Goal: Task Accomplishment & Management: Complete application form

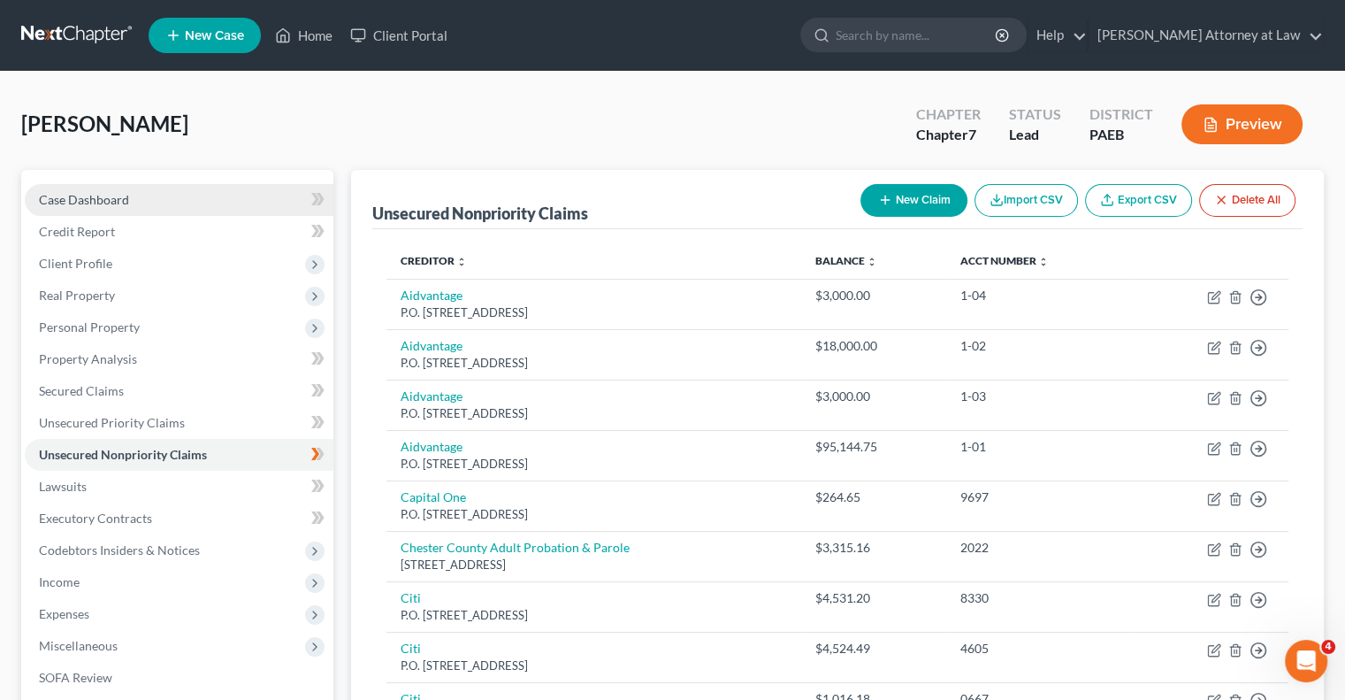
click at [120, 203] on span "Case Dashboard" at bounding box center [84, 199] width 90 height 15
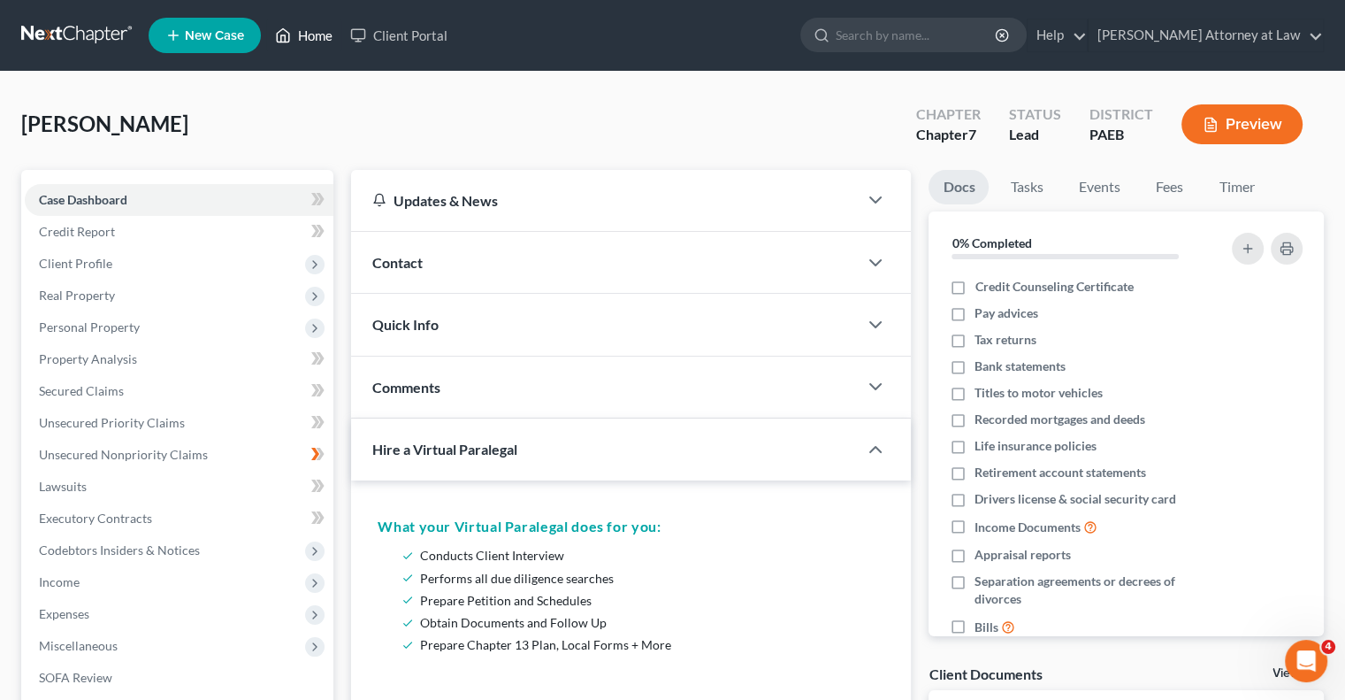
click at [309, 37] on link "Home" at bounding box center [303, 35] width 75 height 32
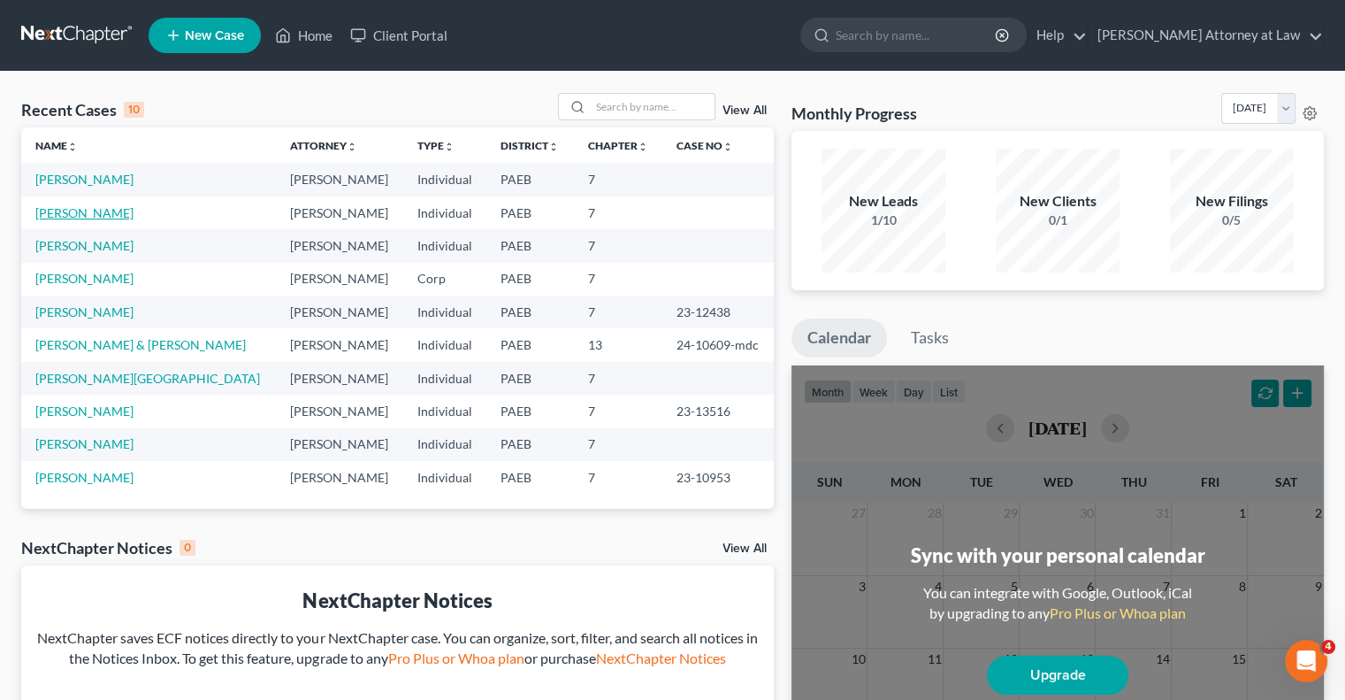
click at [85, 215] on link "[PERSON_NAME]" at bounding box center [84, 212] width 98 height 15
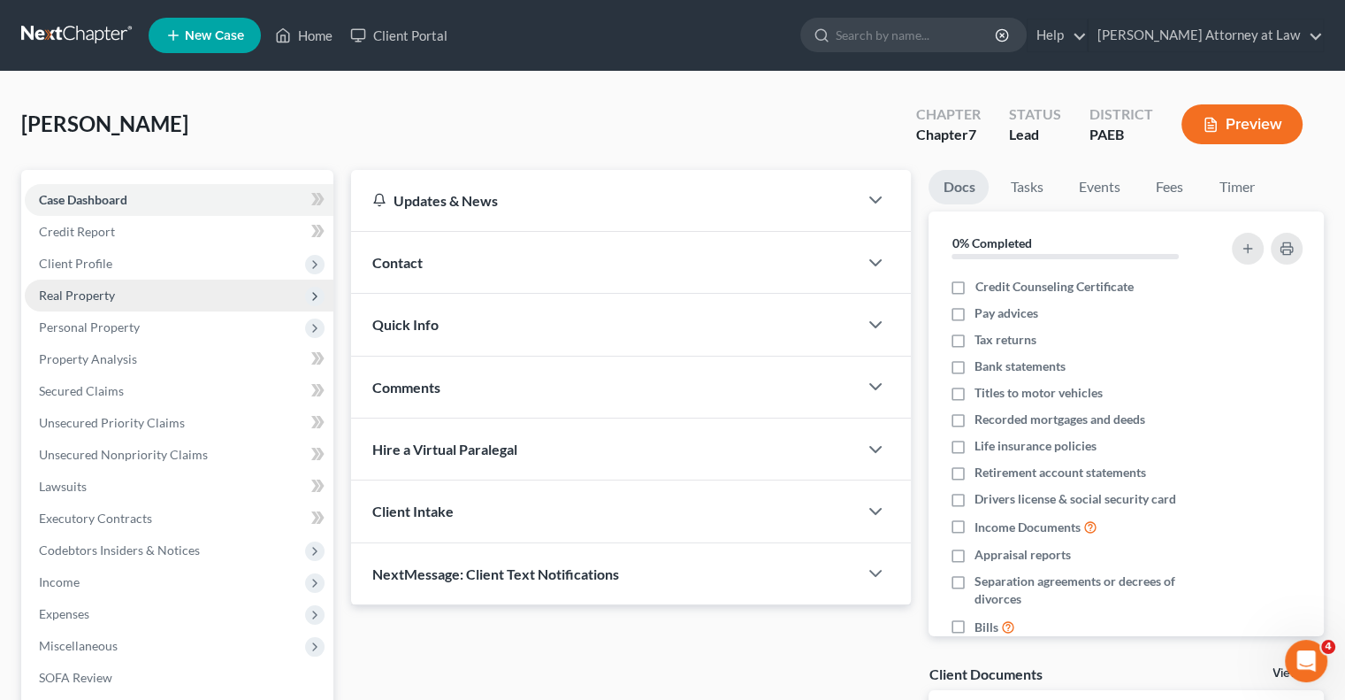
click at [112, 299] on span "Real Property" at bounding box center [77, 294] width 76 height 15
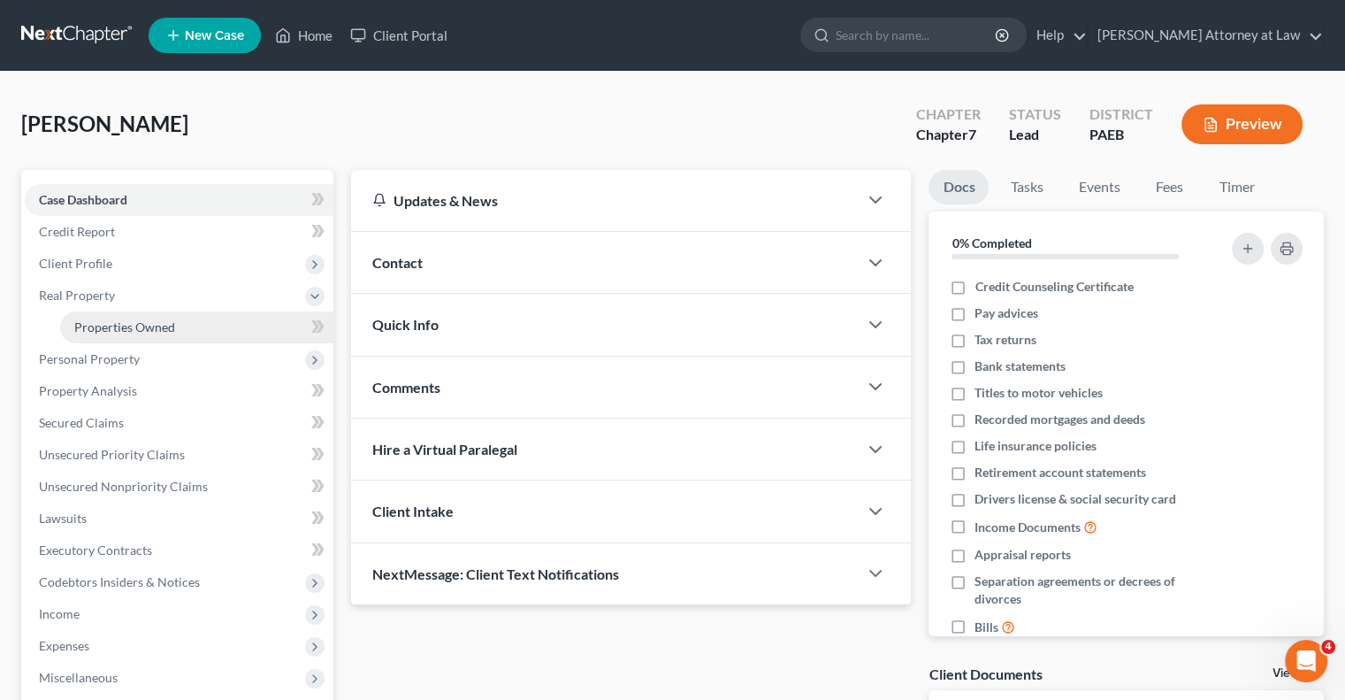
click at [136, 325] on span "Properties Owned" at bounding box center [124, 326] width 101 height 15
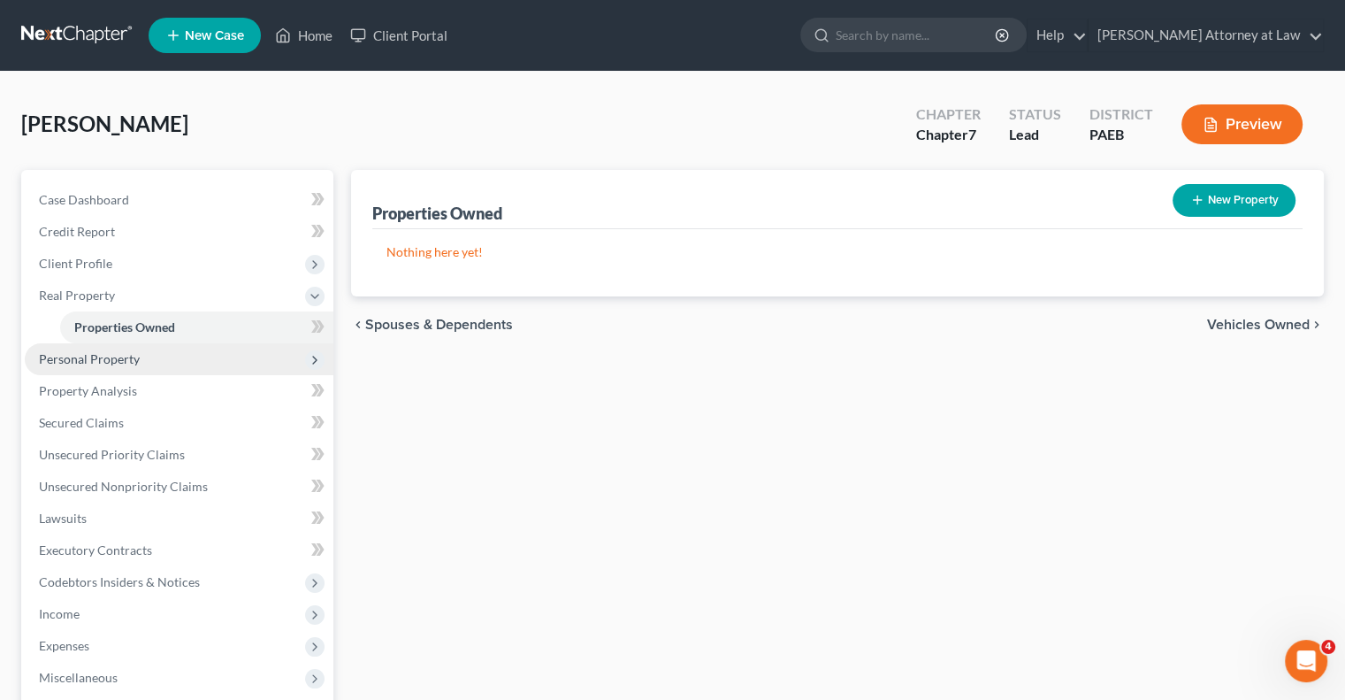
click at [134, 357] on span "Personal Property" at bounding box center [89, 358] width 101 height 15
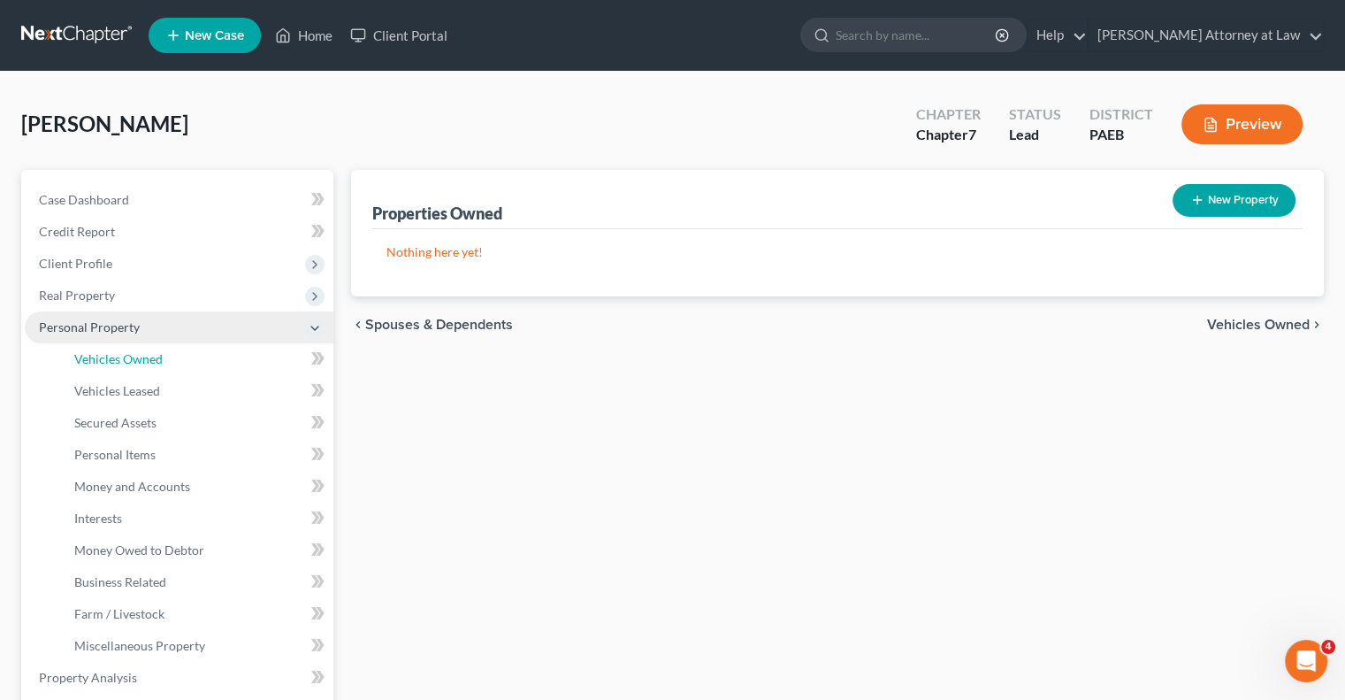
click at [134, 357] on span "Vehicles Owned" at bounding box center [118, 358] width 88 height 15
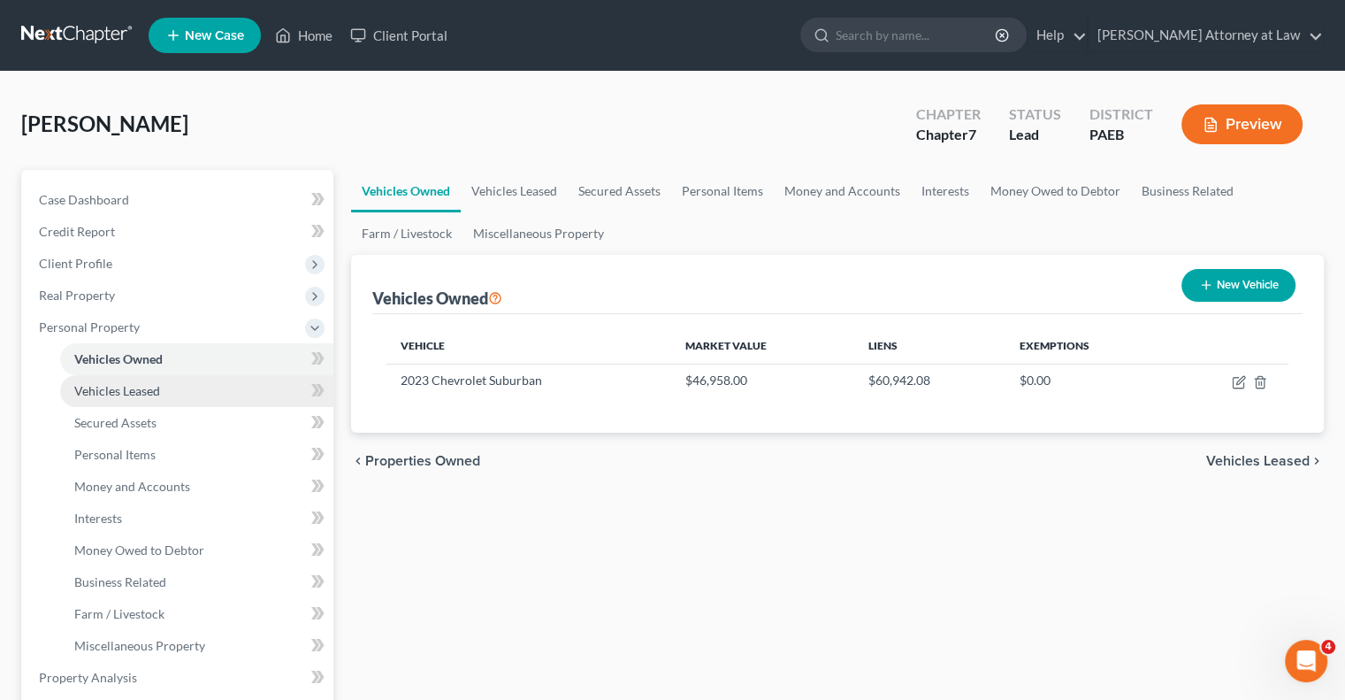
click at [130, 385] on span "Vehicles Leased" at bounding box center [117, 390] width 86 height 15
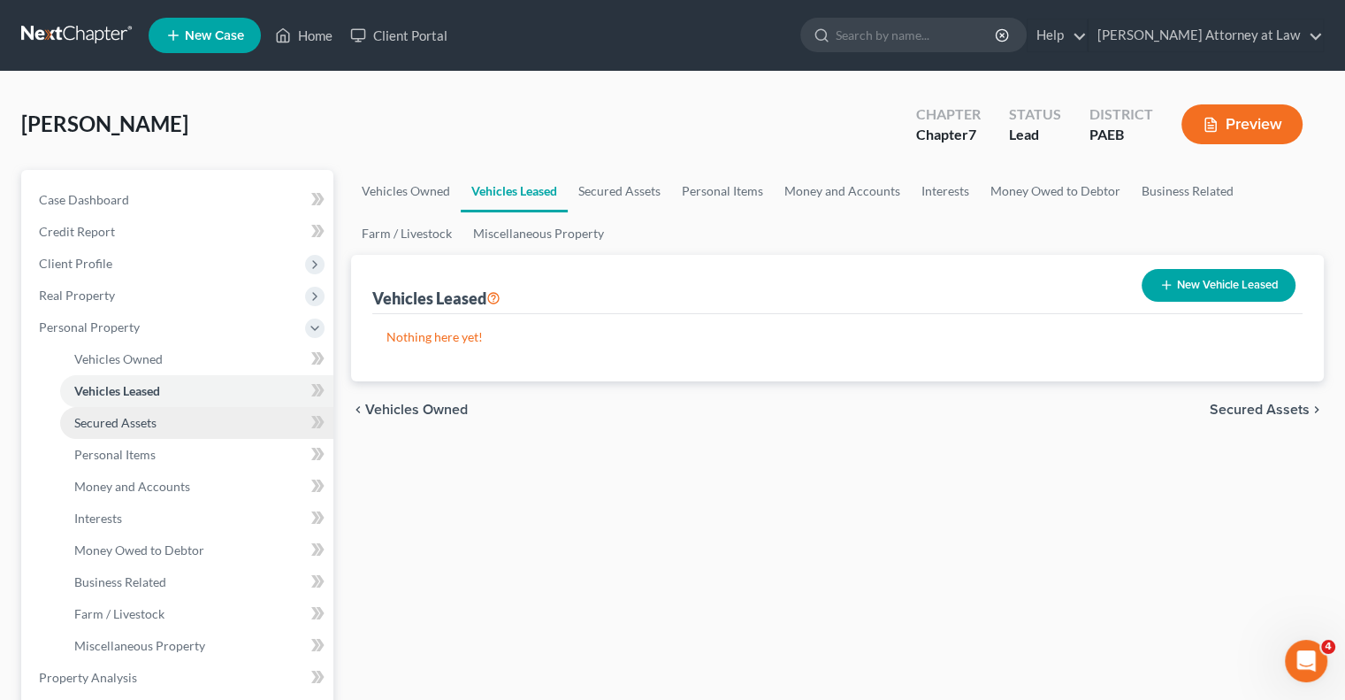
click at [129, 419] on span "Secured Assets" at bounding box center [115, 422] width 82 height 15
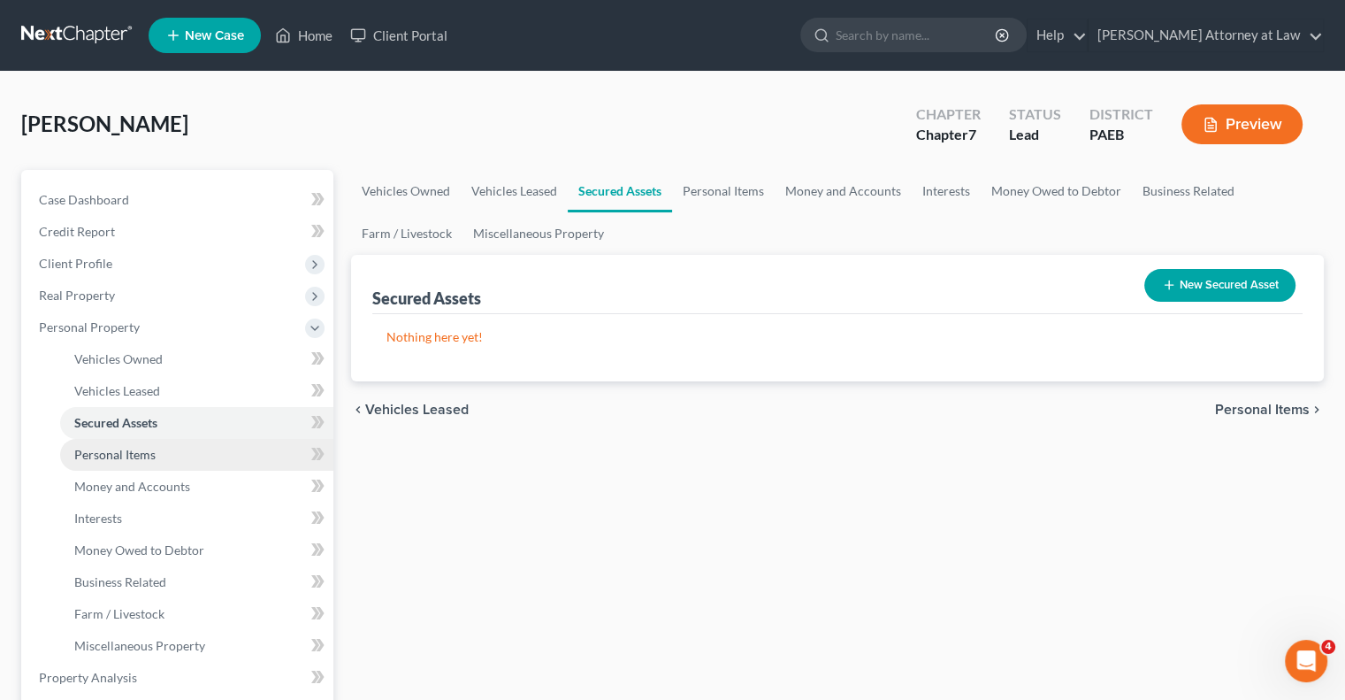
click at [129, 453] on span "Personal Items" at bounding box center [114, 454] width 81 height 15
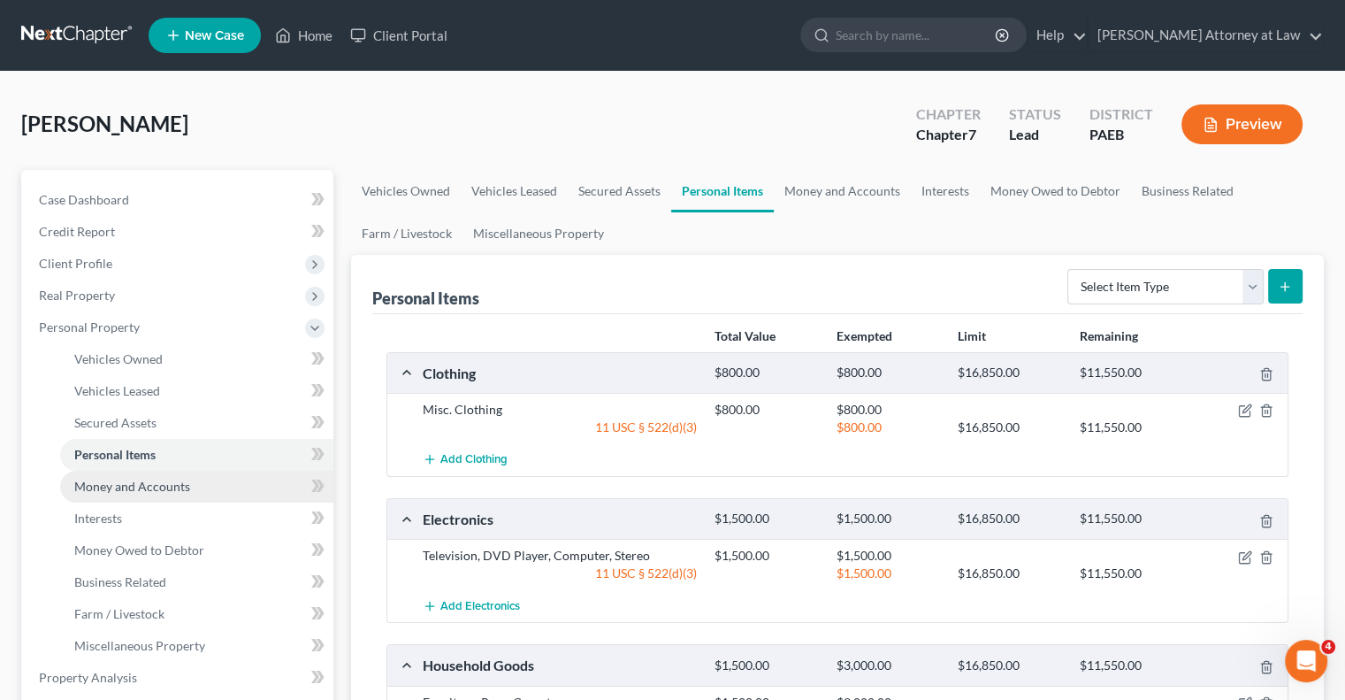
click at [132, 487] on span "Money and Accounts" at bounding box center [132, 486] width 116 height 15
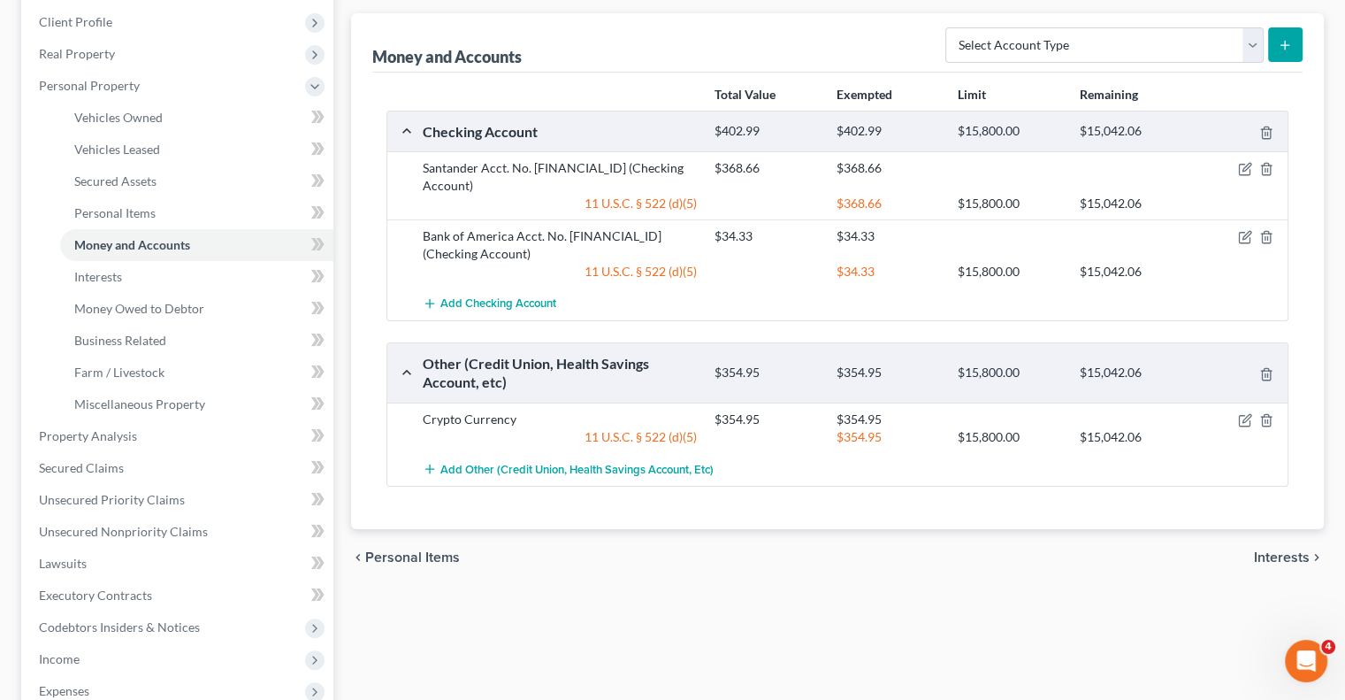
scroll to position [247, 0]
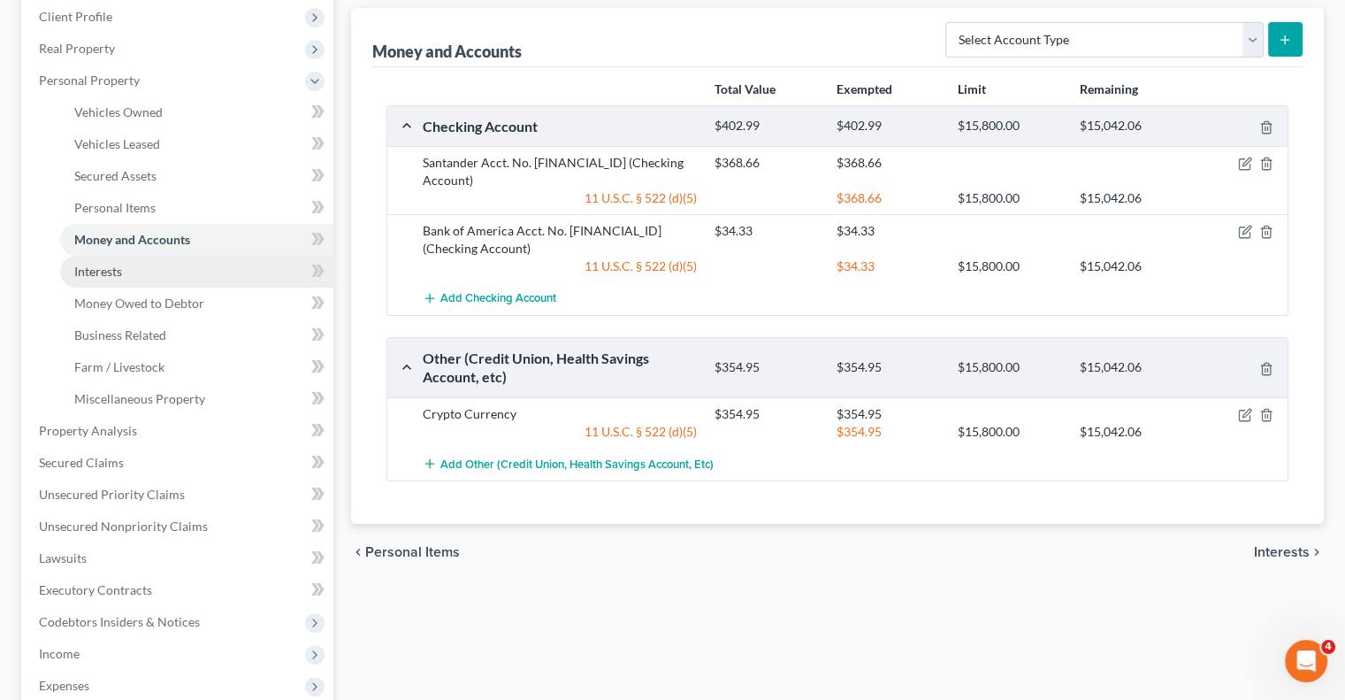
click at [206, 272] on link "Interests" at bounding box center [196, 272] width 273 height 32
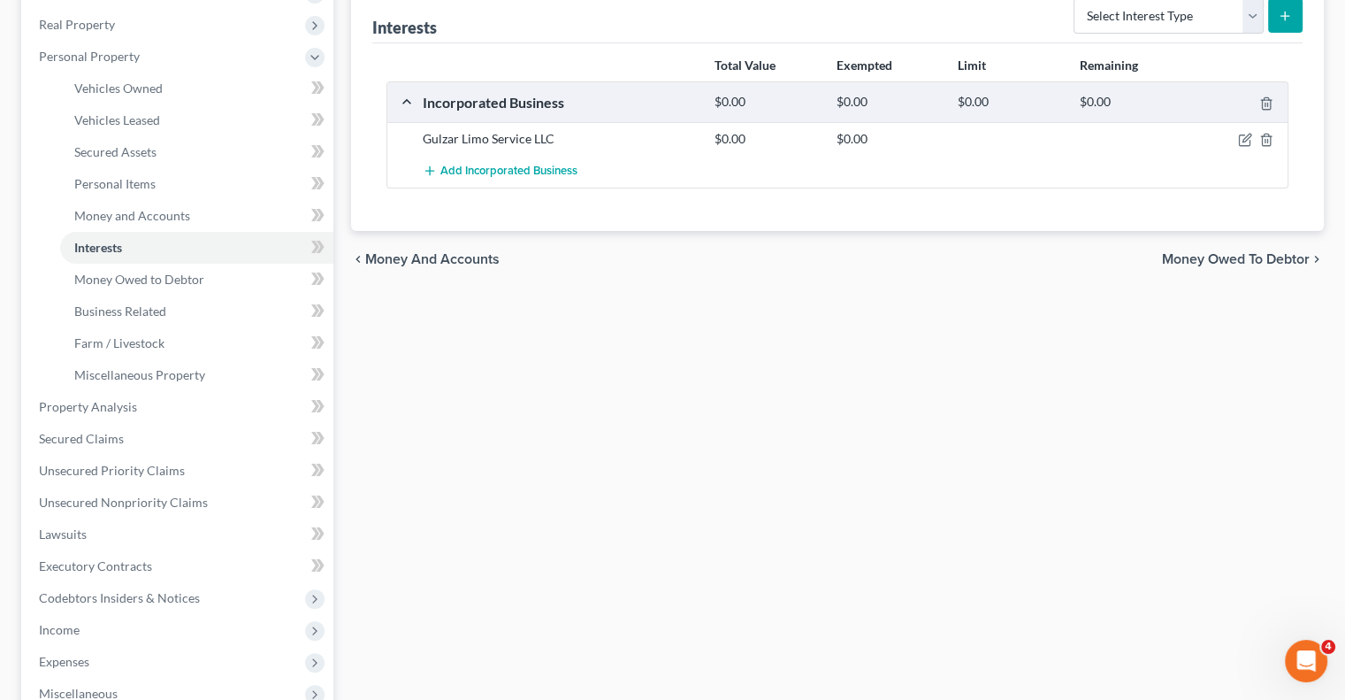
scroll to position [275, 0]
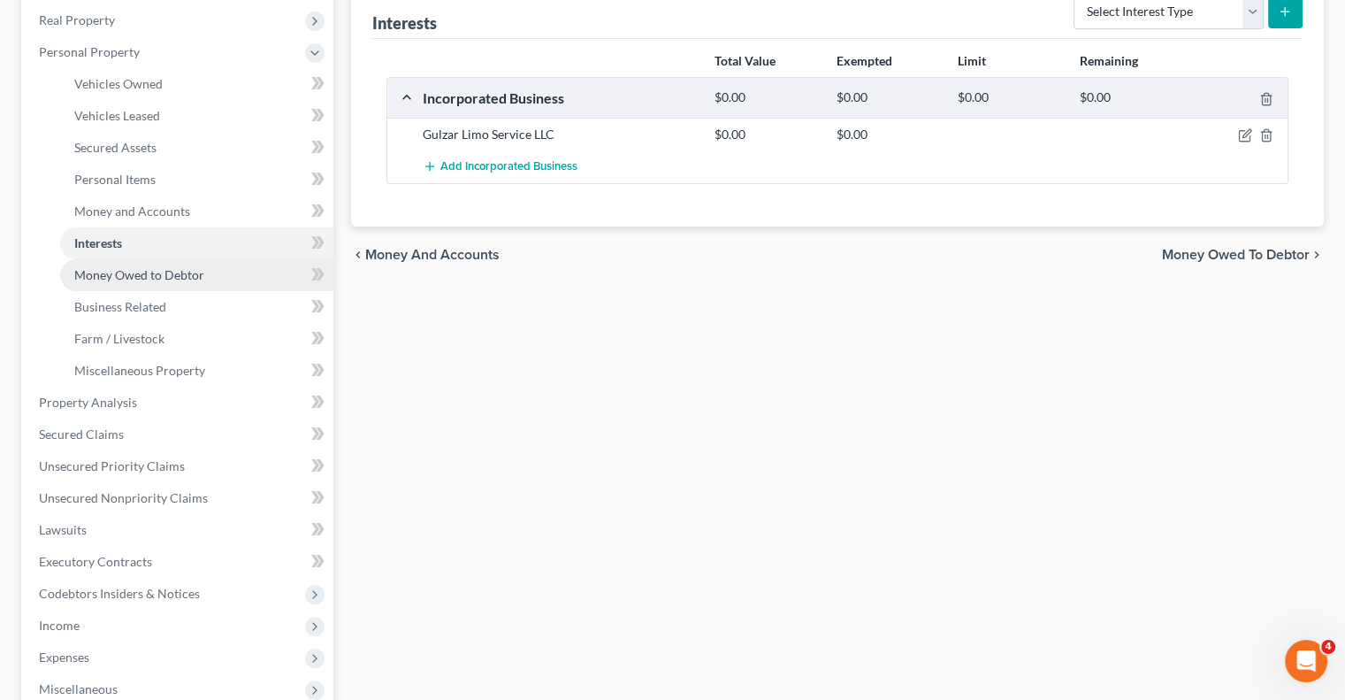
click at [174, 280] on span "Money Owed to Debtor" at bounding box center [139, 274] width 130 height 15
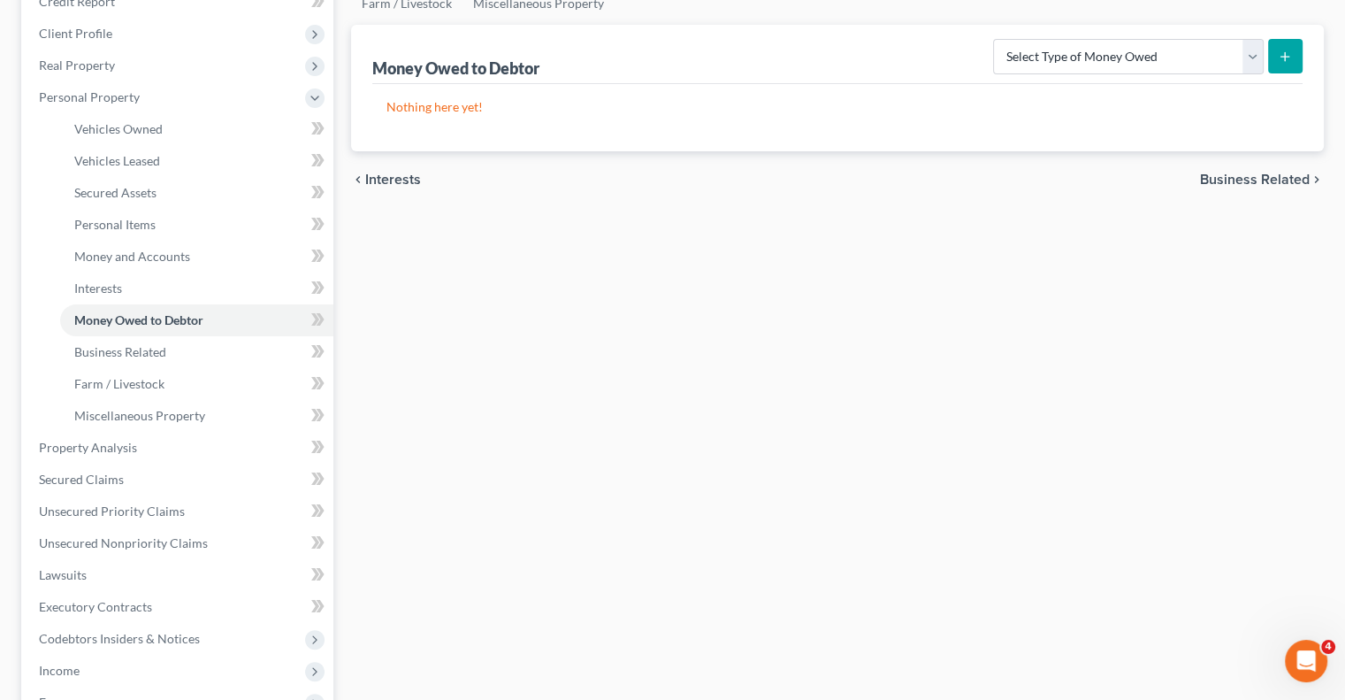
scroll to position [239, 0]
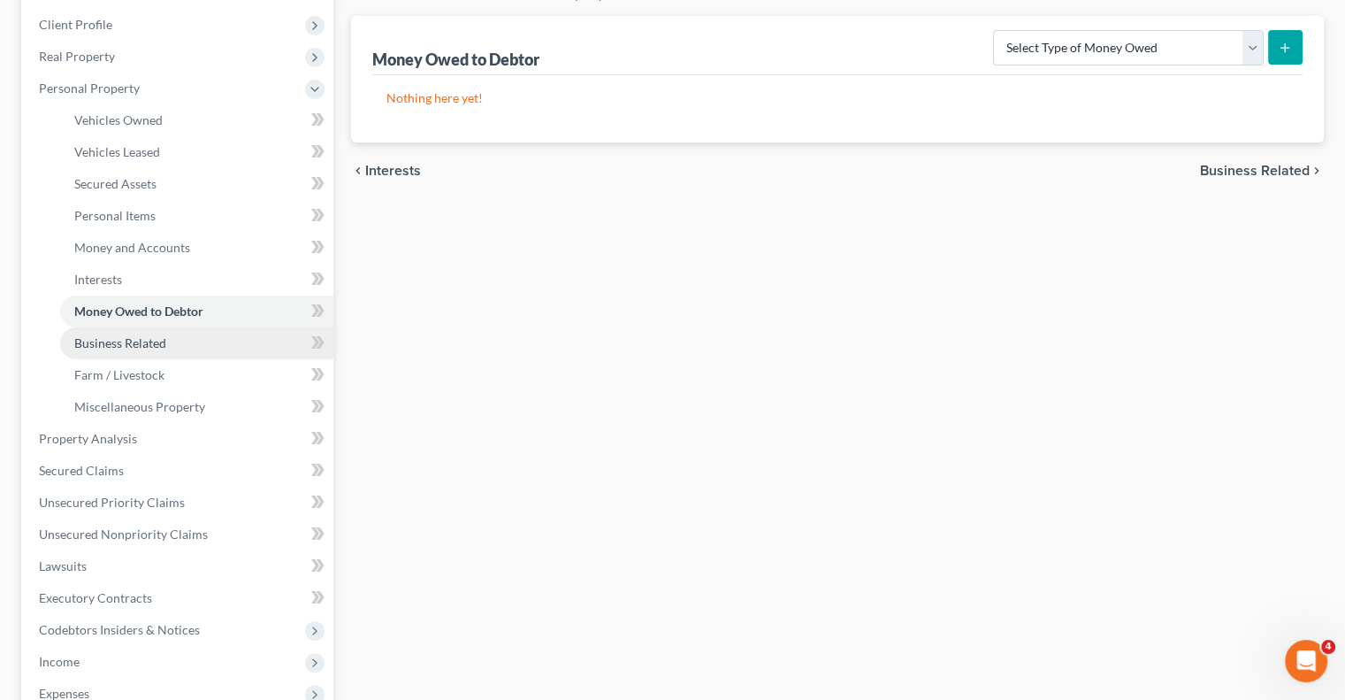
click at [190, 349] on link "Business Related" at bounding box center [196, 343] width 273 height 32
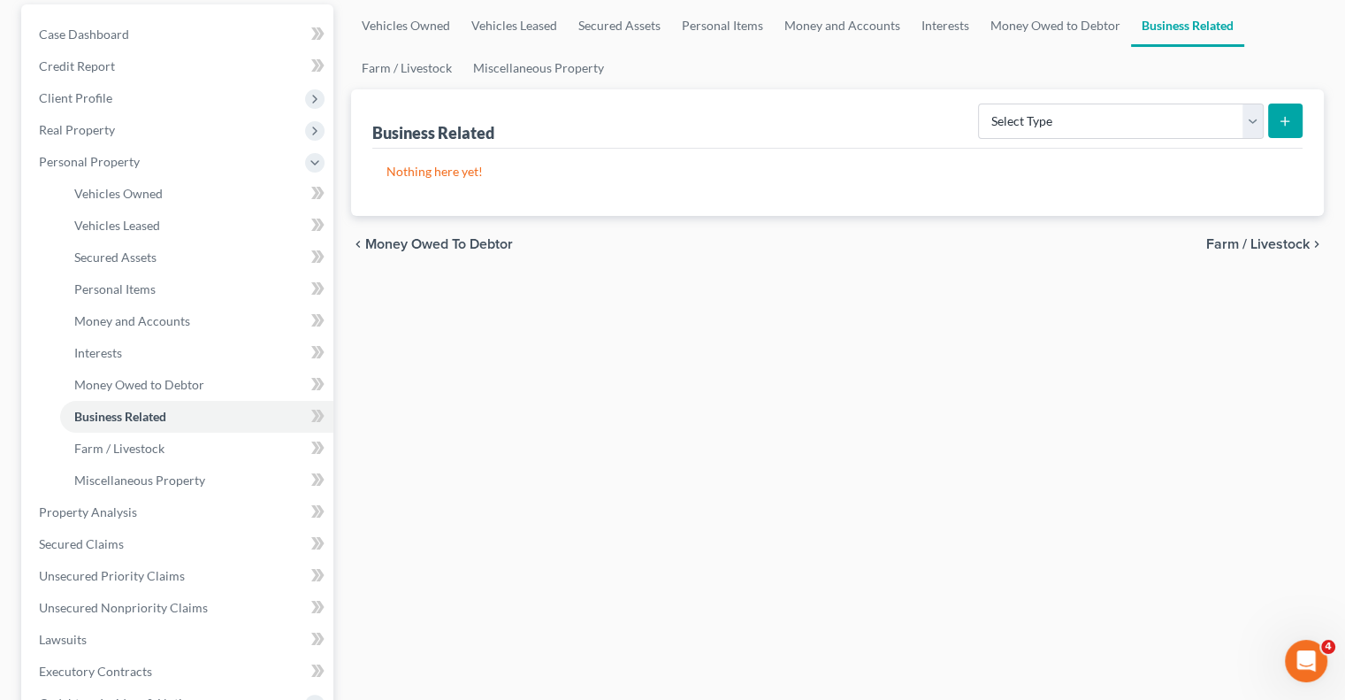
scroll to position [184, 0]
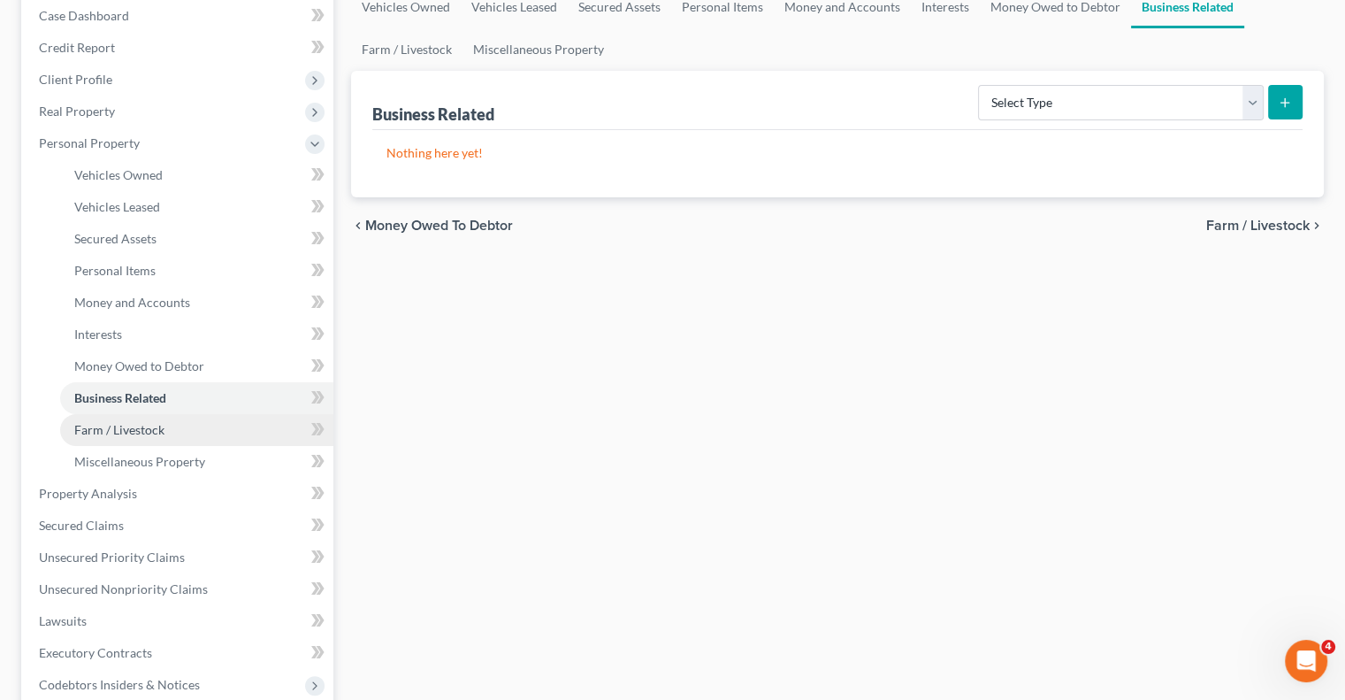
click at [117, 438] on link "Farm / Livestock" at bounding box center [196, 430] width 273 height 32
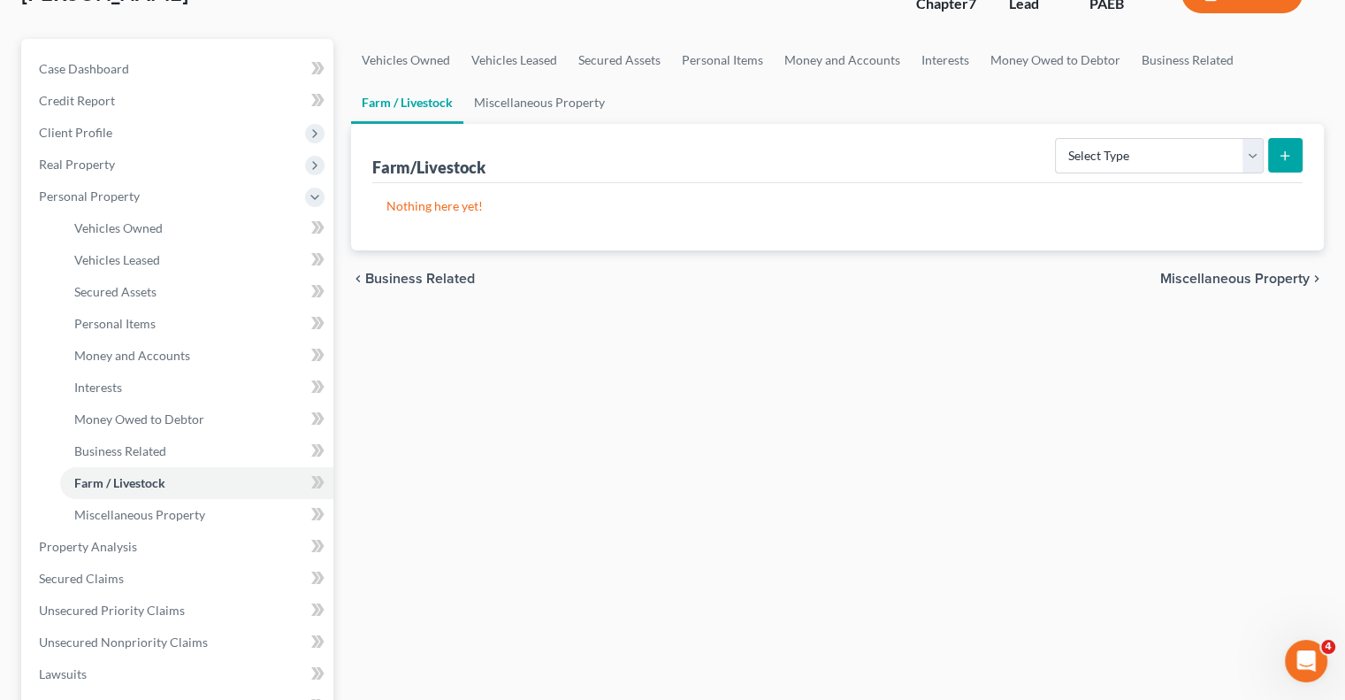
scroll to position [132, 0]
click at [169, 523] on link "Miscellaneous Property" at bounding box center [196, 514] width 273 height 32
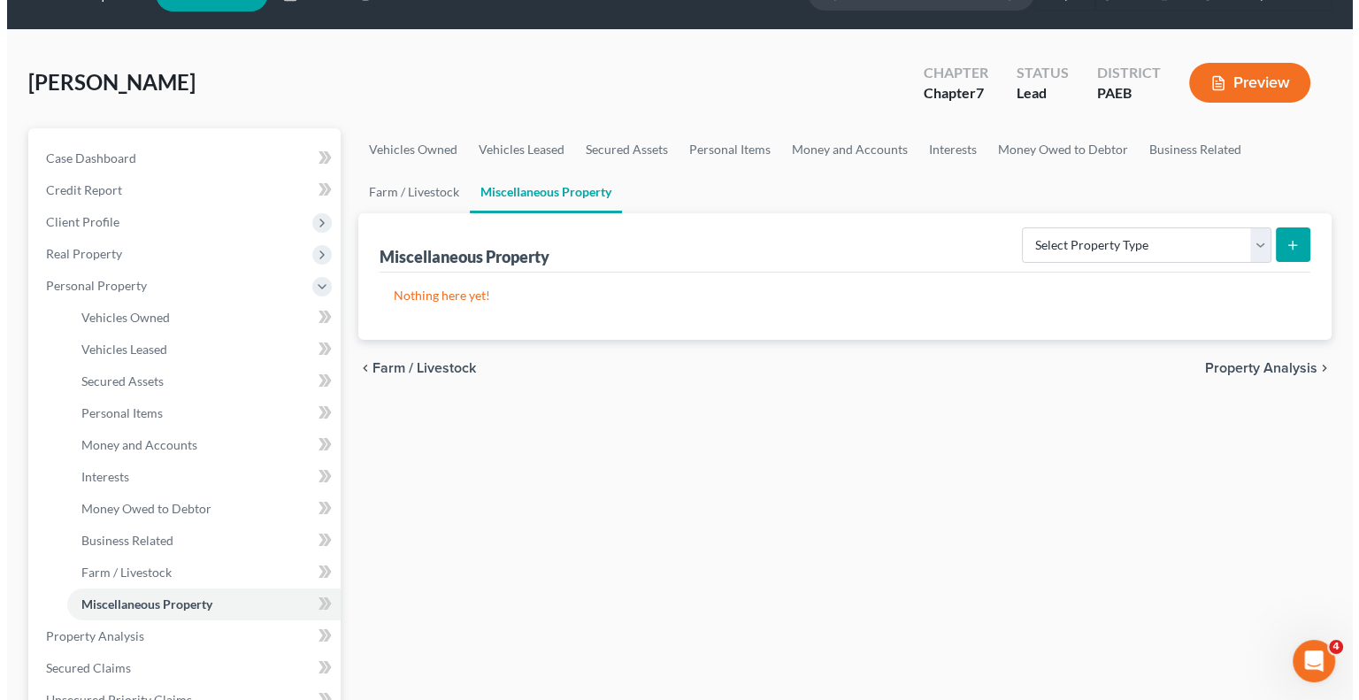
scroll to position [40, 0]
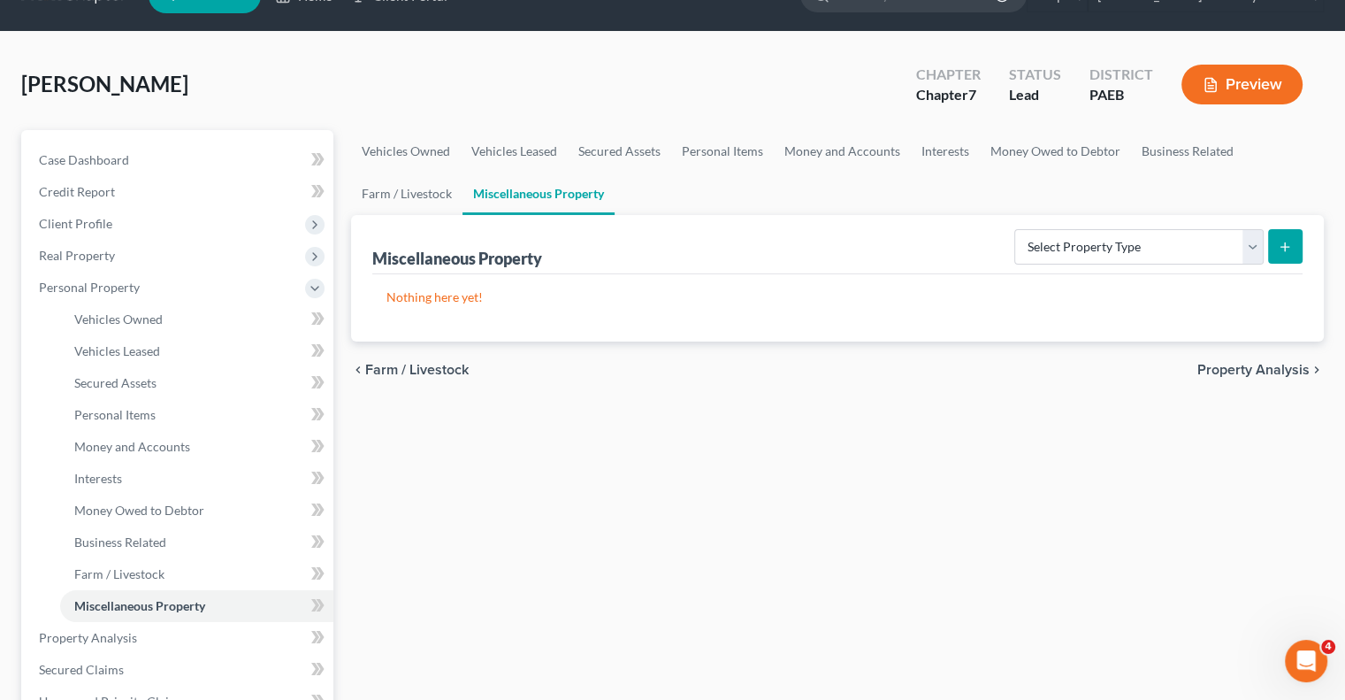
click at [1270, 94] on button "Preview" at bounding box center [1242, 85] width 121 height 40
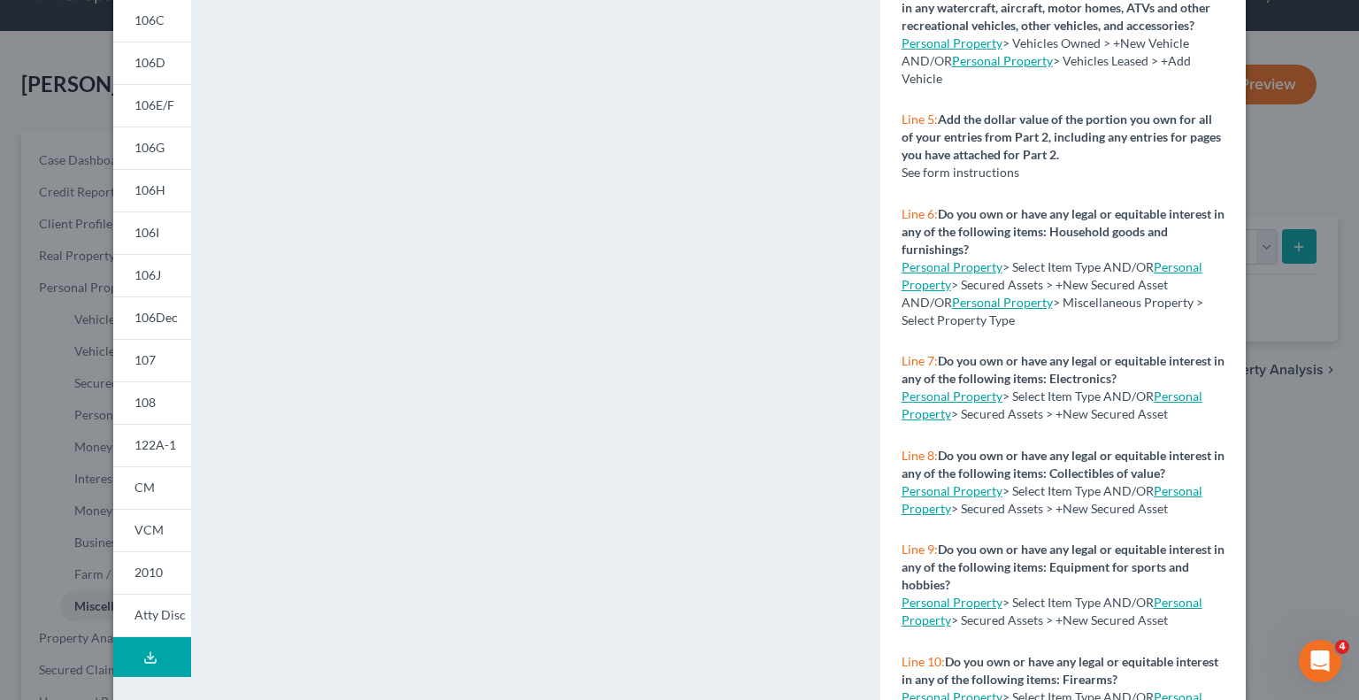
scroll to position [297, 0]
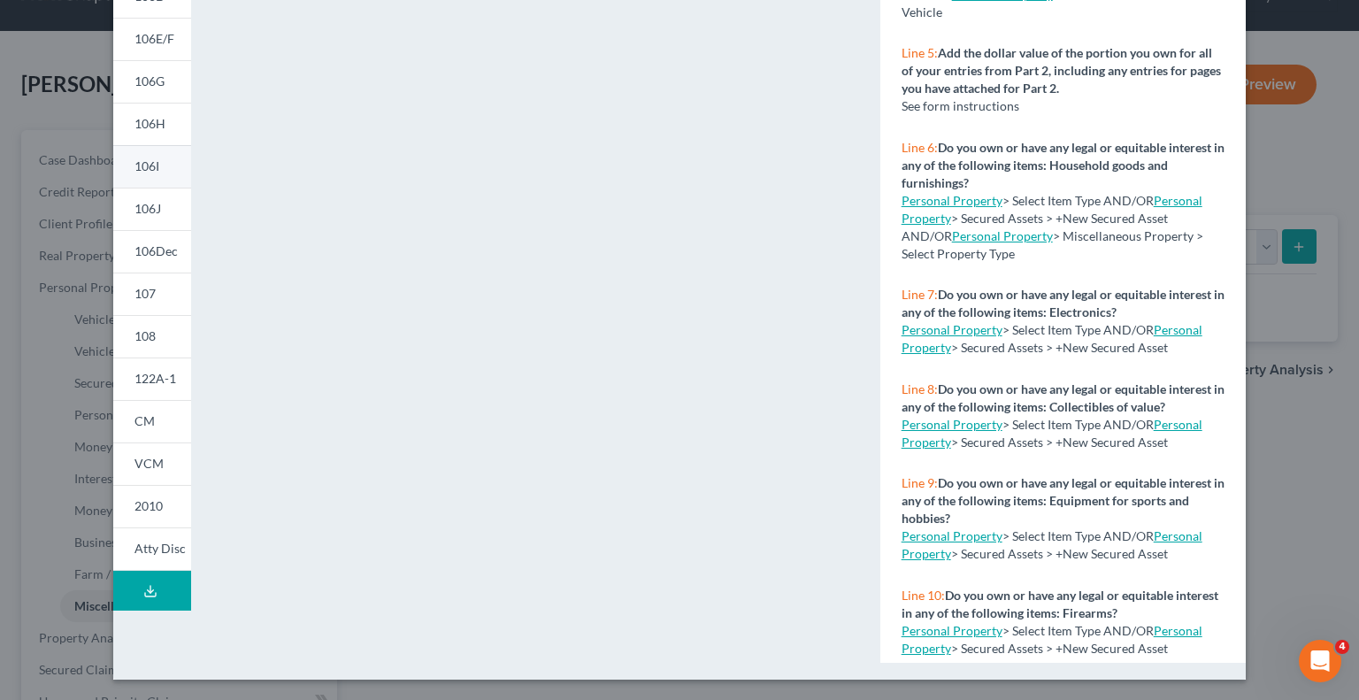
click at [144, 167] on span "106I" at bounding box center [146, 165] width 25 height 15
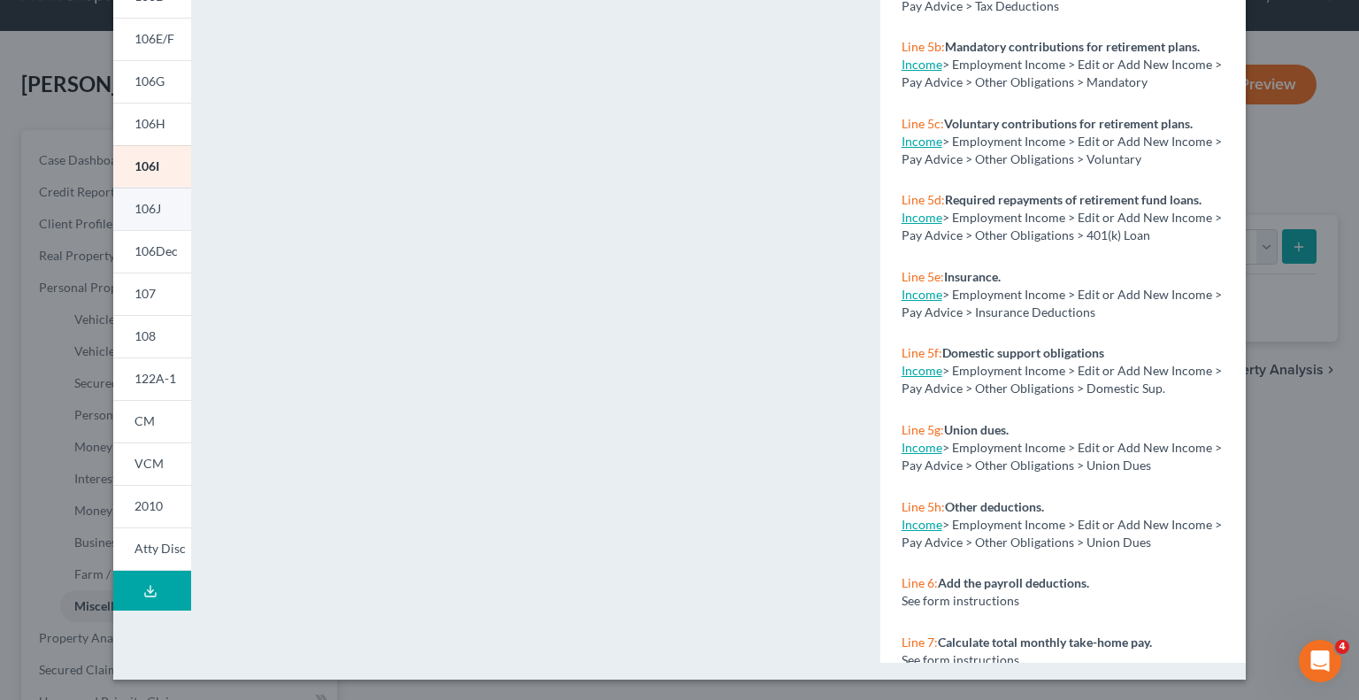
click at [145, 214] on span "106J" at bounding box center [147, 208] width 27 height 15
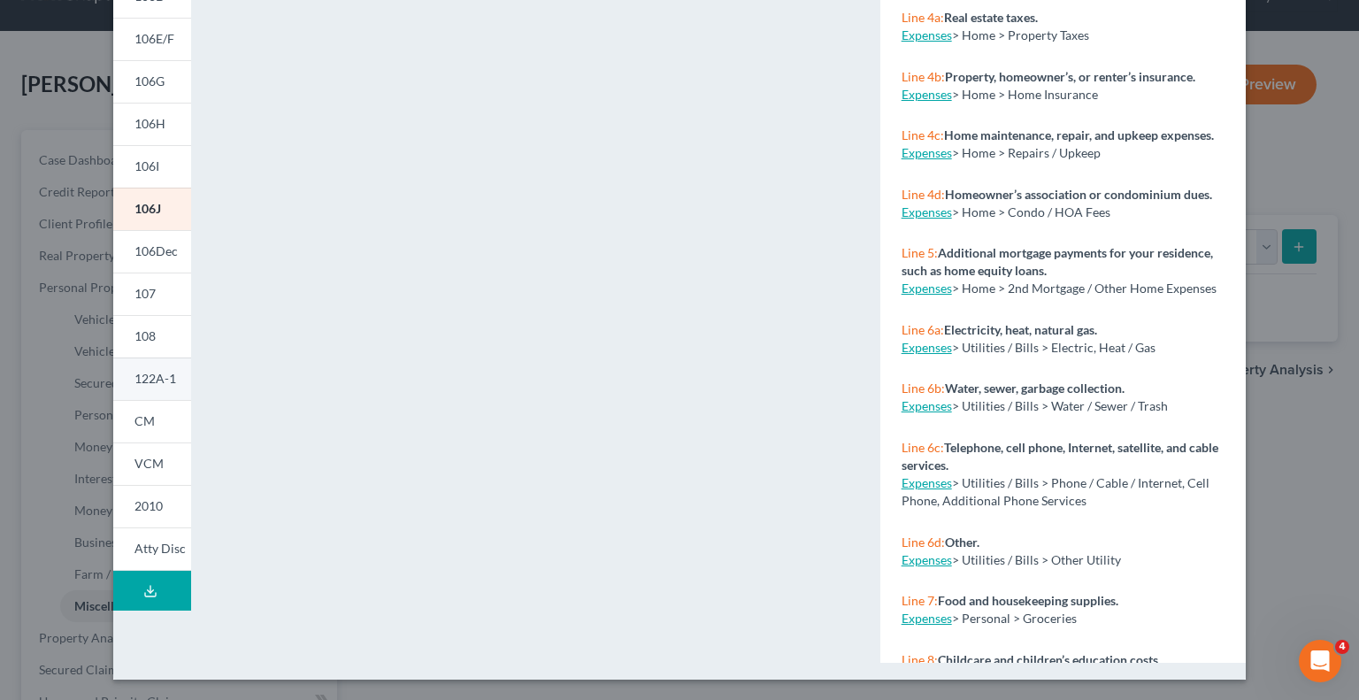
click at [156, 386] on link "122A-1" at bounding box center [152, 378] width 78 height 42
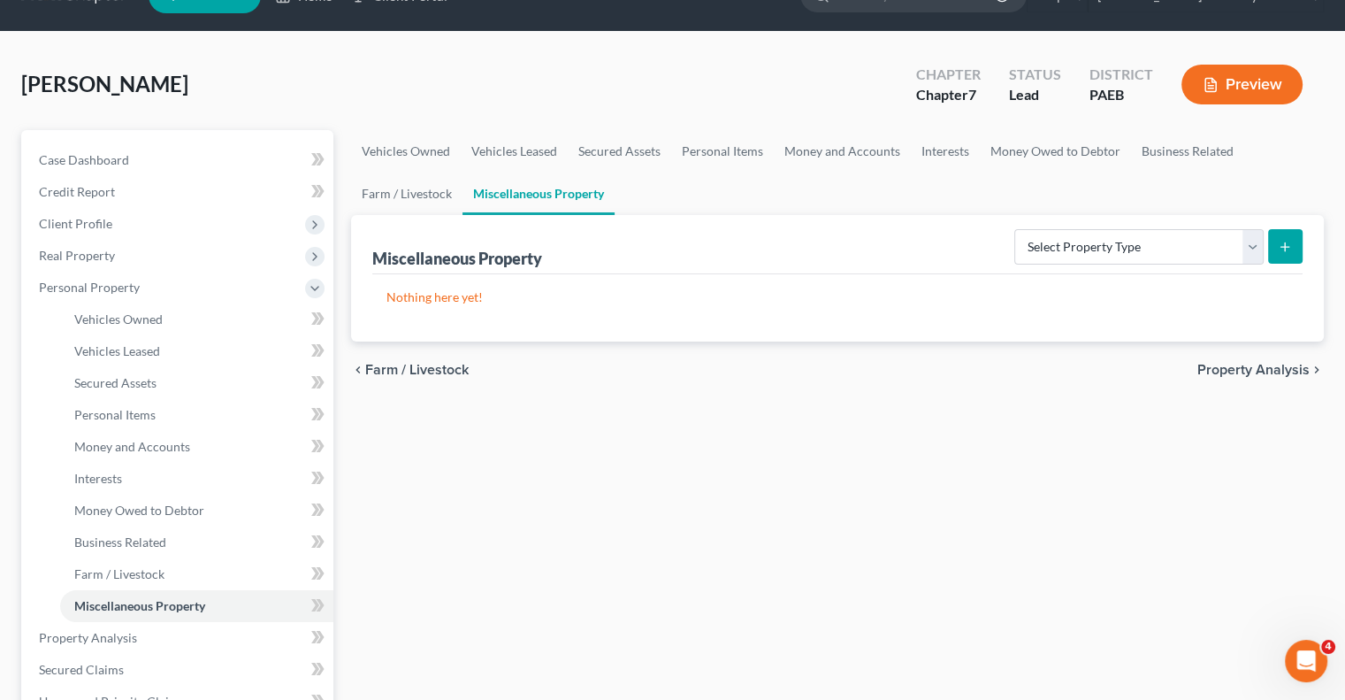
drag, startPoint x: 1345, startPoint y: 253, endPoint x: 1329, endPoint y: 183, distance: 71.7
click at [1245, 91] on button "Preview" at bounding box center [1242, 85] width 121 height 40
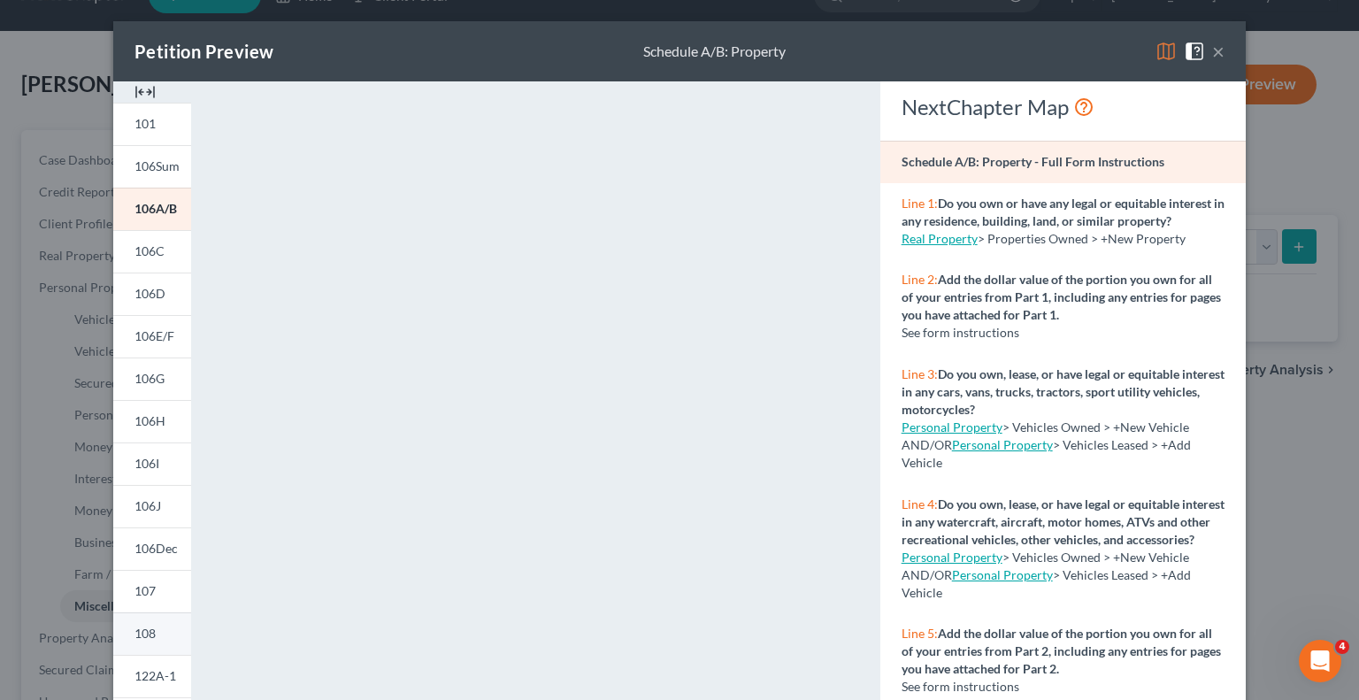
click at [138, 636] on span "108" at bounding box center [144, 632] width 21 height 15
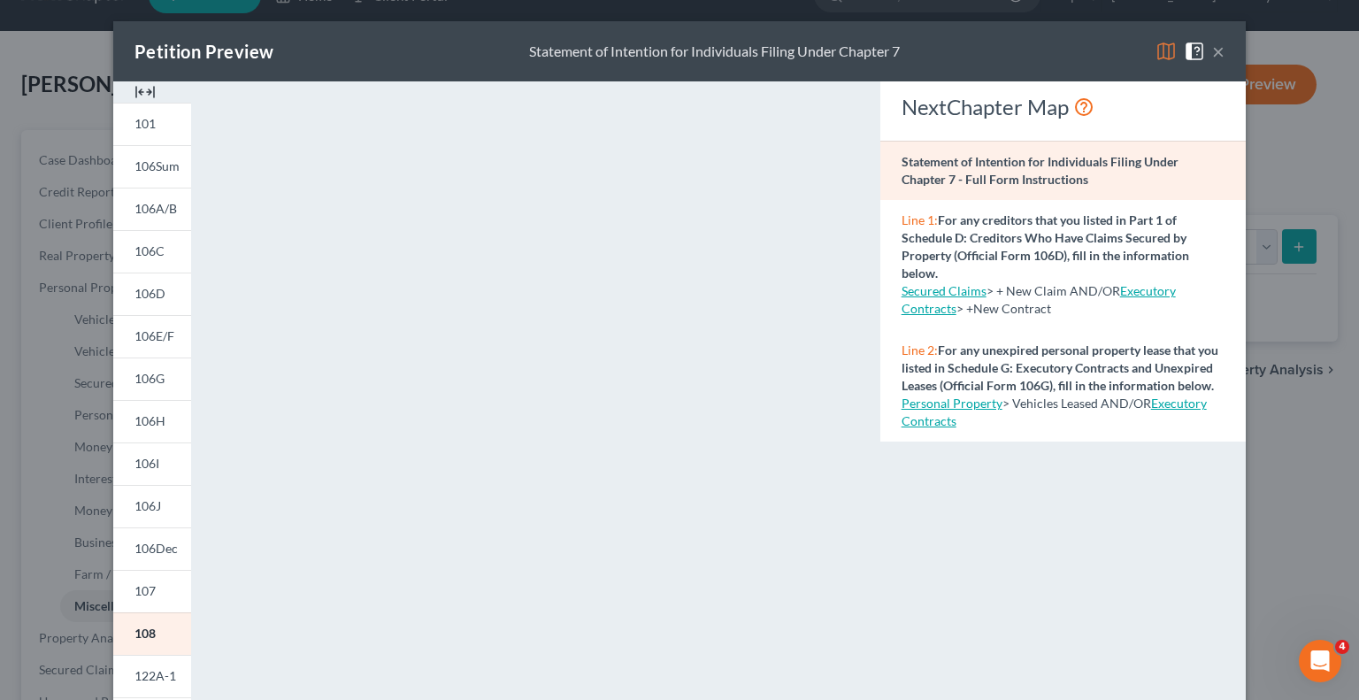
click at [1212, 56] on button "×" at bounding box center [1218, 51] width 12 height 21
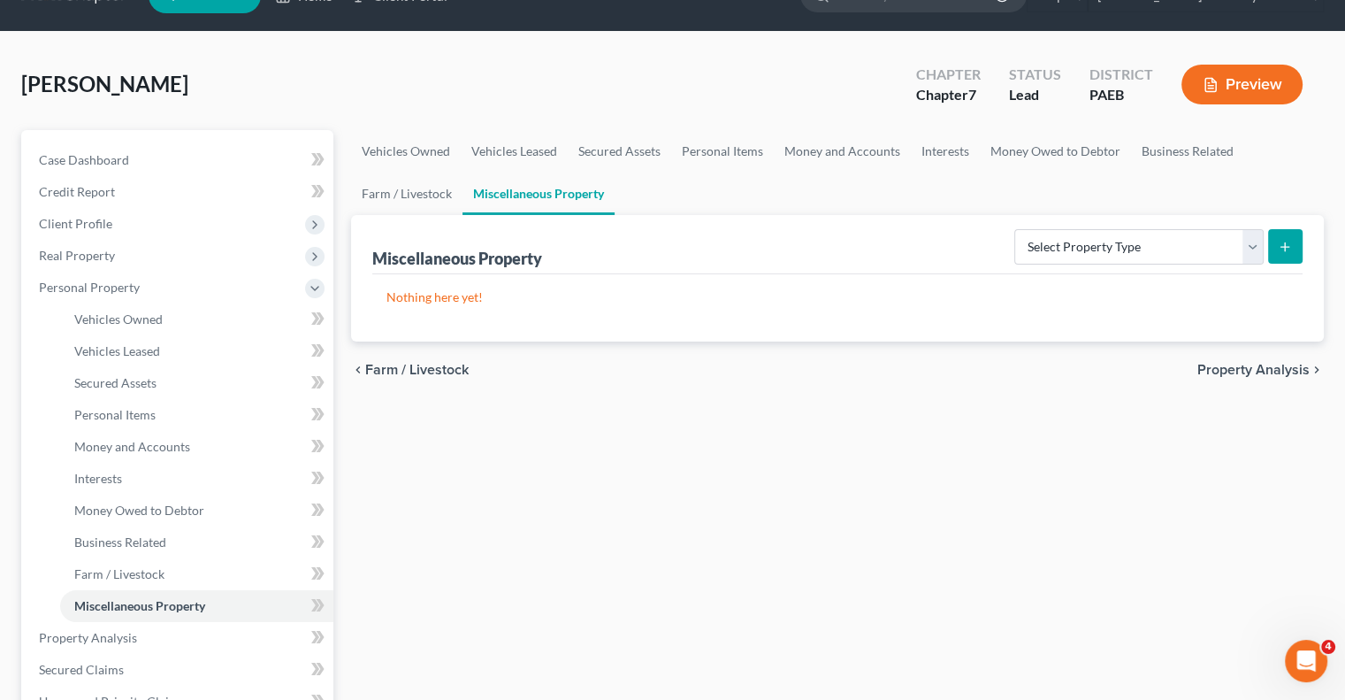
scroll to position [39, 0]
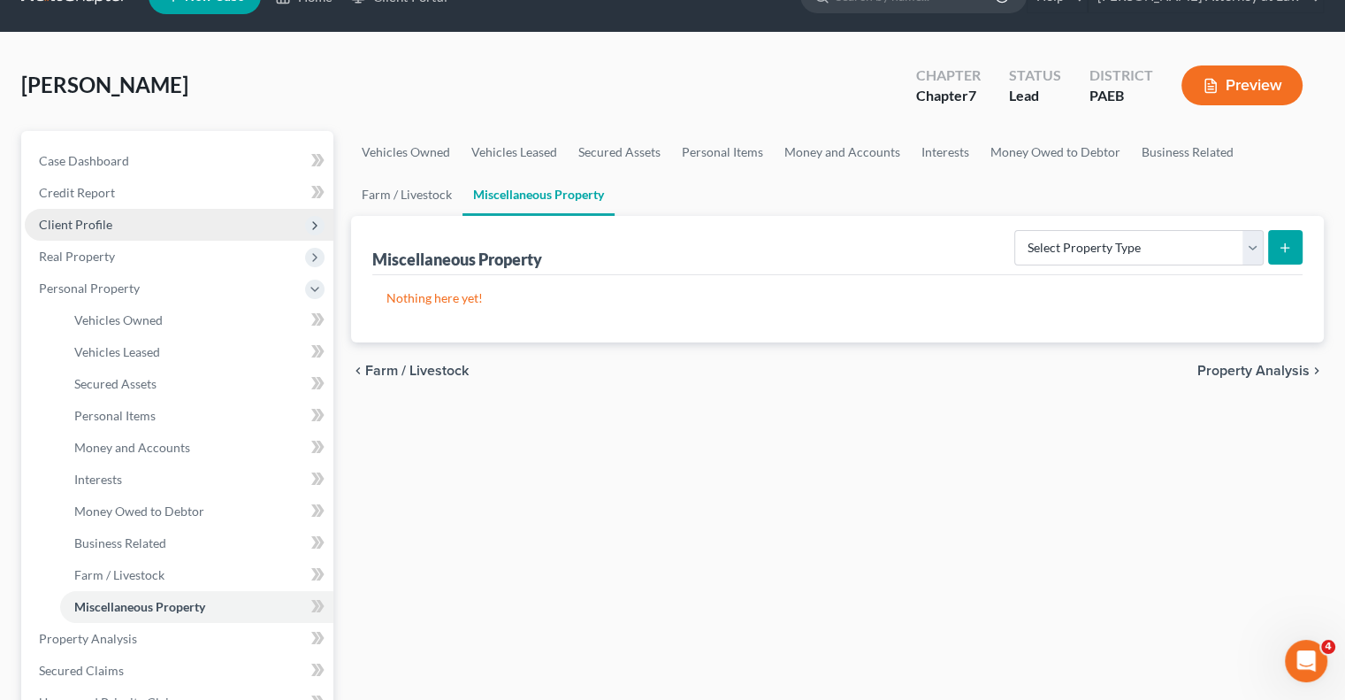
click at [143, 215] on span "Client Profile" at bounding box center [179, 225] width 309 height 32
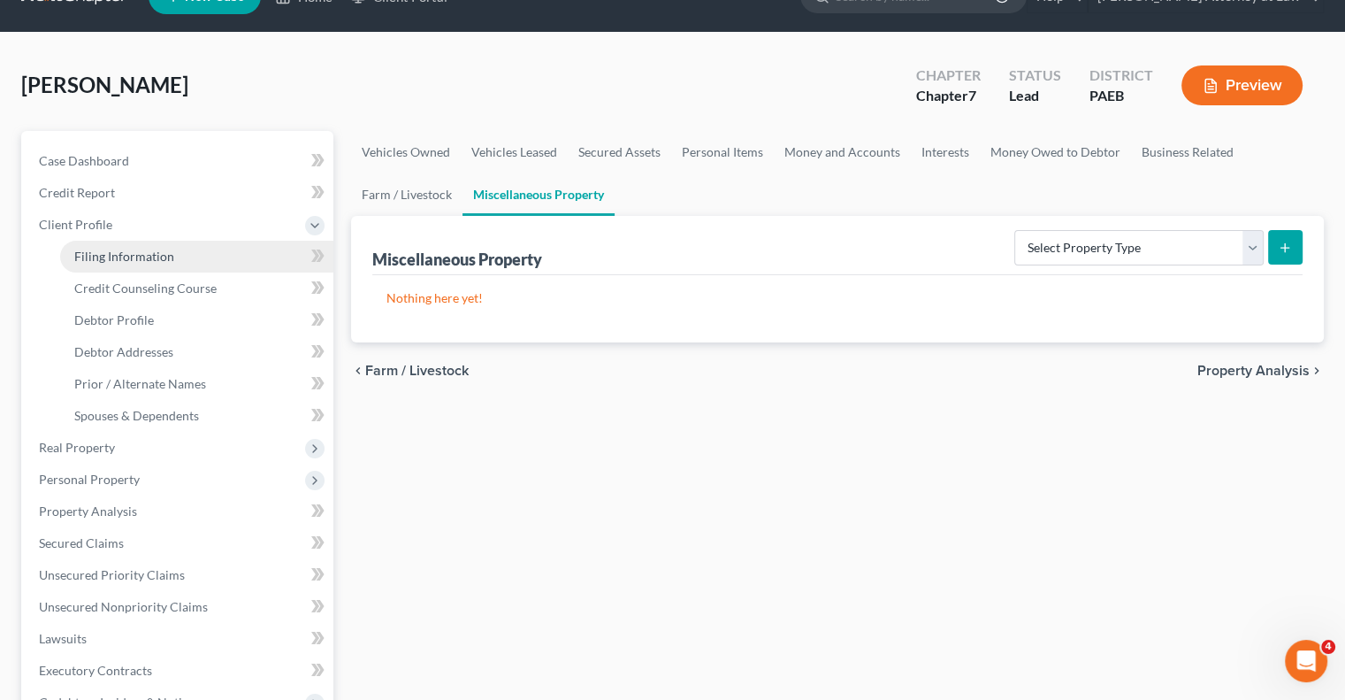
click at [301, 252] on link "Filing Information" at bounding box center [196, 257] width 273 height 32
select select "1"
select select "0"
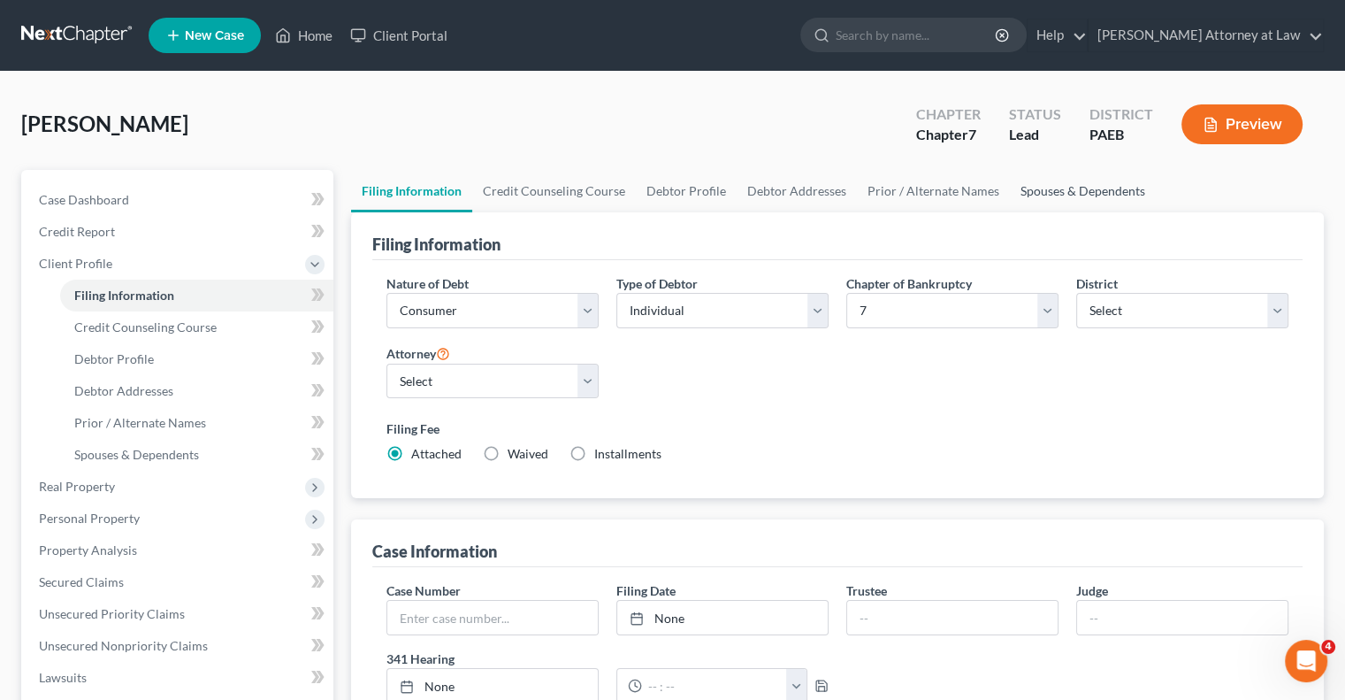
click at [1045, 196] on link "Spouses & Dependents" at bounding box center [1083, 191] width 146 height 42
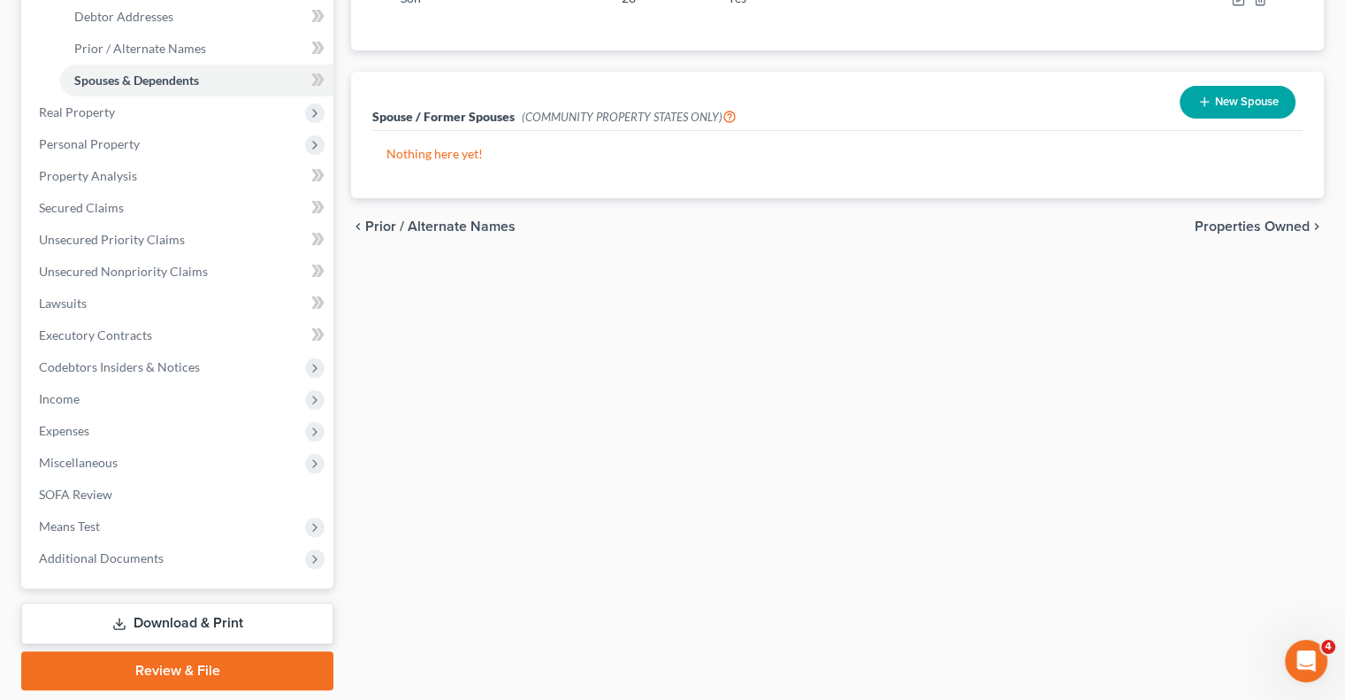
scroll to position [379, 0]
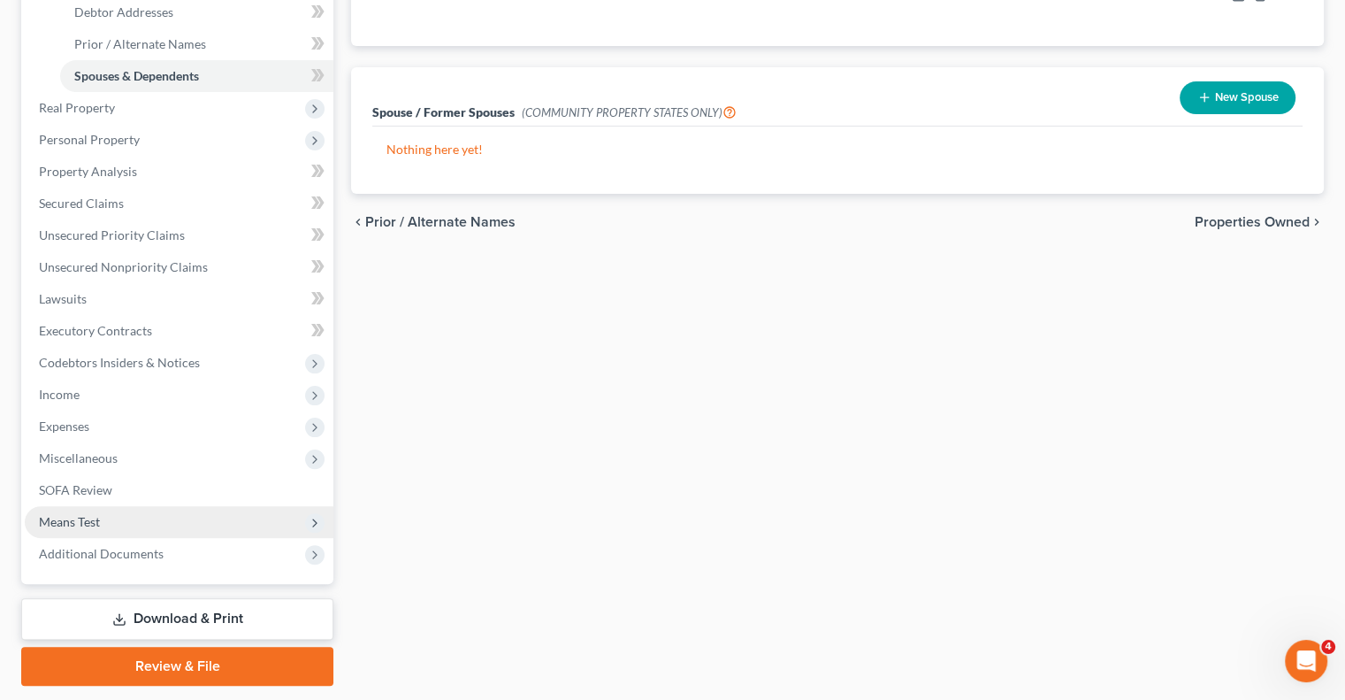
click at [94, 526] on span "Means Test" at bounding box center [69, 521] width 61 height 15
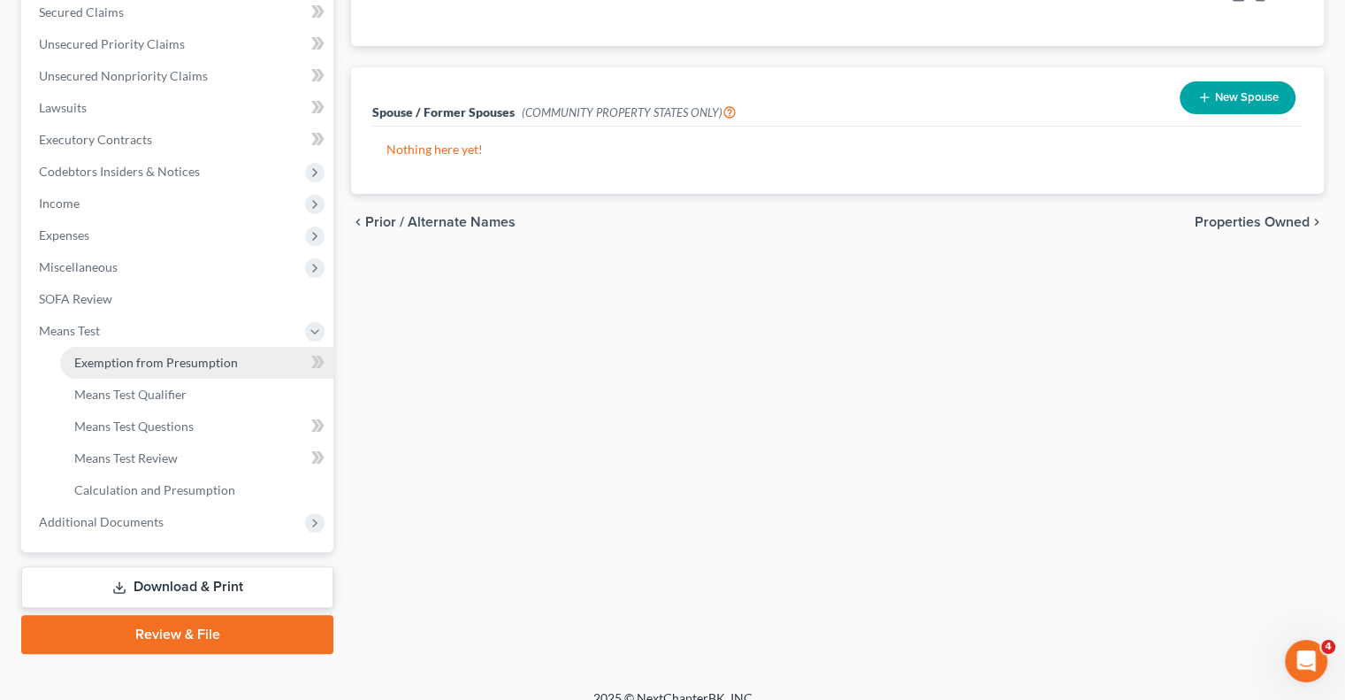
click at [219, 361] on span "Exemption from Presumption" at bounding box center [156, 362] width 164 height 15
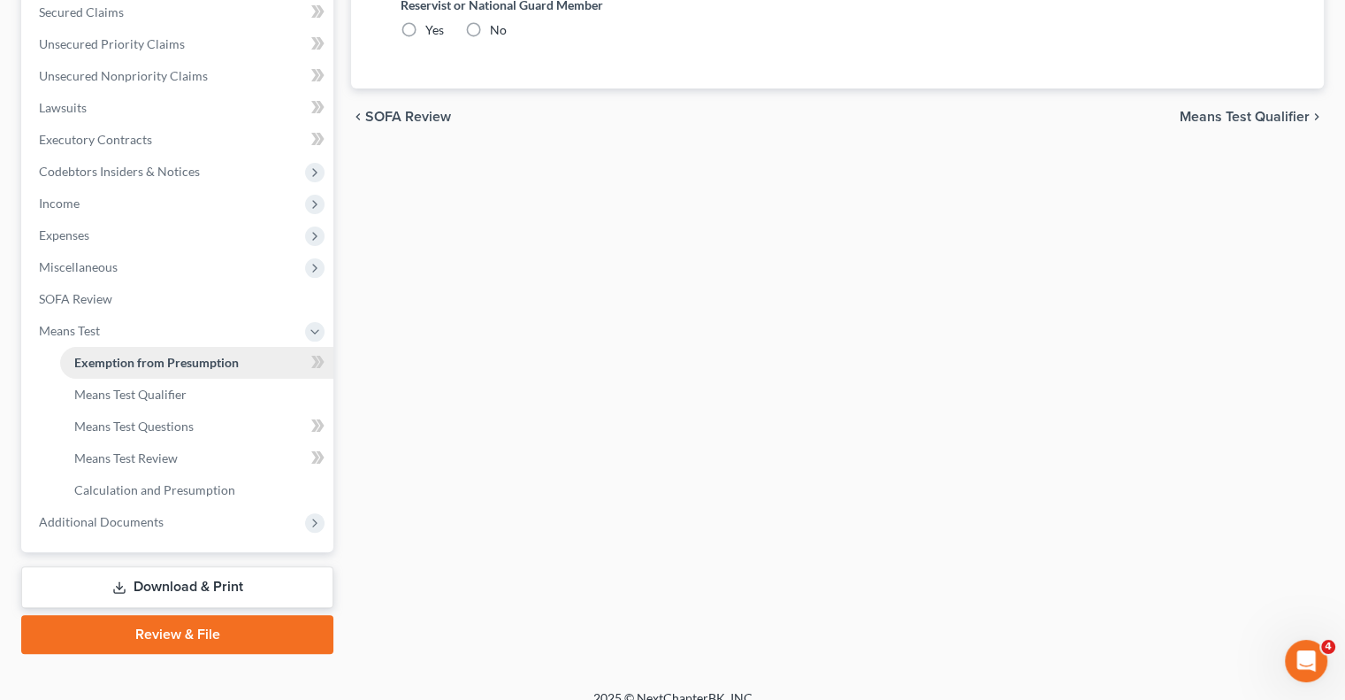
radio input "true"
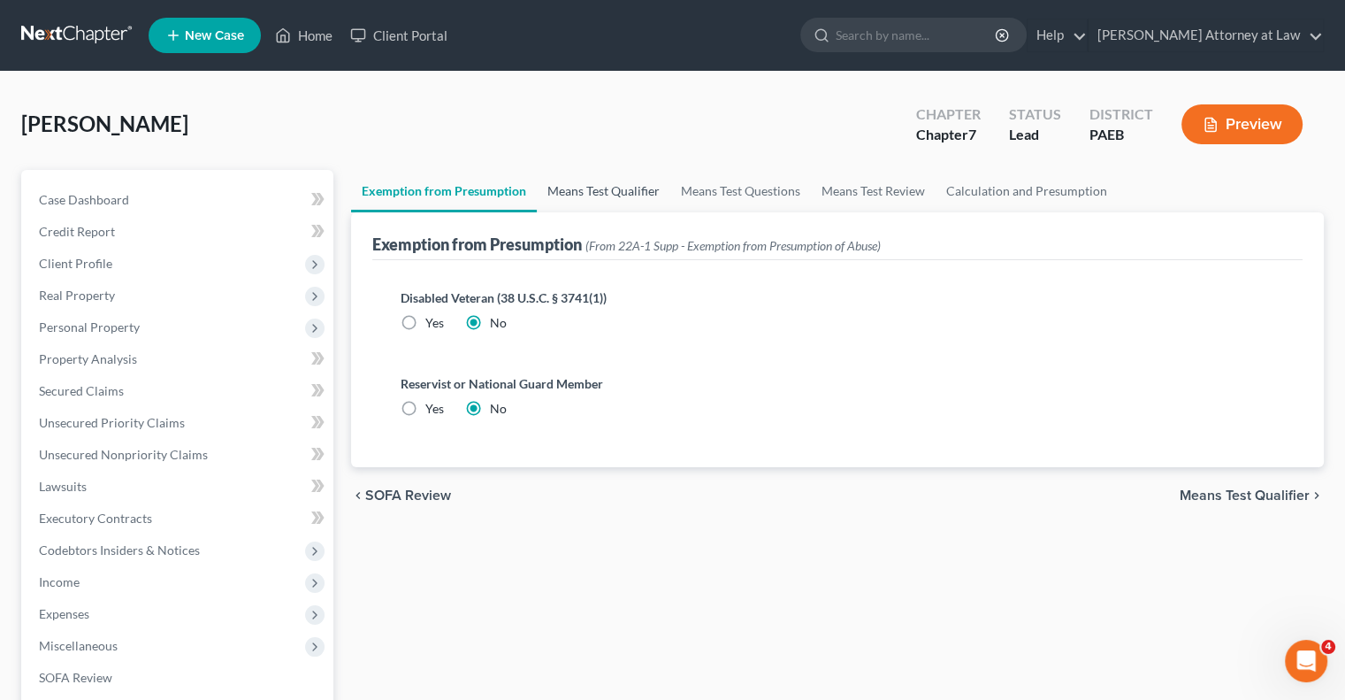
click at [596, 194] on link "Means Test Qualifier" at bounding box center [604, 191] width 134 height 42
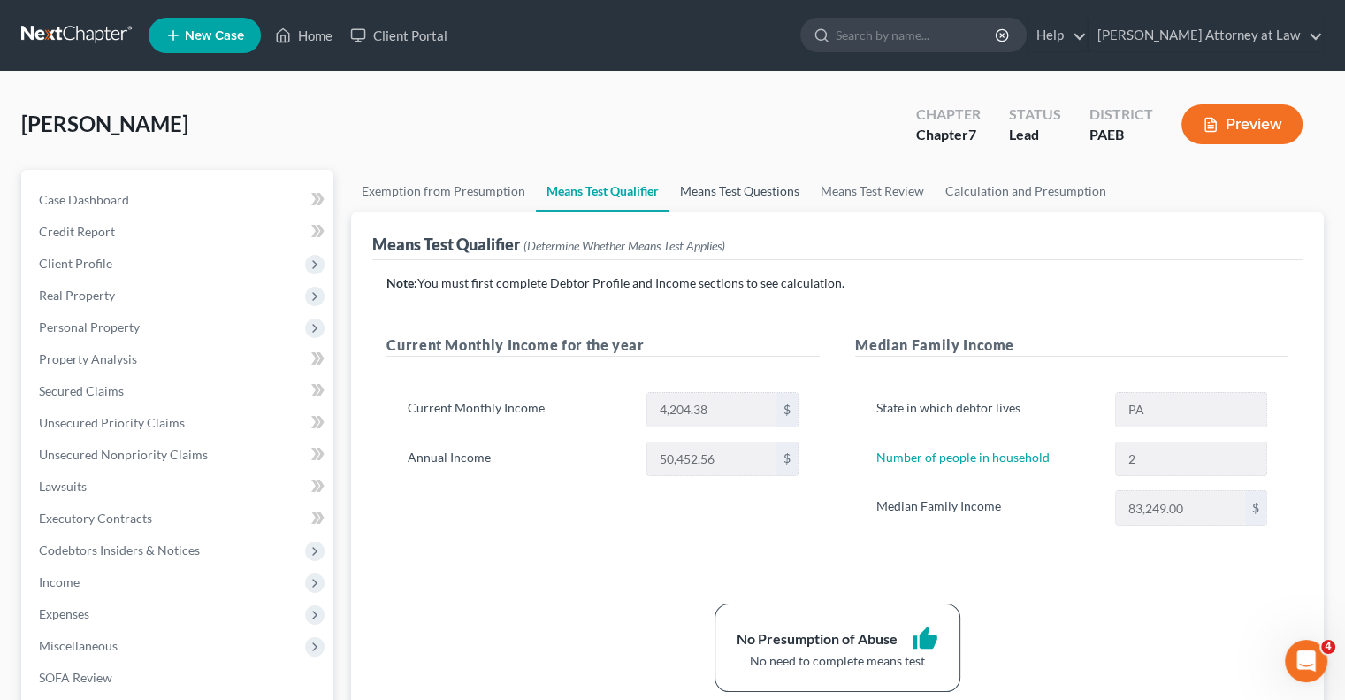
click at [730, 194] on link "Means Test Questions" at bounding box center [740, 191] width 141 height 42
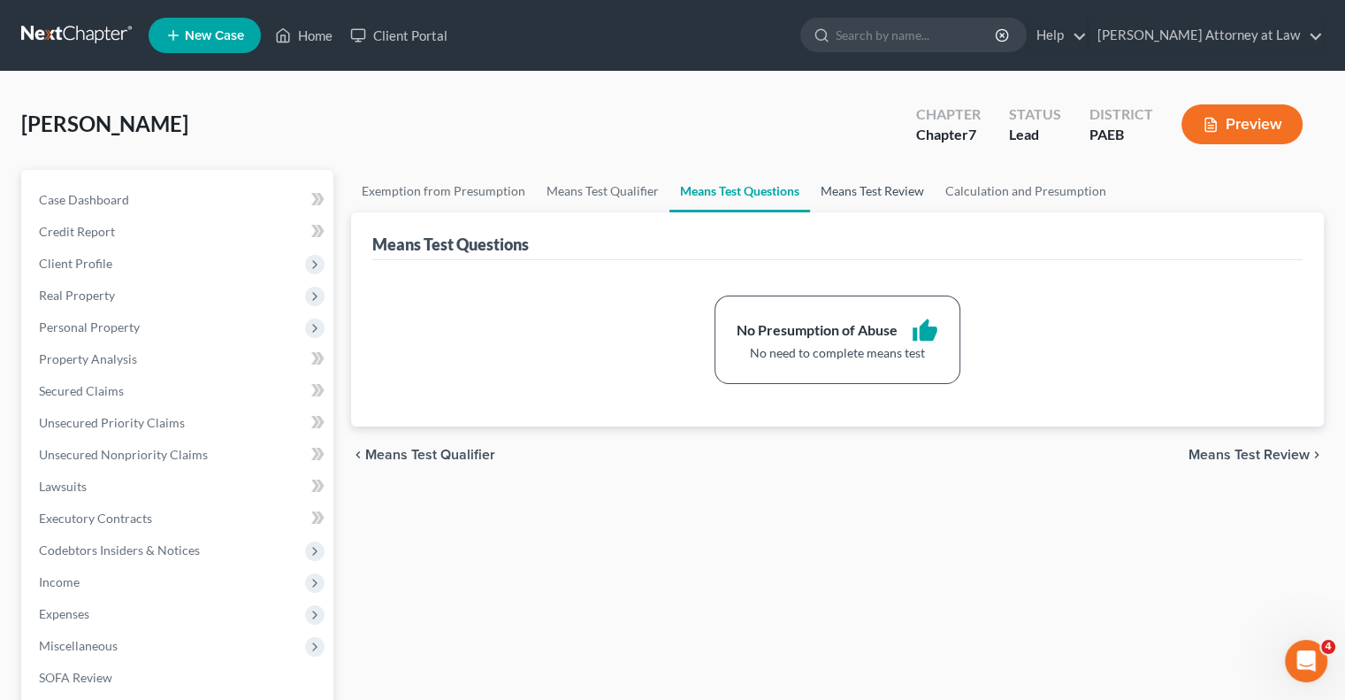
click at [871, 195] on link "Means Test Review" at bounding box center [872, 191] width 125 height 42
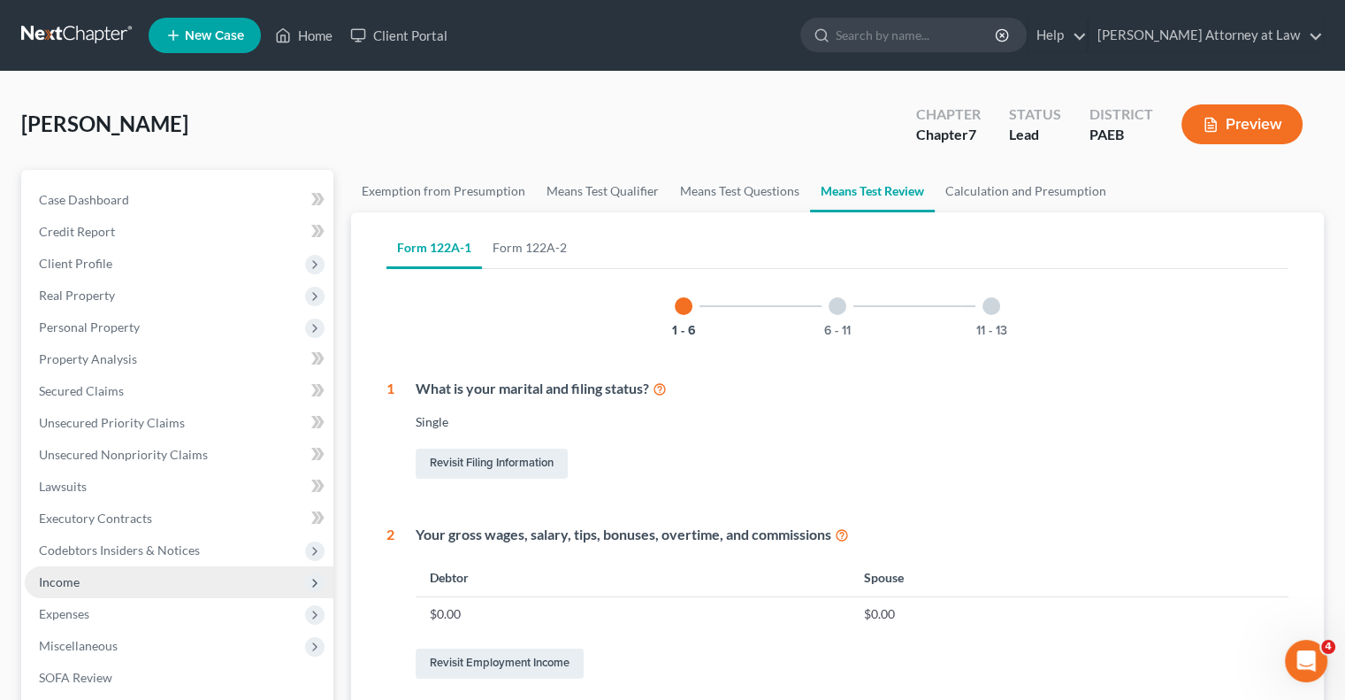
click at [121, 583] on span "Income" at bounding box center [179, 582] width 309 height 32
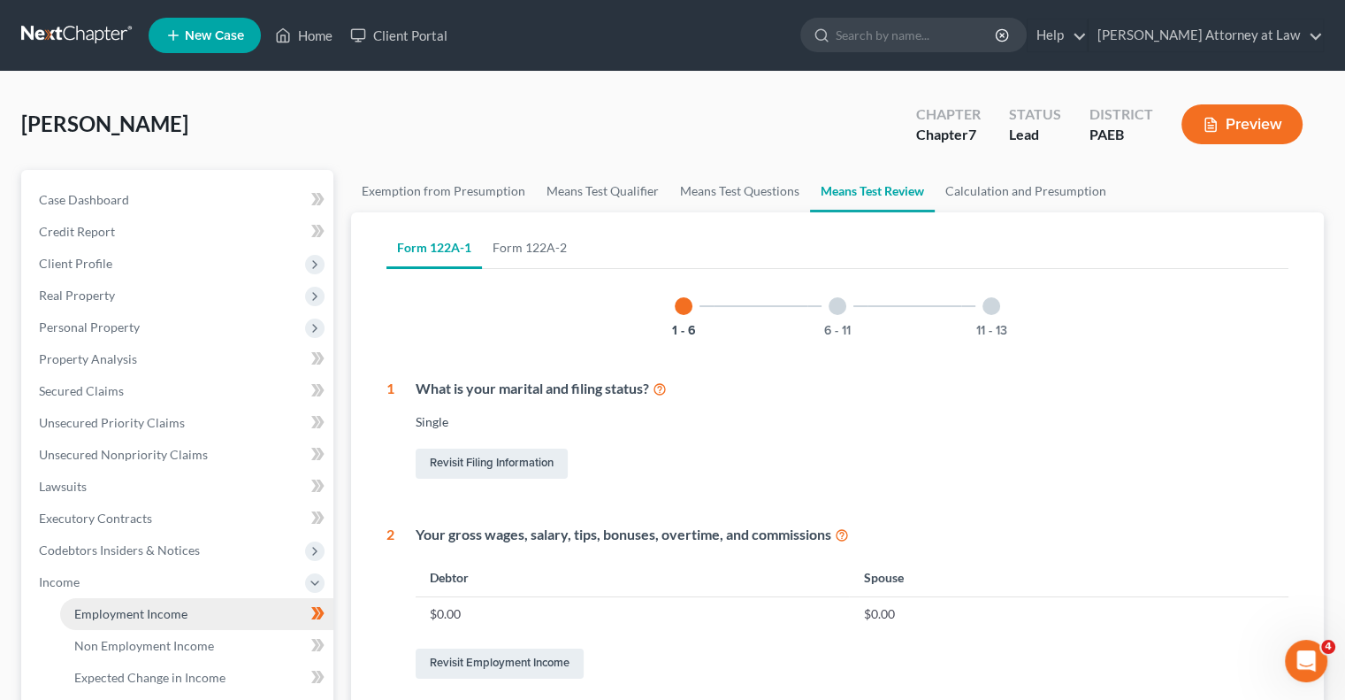
click at [141, 617] on span "Employment Income" at bounding box center [130, 613] width 113 height 15
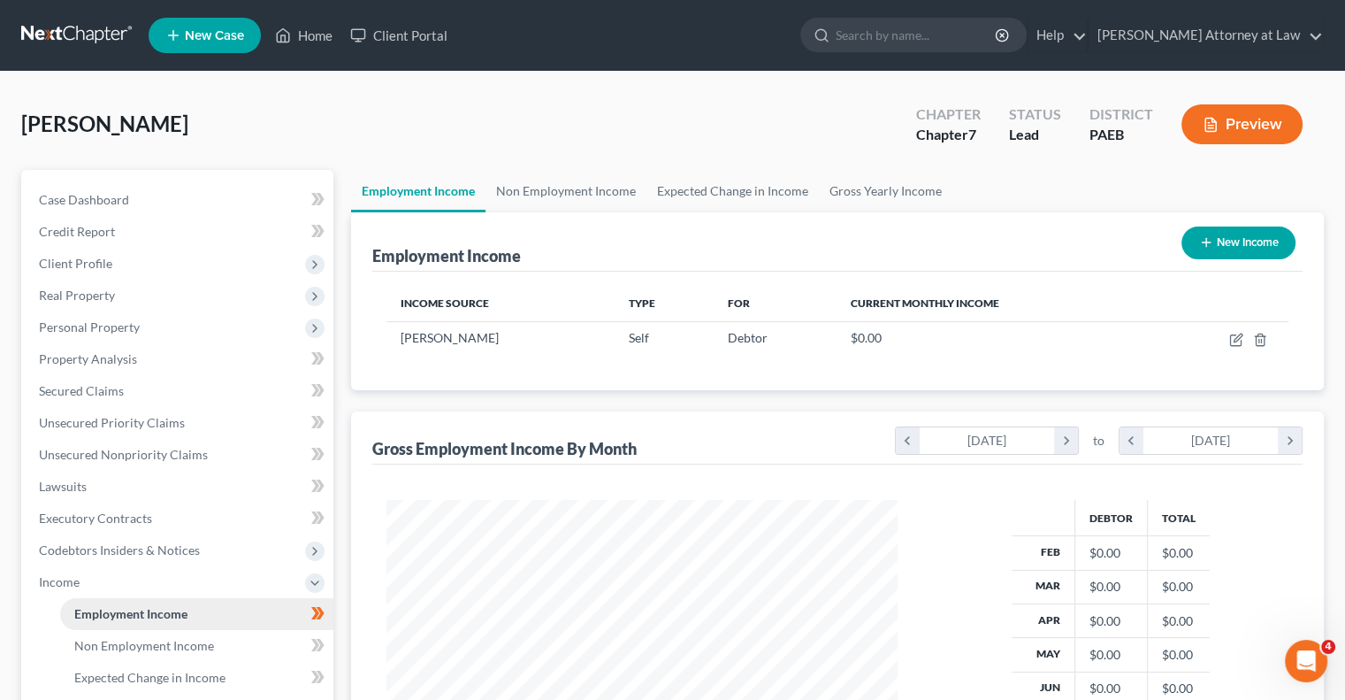
scroll to position [315, 546]
click at [576, 197] on link "Non Employment Income" at bounding box center [566, 191] width 161 height 42
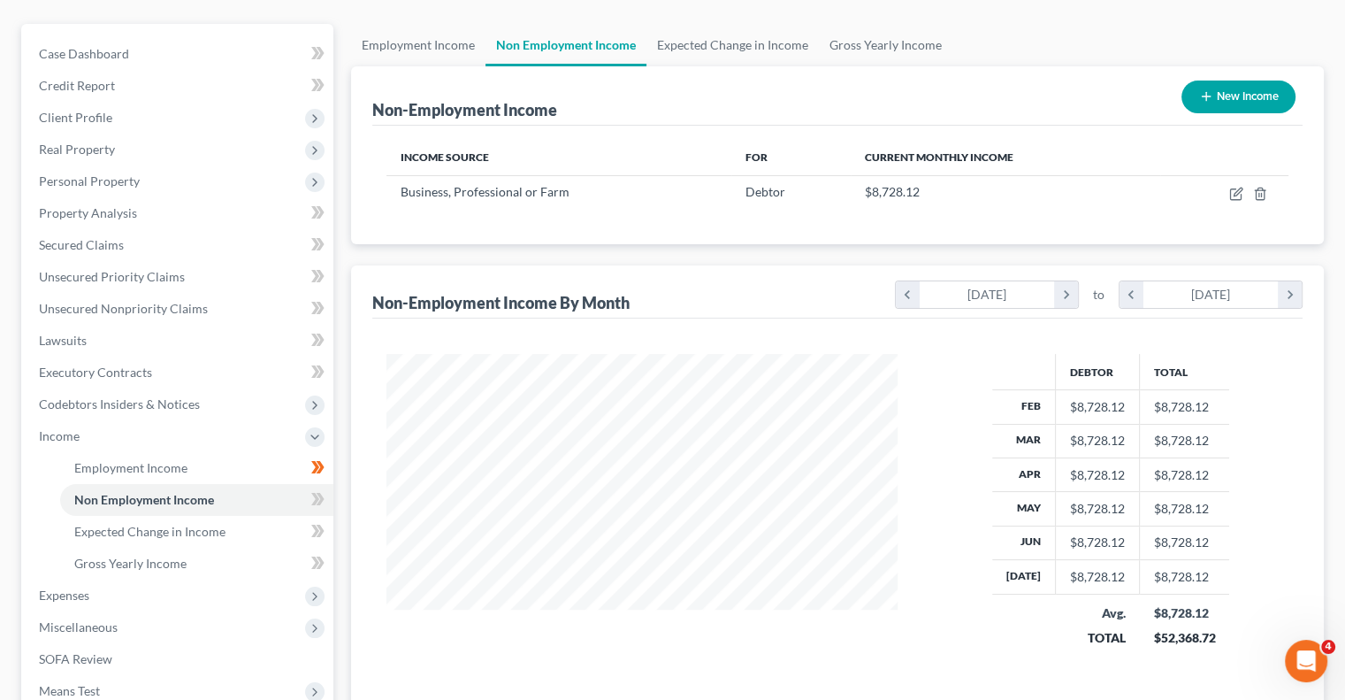
scroll to position [88, 0]
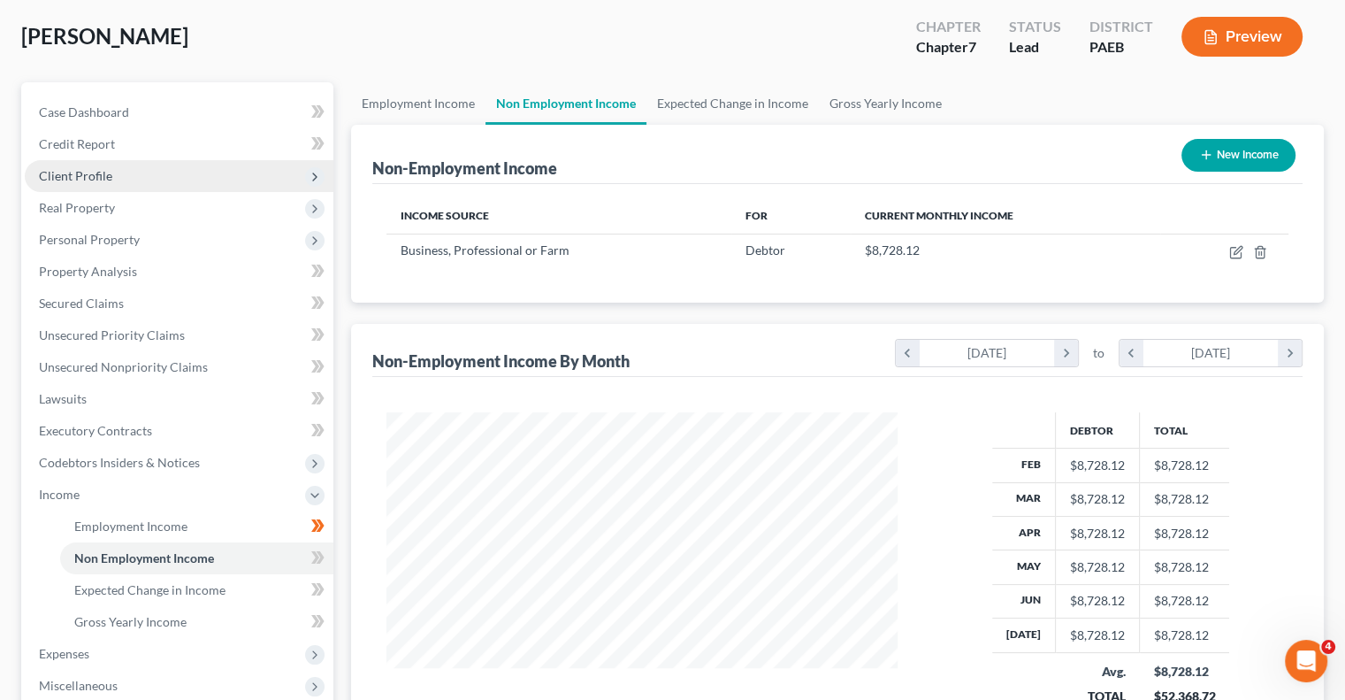
click at [137, 180] on span "Client Profile" at bounding box center [179, 176] width 309 height 32
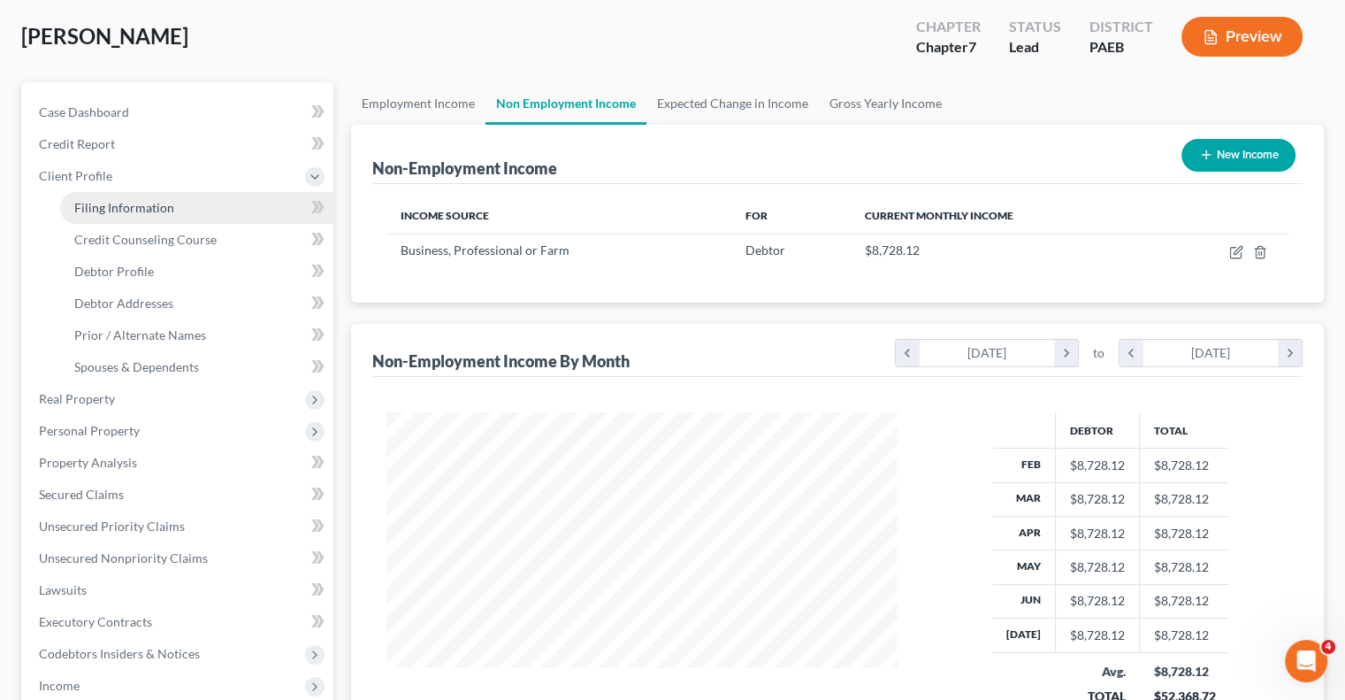
click at [145, 212] on span "Filing Information" at bounding box center [124, 207] width 100 height 15
select select "1"
select select "0"
select select "67"
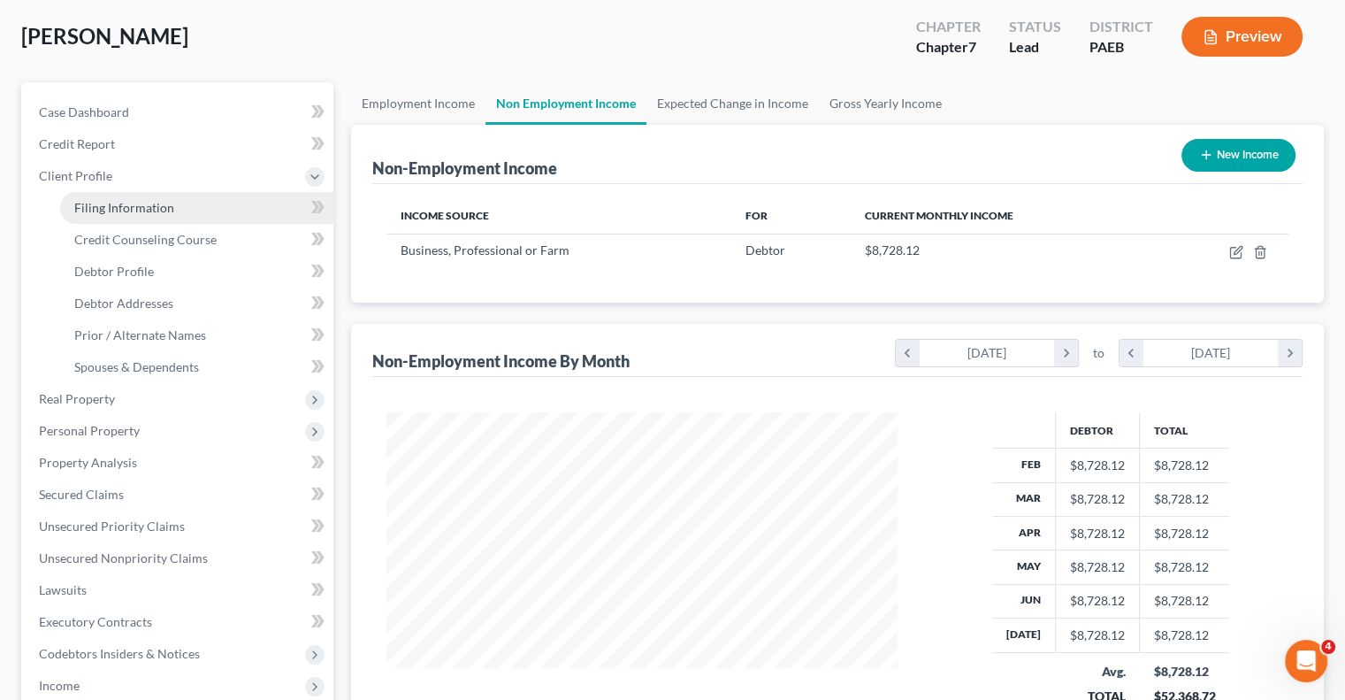
select select "0"
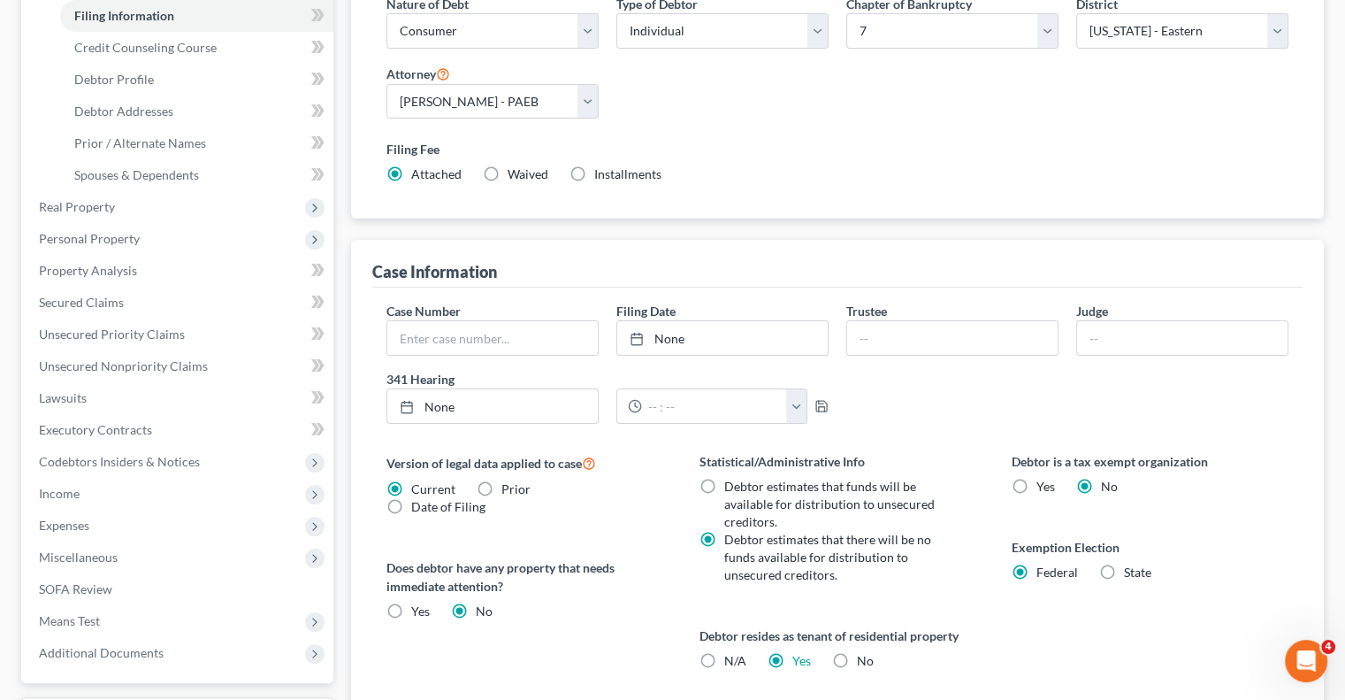
scroll to position [258, 0]
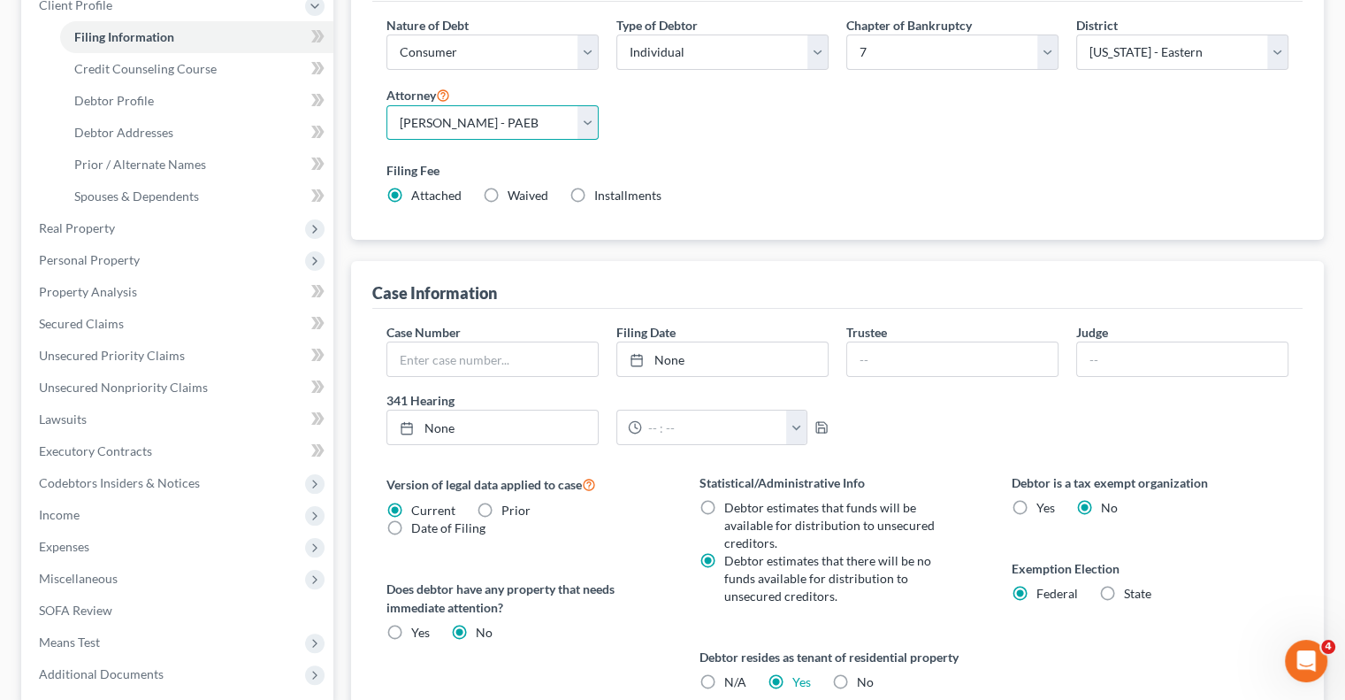
click at [392, 110] on select "Select [PERSON_NAME] - PAEB" at bounding box center [493, 122] width 212 height 35
click at [315, 98] on icon at bounding box center [317, 100] width 13 height 22
click at [151, 100] on span "Debtor Profile" at bounding box center [114, 100] width 80 height 15
select select "0"
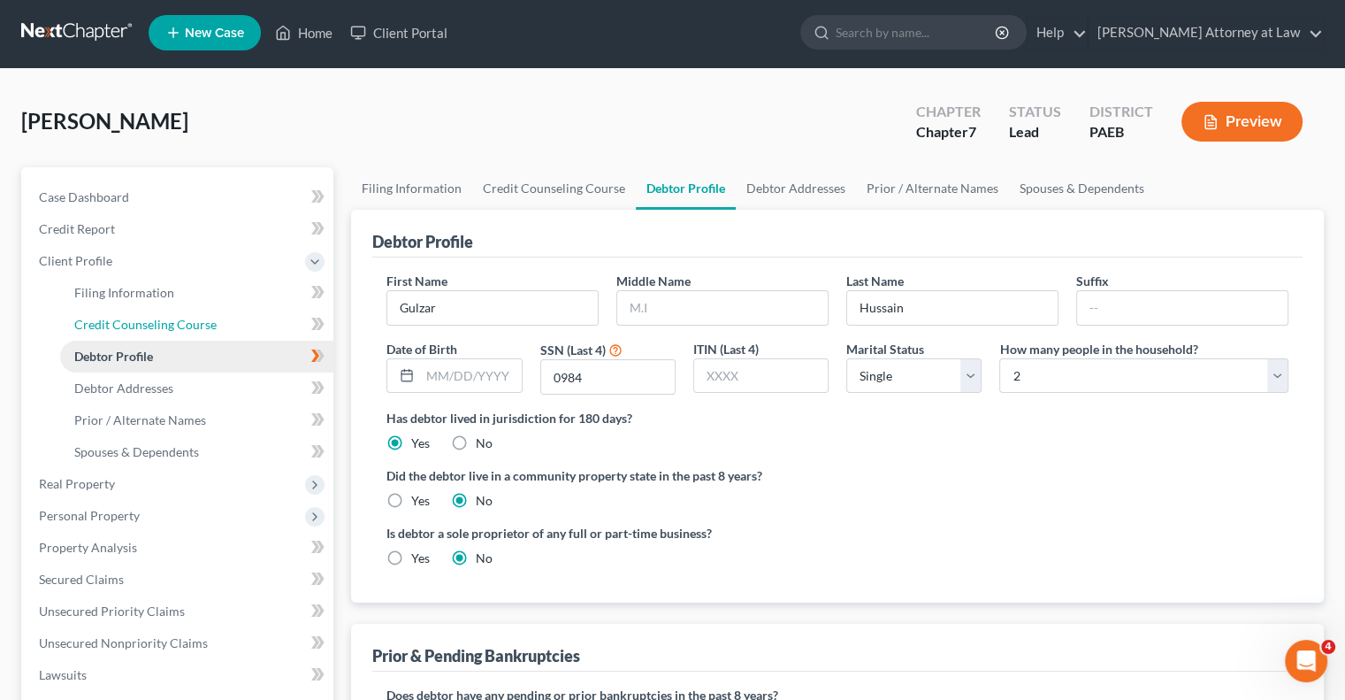
click at [151, 100] on div "[PERSON_NAME] Upgraded Chapter Chapter 7 Status Lead District PAEB Preview Peti…" at bounding box center [672, 582] width 1303 height 985
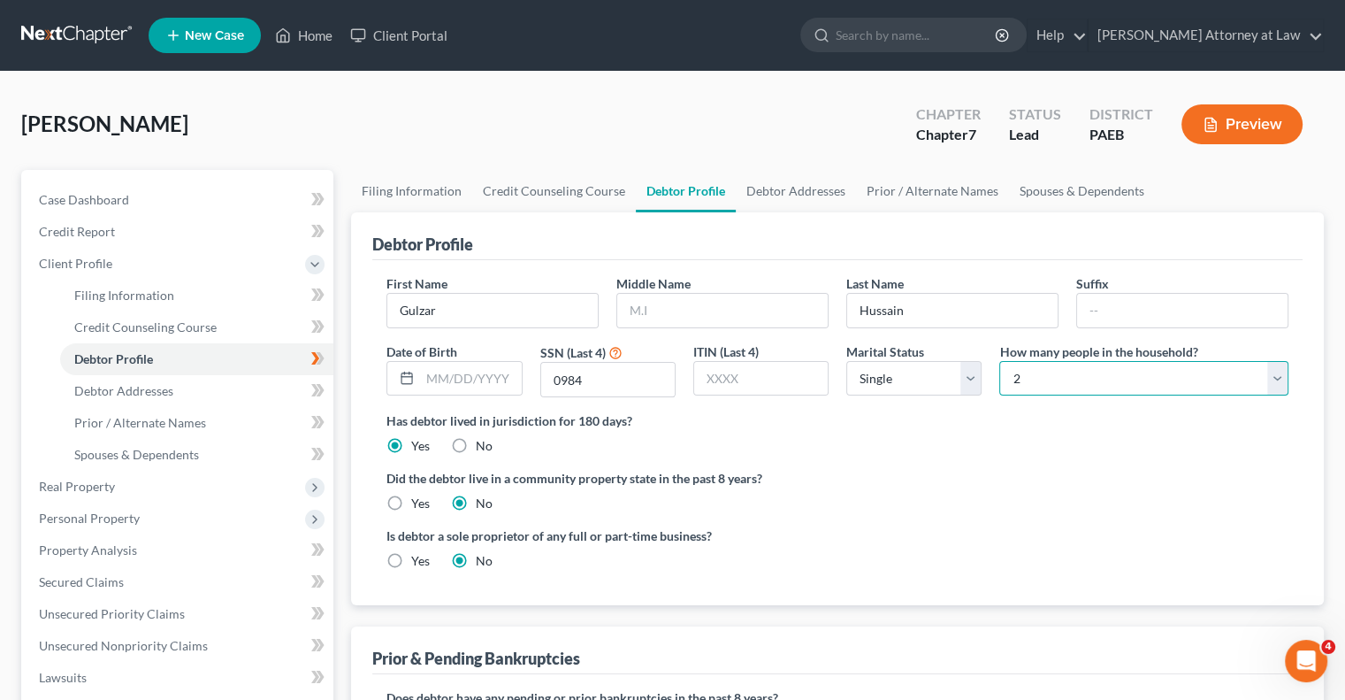
click at [1284, 376] on select "Select 1 2 3 4 5 6 7 8 9 10 11 12 13 14 15 16 17 18 19 20" at bounding box center [1144, 378] width 289 height 35
select select "2"
click at [1000, 361] on select "Select 1 2 3 4 5 6 7 8 9 10 11 12 13 14 15 16 17 18 19 20" at bounding box center [1144, 378] width 289 height 35
click at [78, 198] on span "Case Dashboard" at bounding box center [84, 199] width 90 height 15
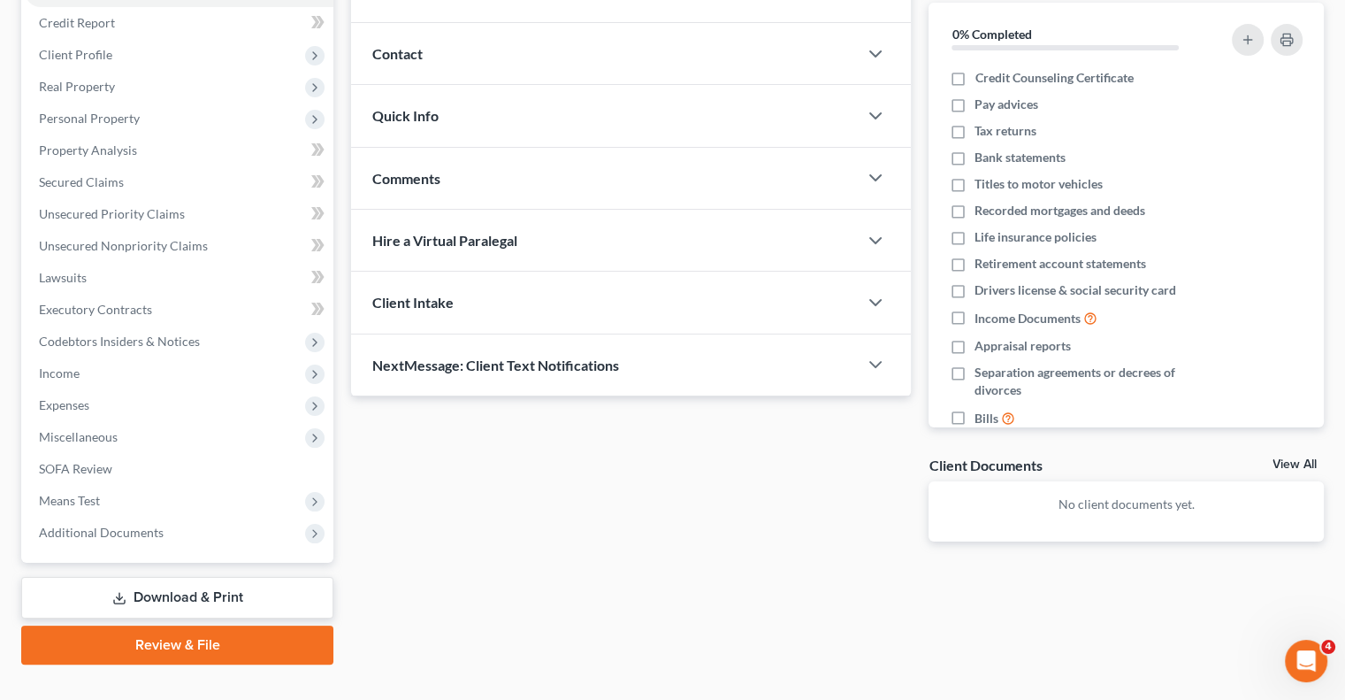
scroll to position [239, 0]
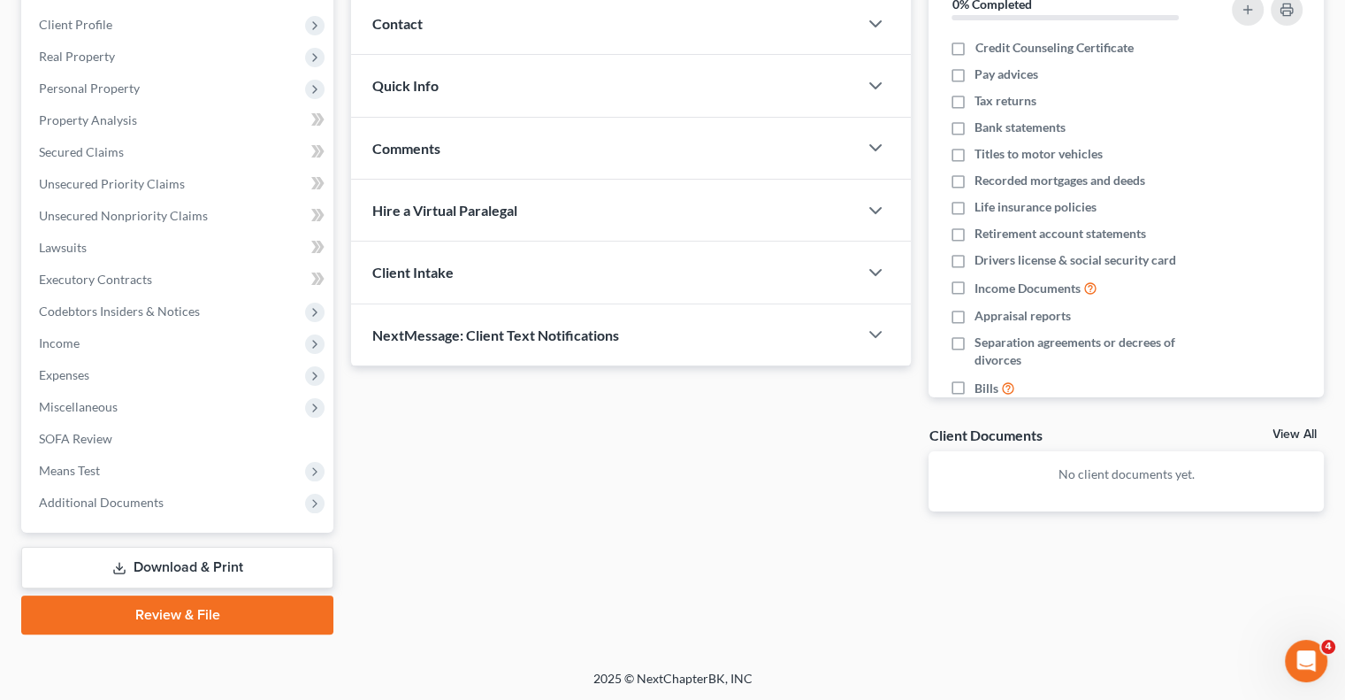
click at [173, 625] on link "Review & File" at bounding box center [177, 614] width 312 height 39
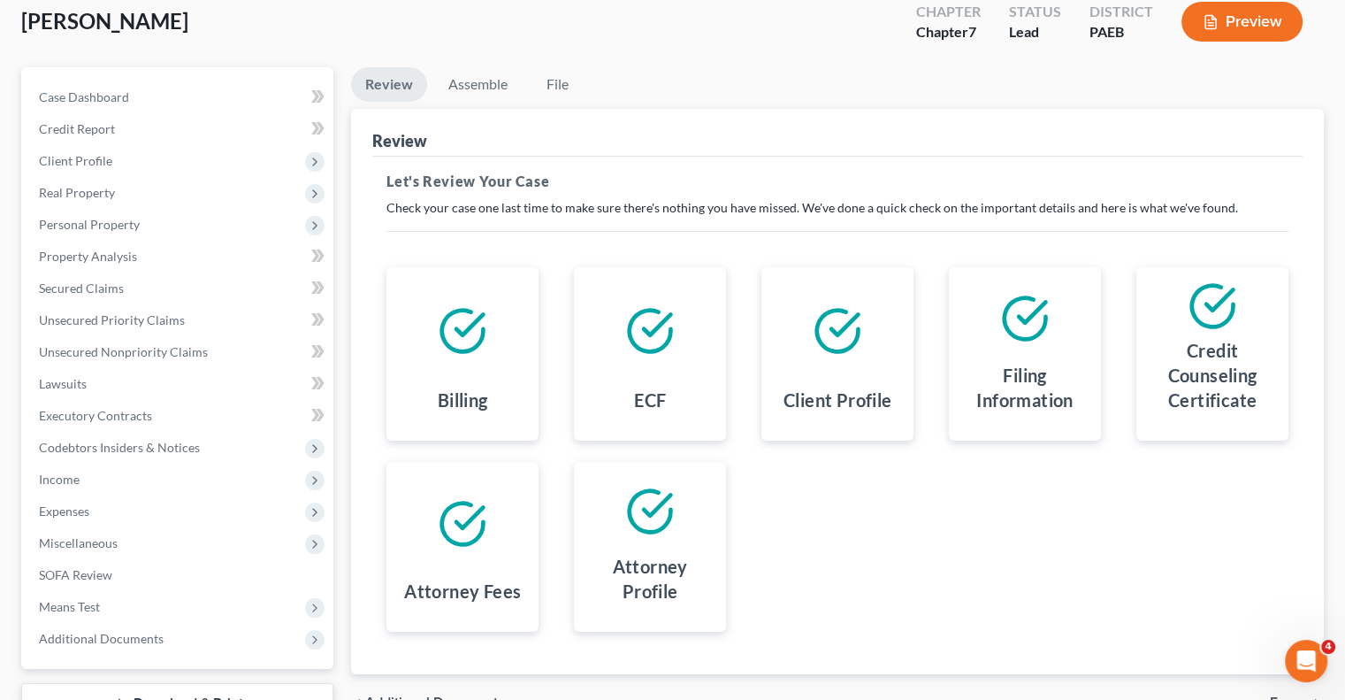
scroll to position [94, 0]
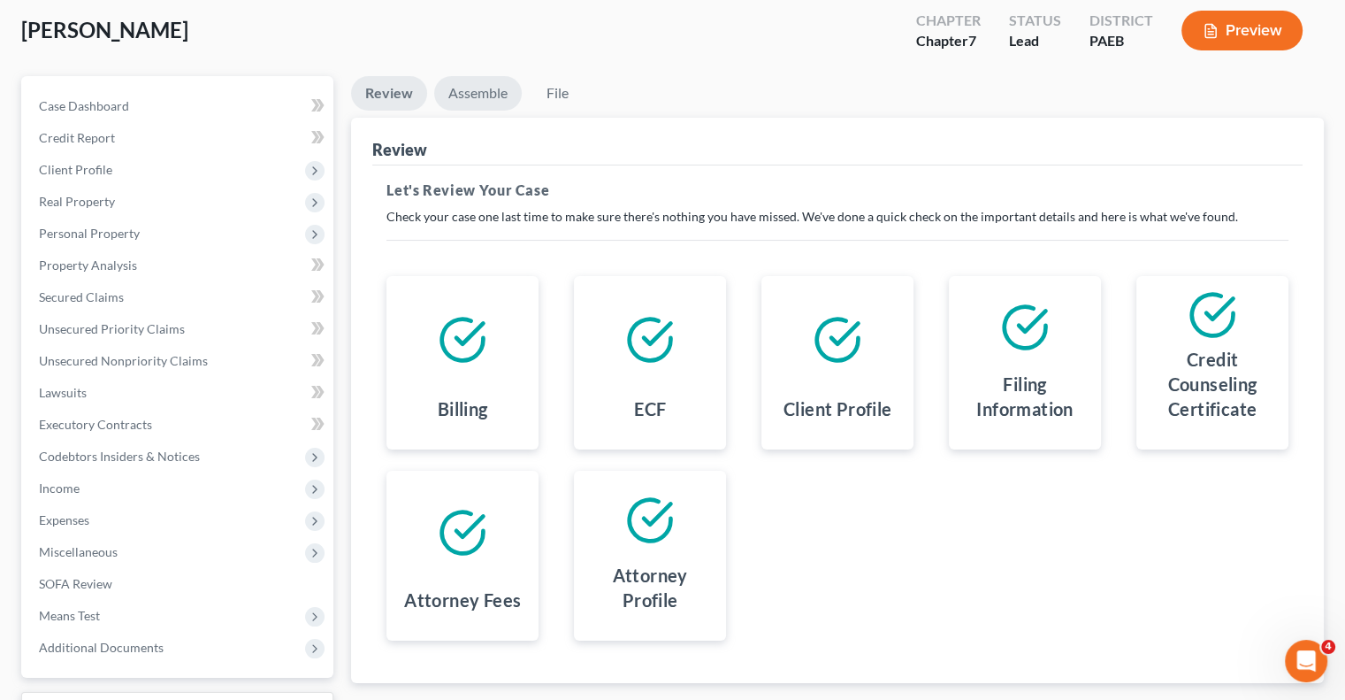
click at [478, 99] on link "Assemble" at bounding box center [478, 93] width 88 height 34
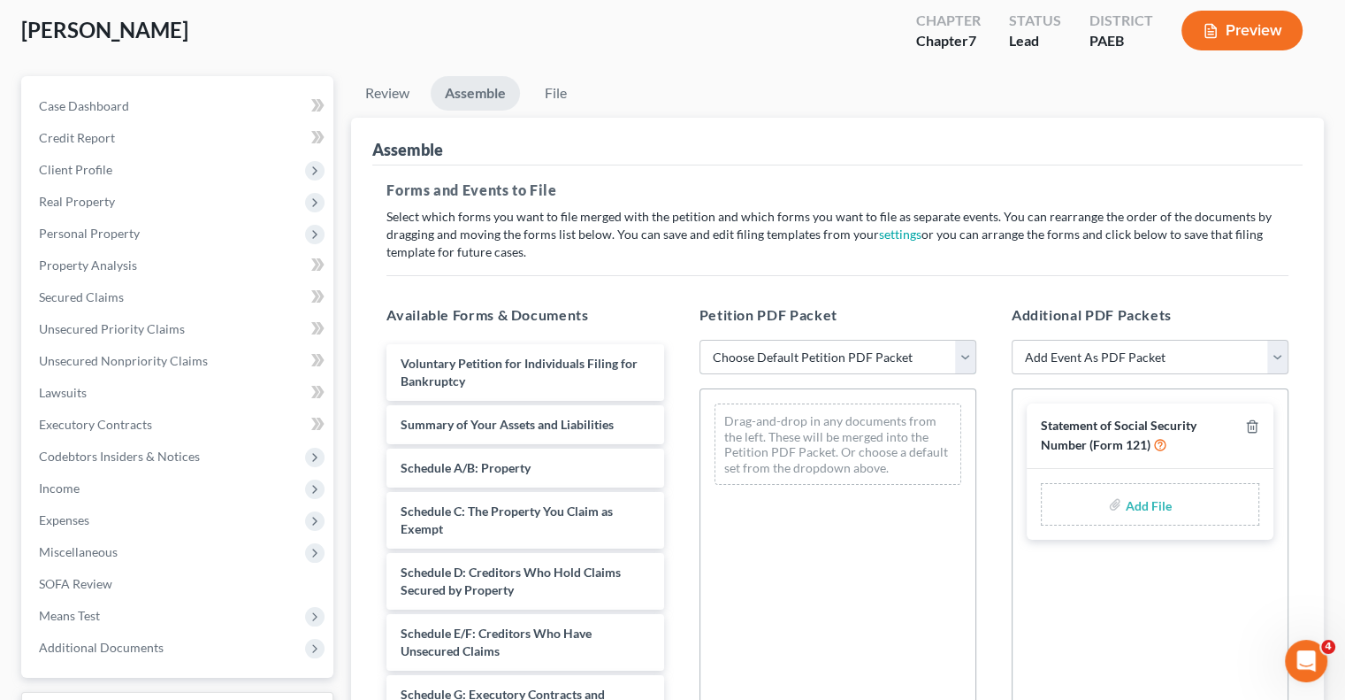
click at [968, 357] on select "Choose Default Petition PDF Packet Emergency Filing (Voluntary Petition and Cre…" at bounding box center [838, 357] width 277 height 35
click at [700, 340] on select "Choose Default Petition PDF Packet Emergency Filing (Voluntary Petition and Cre…" at bounding box center [838, 357] width 277 height 35
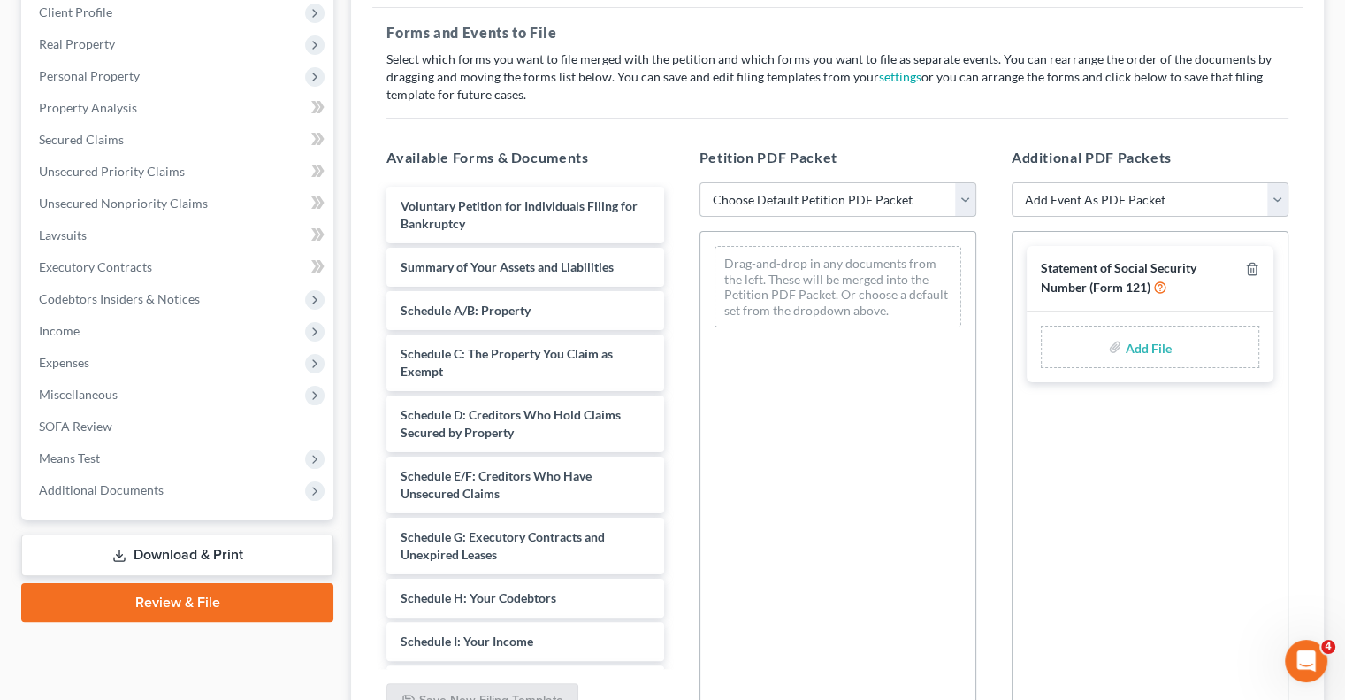
scroll to position [256, 0]
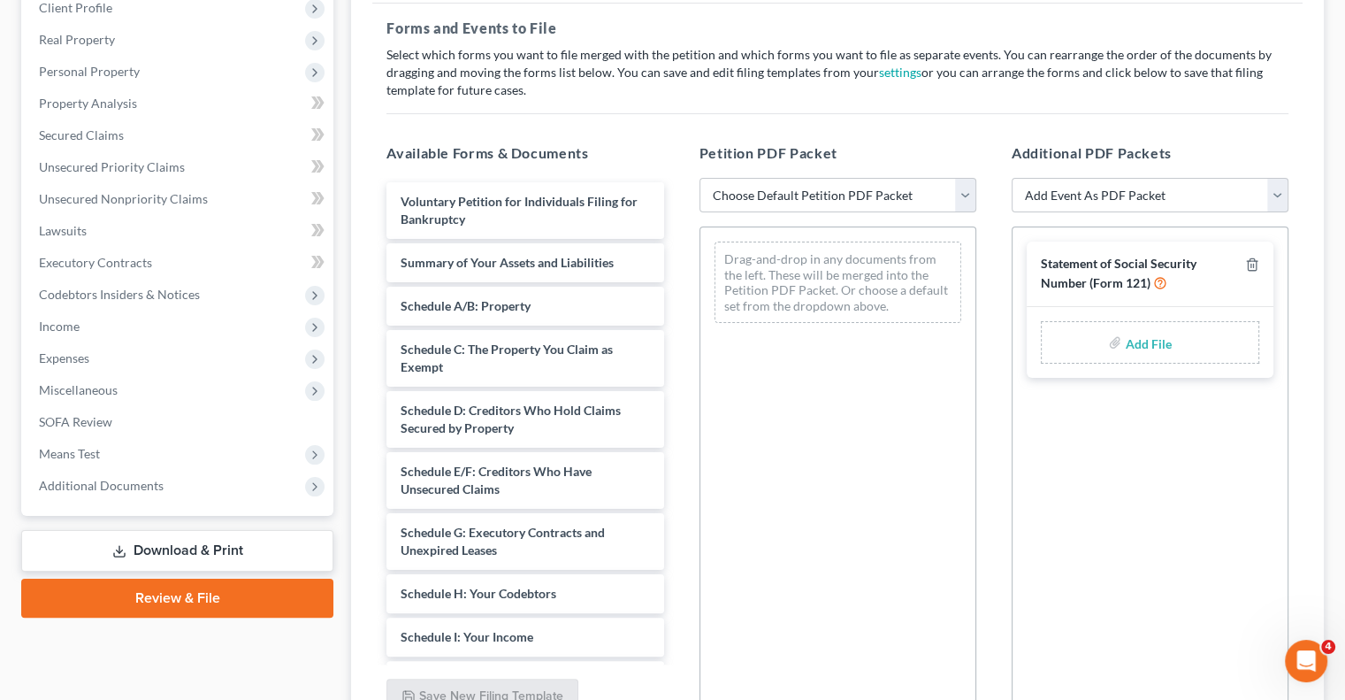
click at [223, 551] on link "Download & Print" at bounding box center [177, 551] width 312 height 42
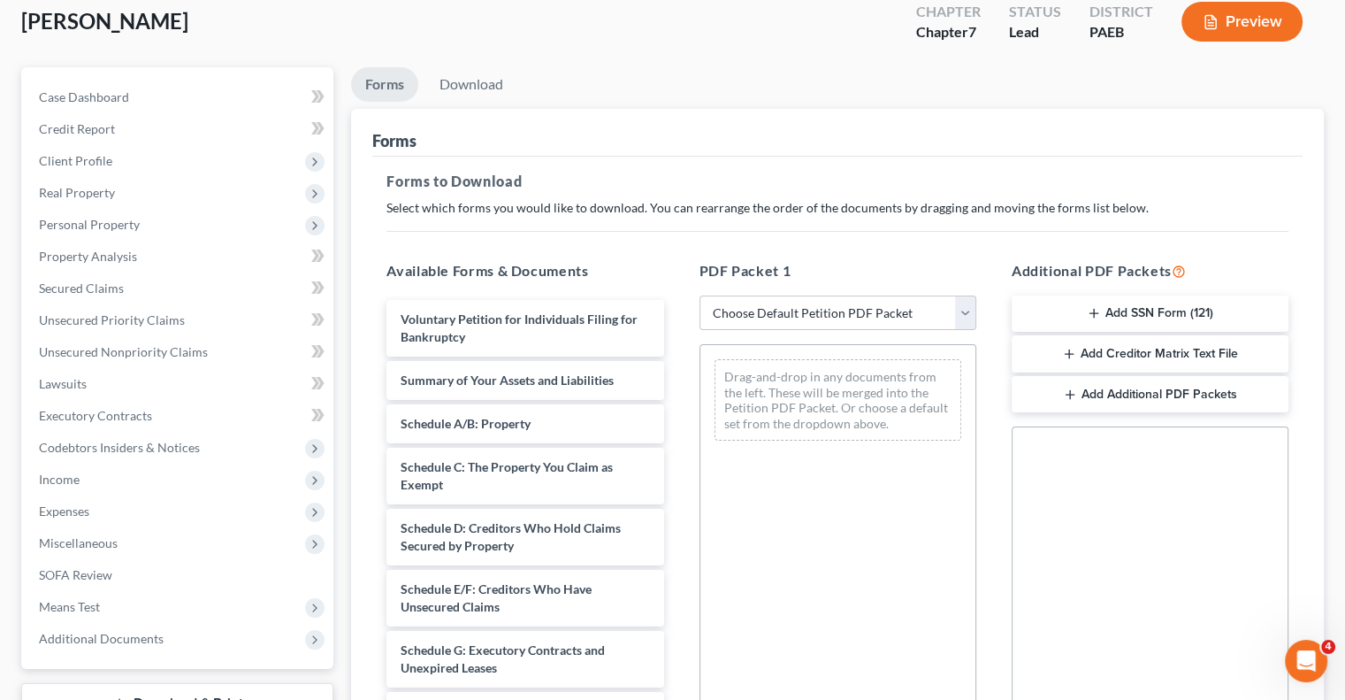
scroll to position [126, 0]
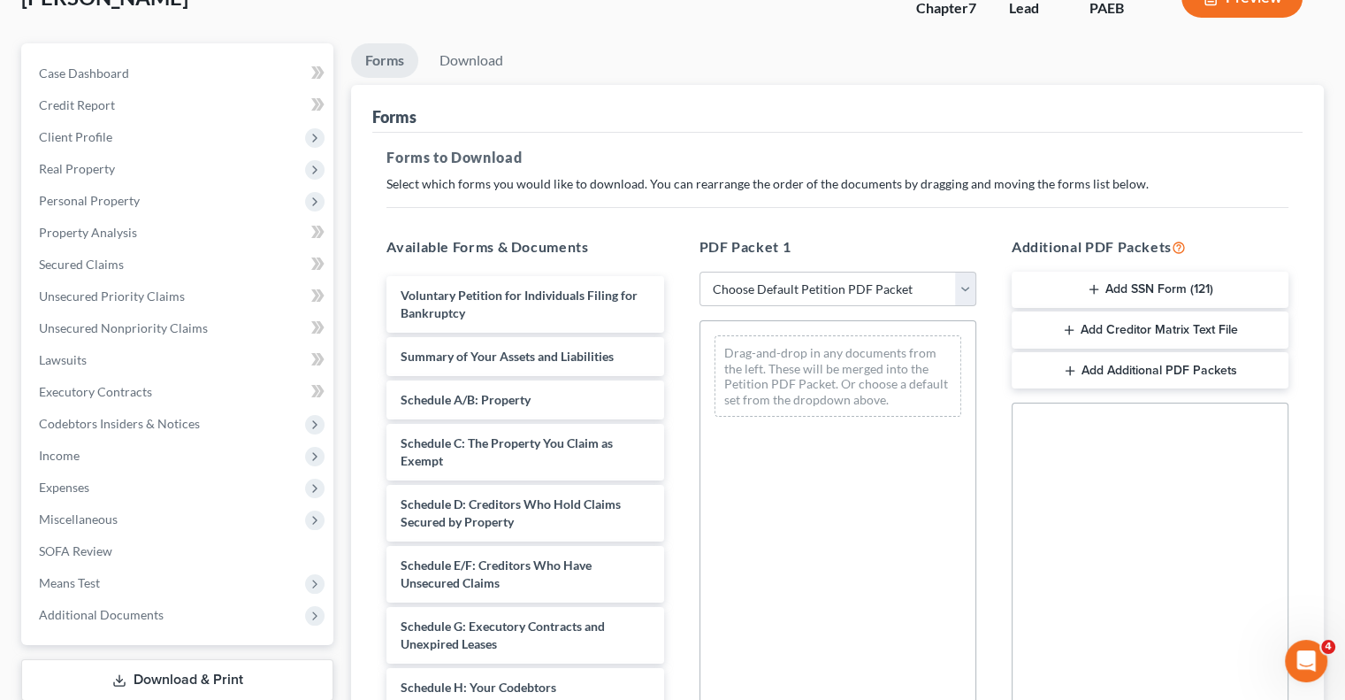
click at [1125, 279] on button "Add SSN Form (121)" at bounding box center [1150, 290] width 277 height 37
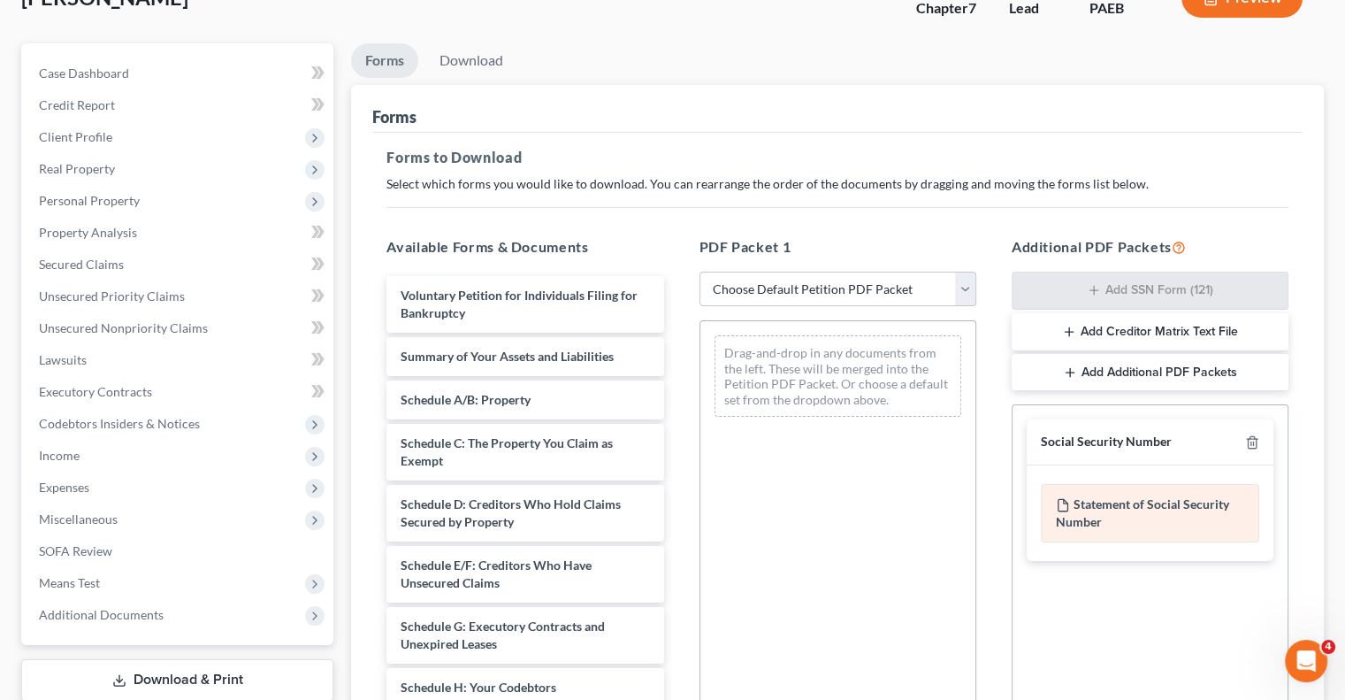
click at [1146, 513] on div "Statement of Social Security Number" at bounding box center [1150, 513] width 218 height 58
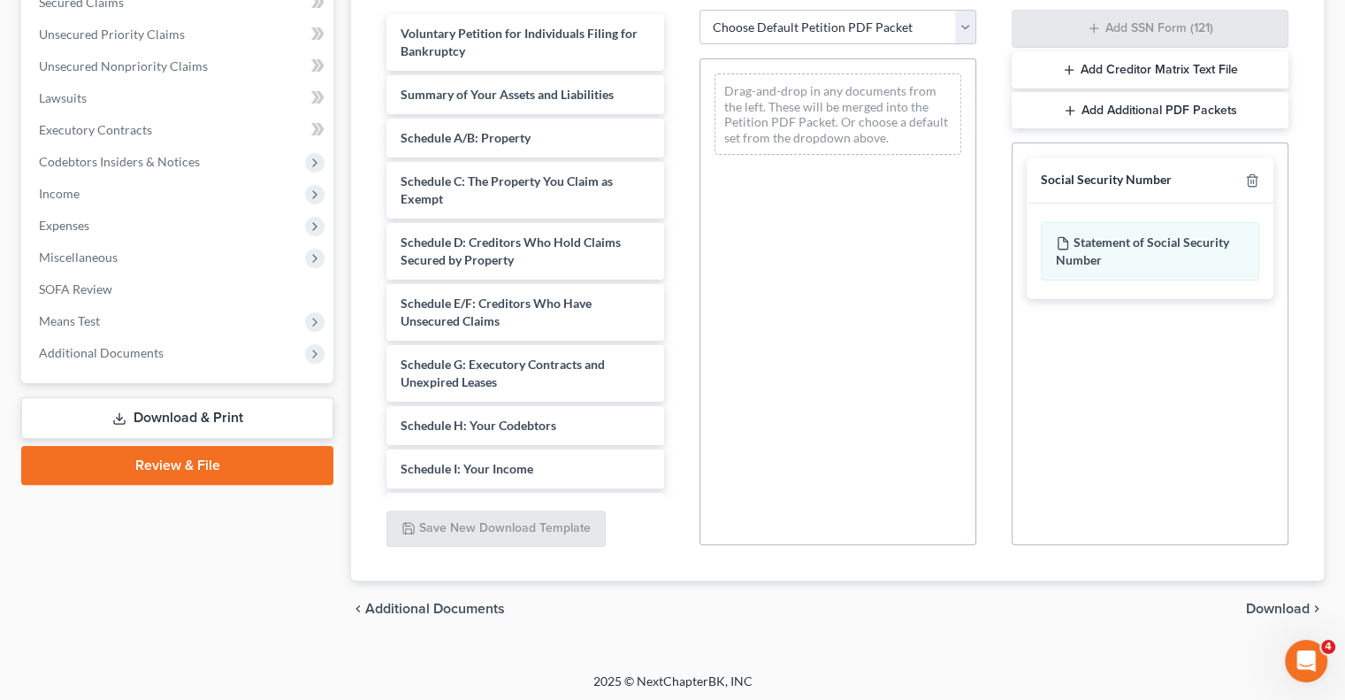
scroll to position [391, 0]
click at [1070, 66] on icon "button" at bounding box center [1069, 67] width 14 height 14
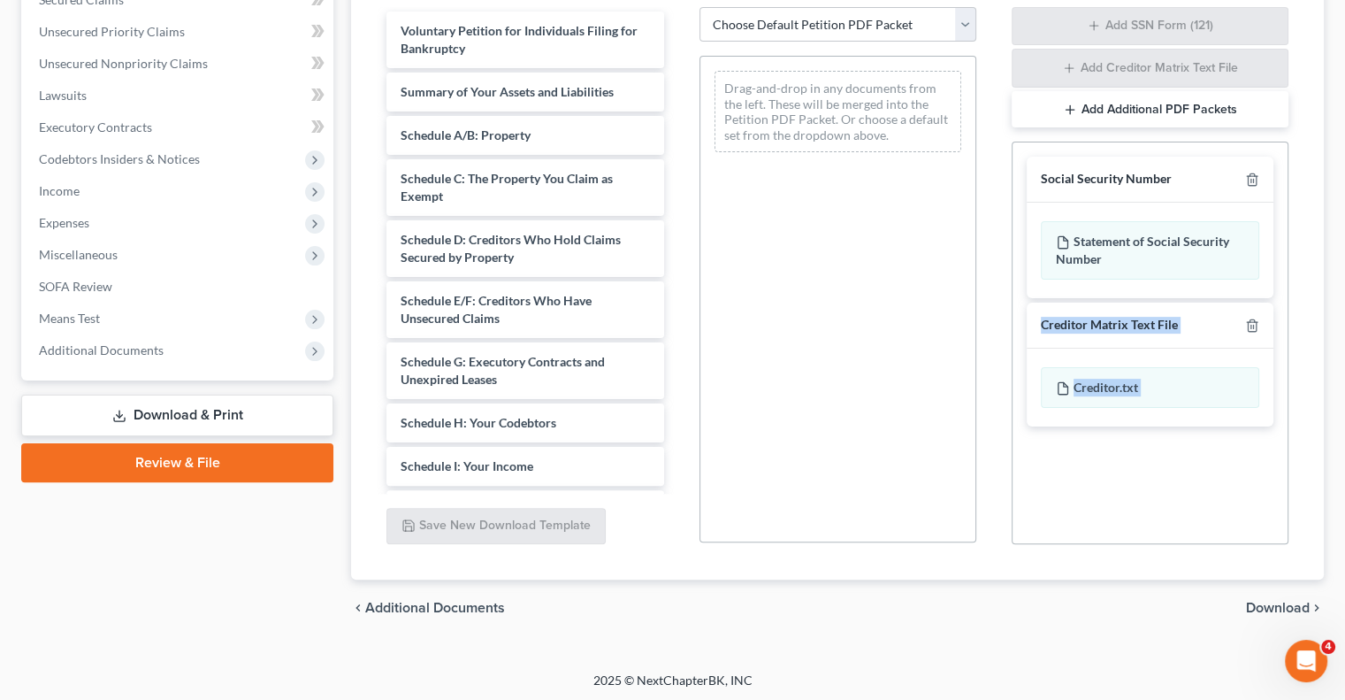
click at [1276, 607] on span "Download" at bounding box center [1278, 608] width 64 height 14
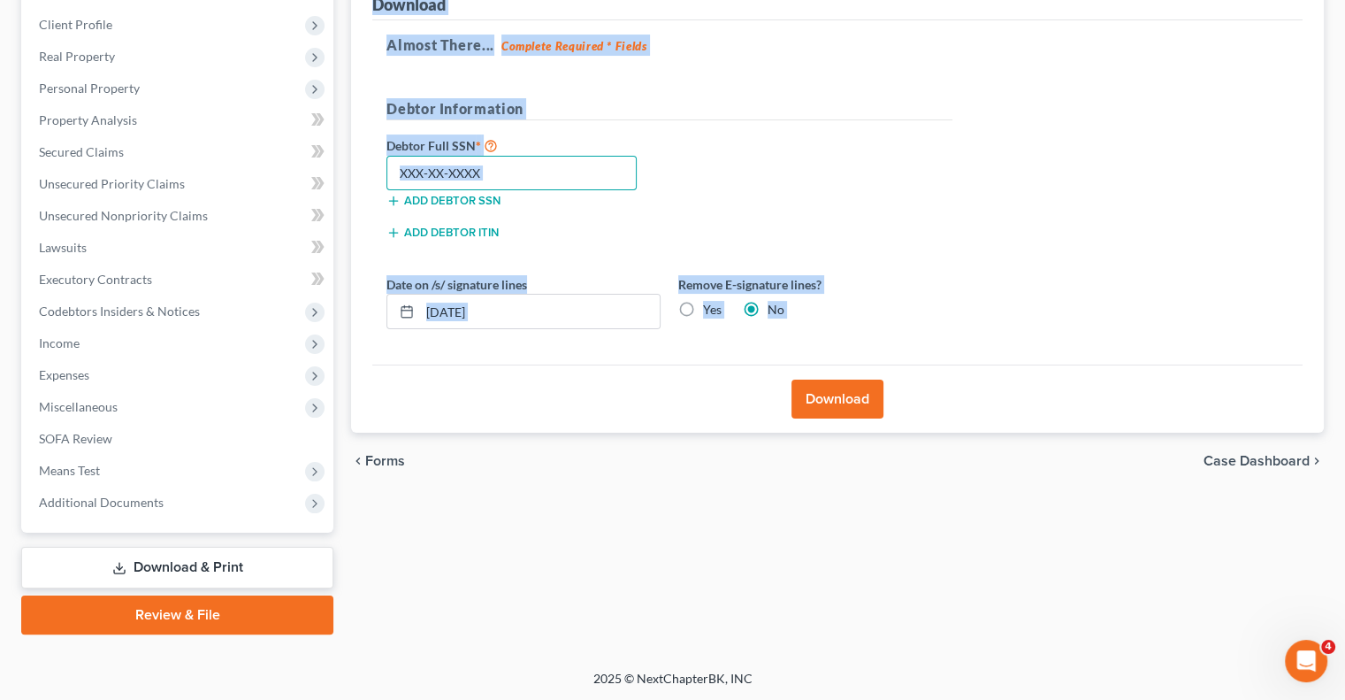
click at [544, 179] on input "text" at bounding box center [512, 173] width 250 height 35
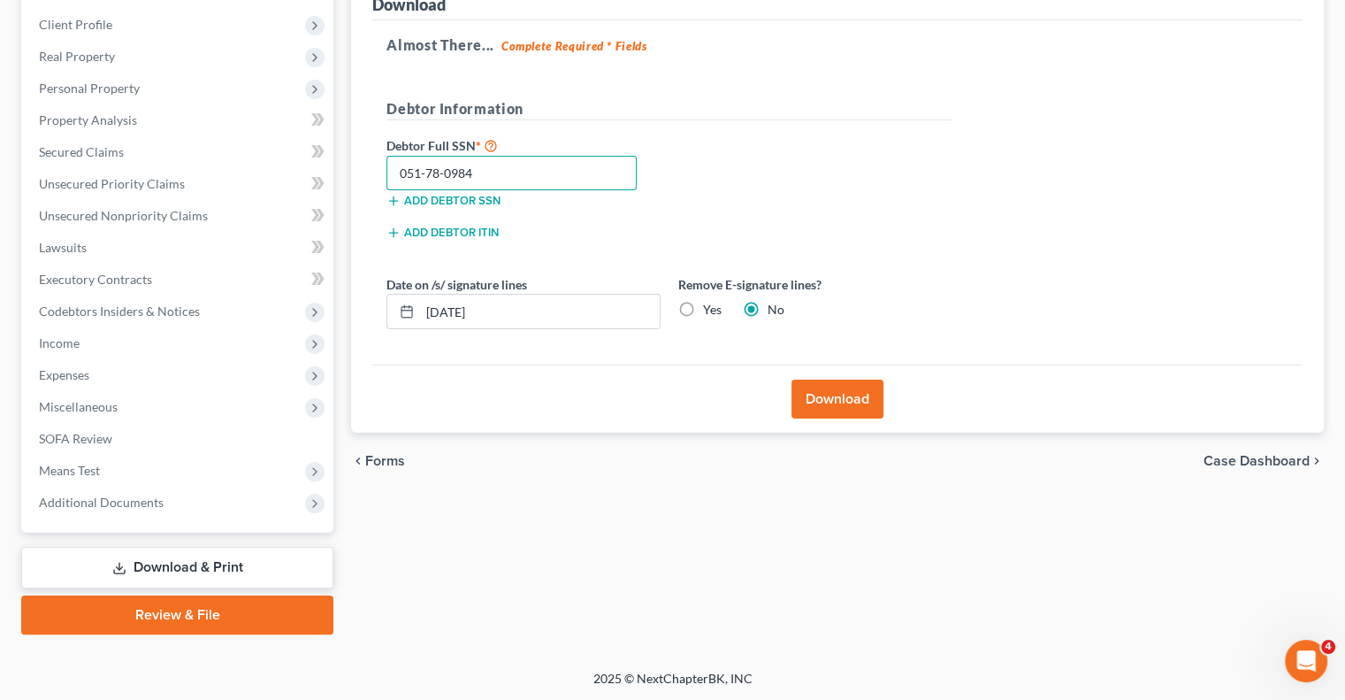
type input "051-78-0984"
click at [860, 402] on button "Download" at bounding box center [838, 398] width 92 height 39
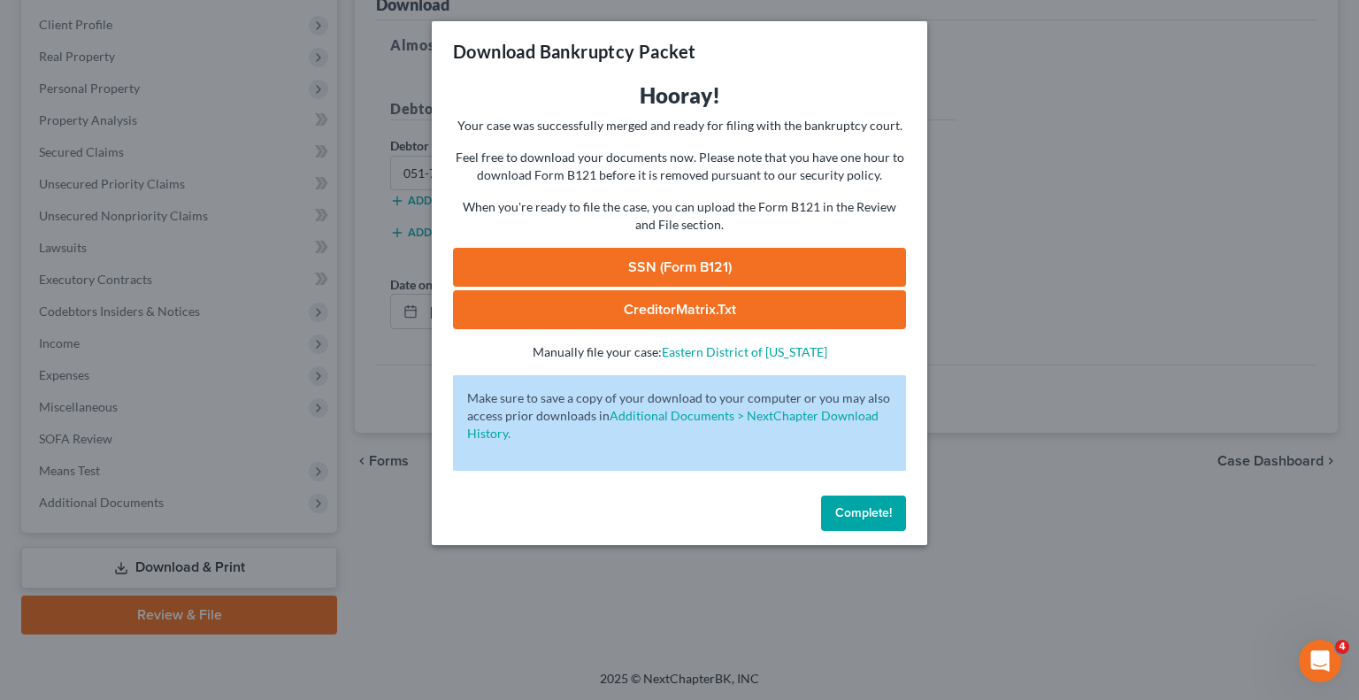
click at [693, 275] on link "SSN (Form B121)" at bounding box center [679, 267] width 453 height 39
click at [709, 314] on link "CreditorMatrix.txt" at bounding box center [679, 309] width 453 height 39
click at [863, 517] on span "Complete!" at bounding box center [863, 512] width 57 height 15
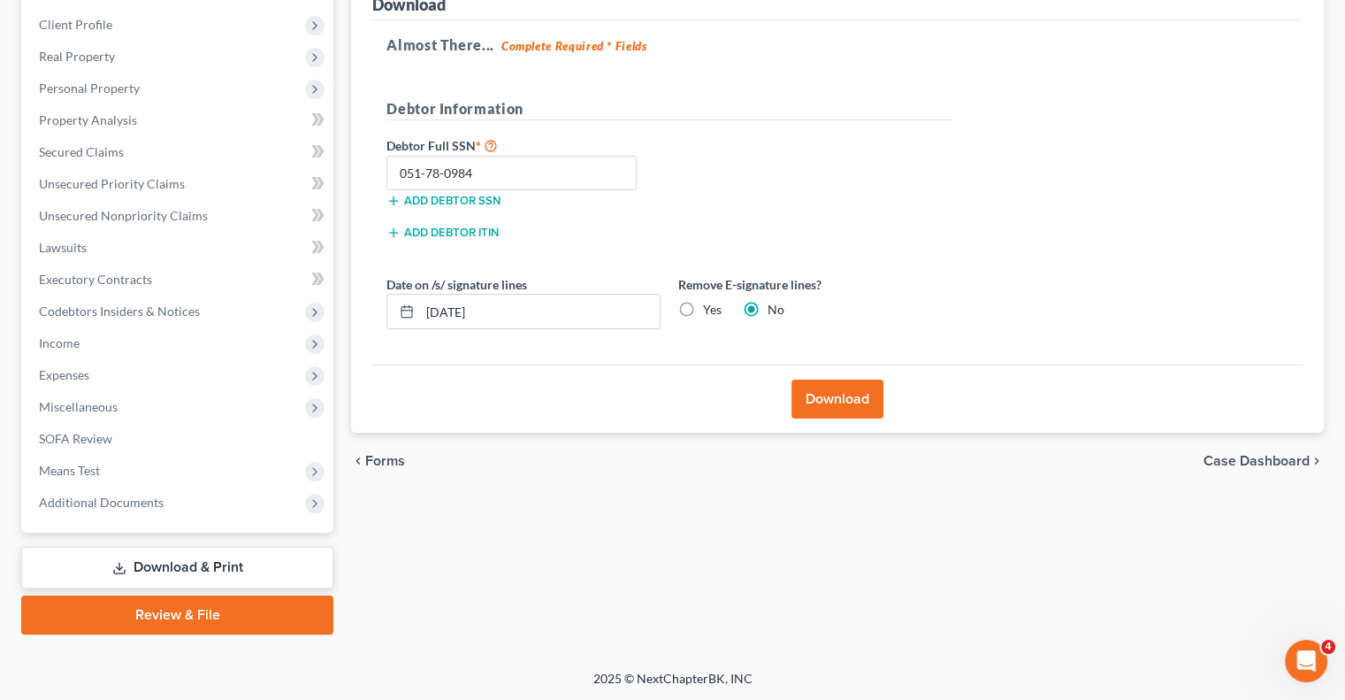
click at [177, 611] on link "Review & File" at bounding box center [177, 614] width 312 height 39
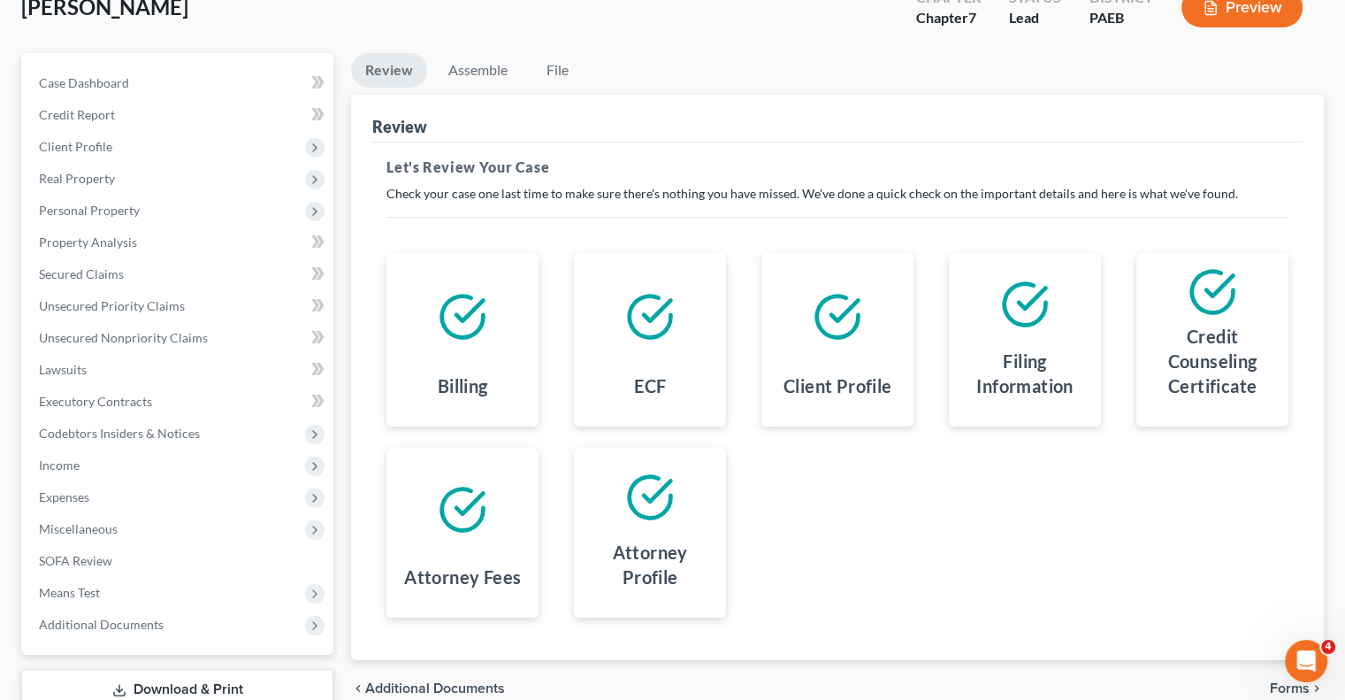
scroll to position [113, 0]
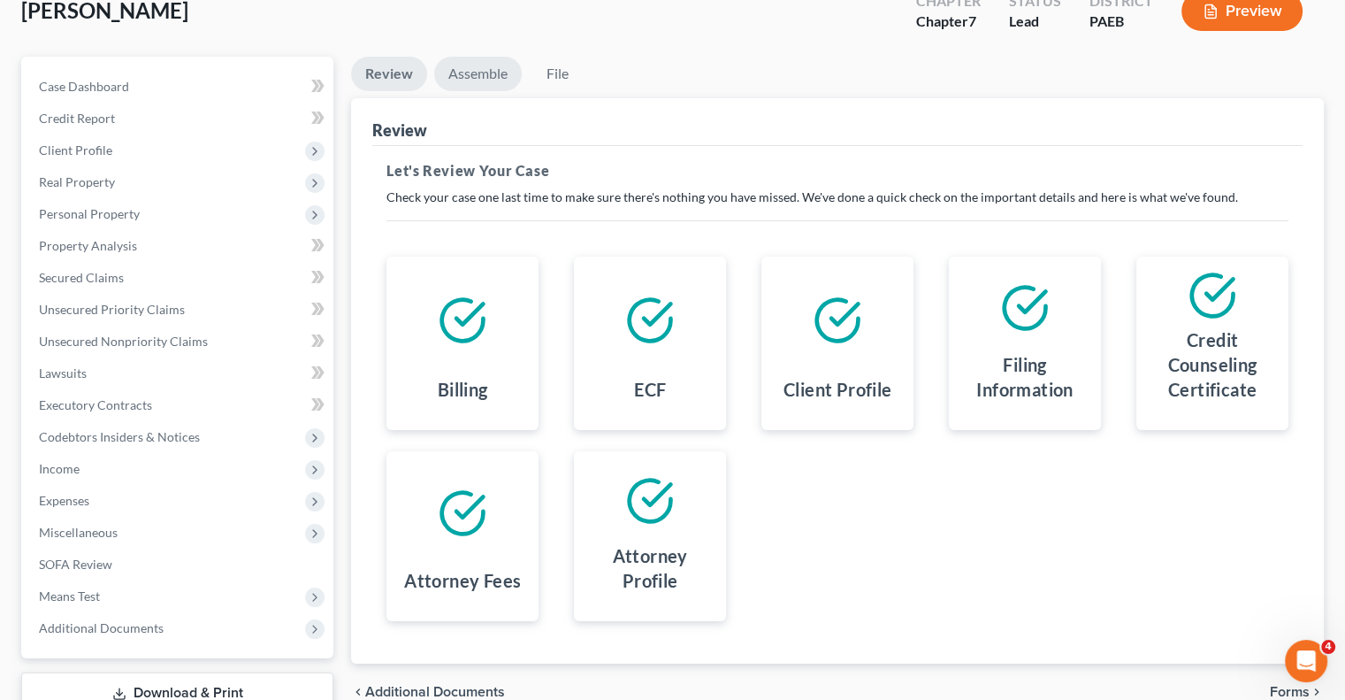
click at [495, 75] on link "Assemble" at bounding box center [478, 74] width 88 height 34
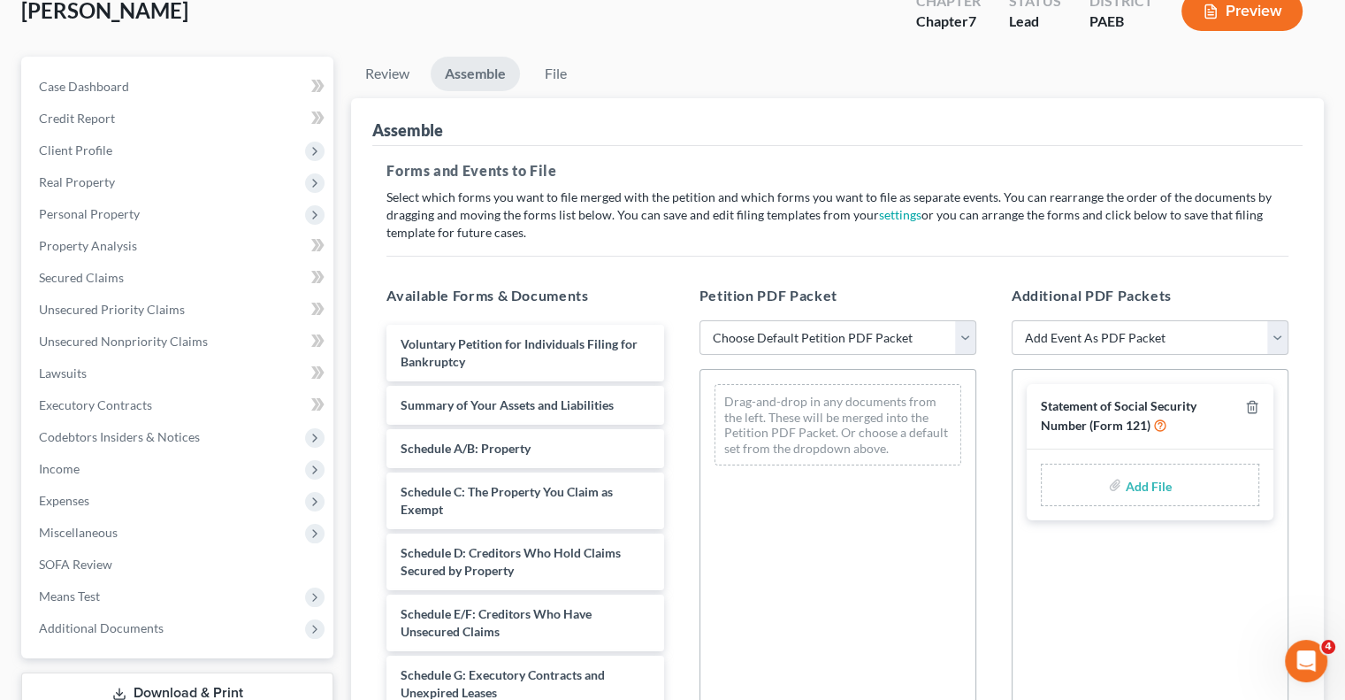
click at [1125, 486] on input "file" at bounding box center [1146, 485] width 42 height 32
type input "C:\fakepath\Form 121 [DATE].pdf"
click at [1270, 336] on select "Add Event As PDF Packet Amended Matrix List of Creditors (Fee) Application to H…" at bounding box center [1150, 337] width 277 height 35
select select "2"
click at [1012, 320] on select "Add Event As PDF Packet Amended Matrix List of Creditors (Fee) Application to H…" at bounding box center [1150, 337] width 277 height 35
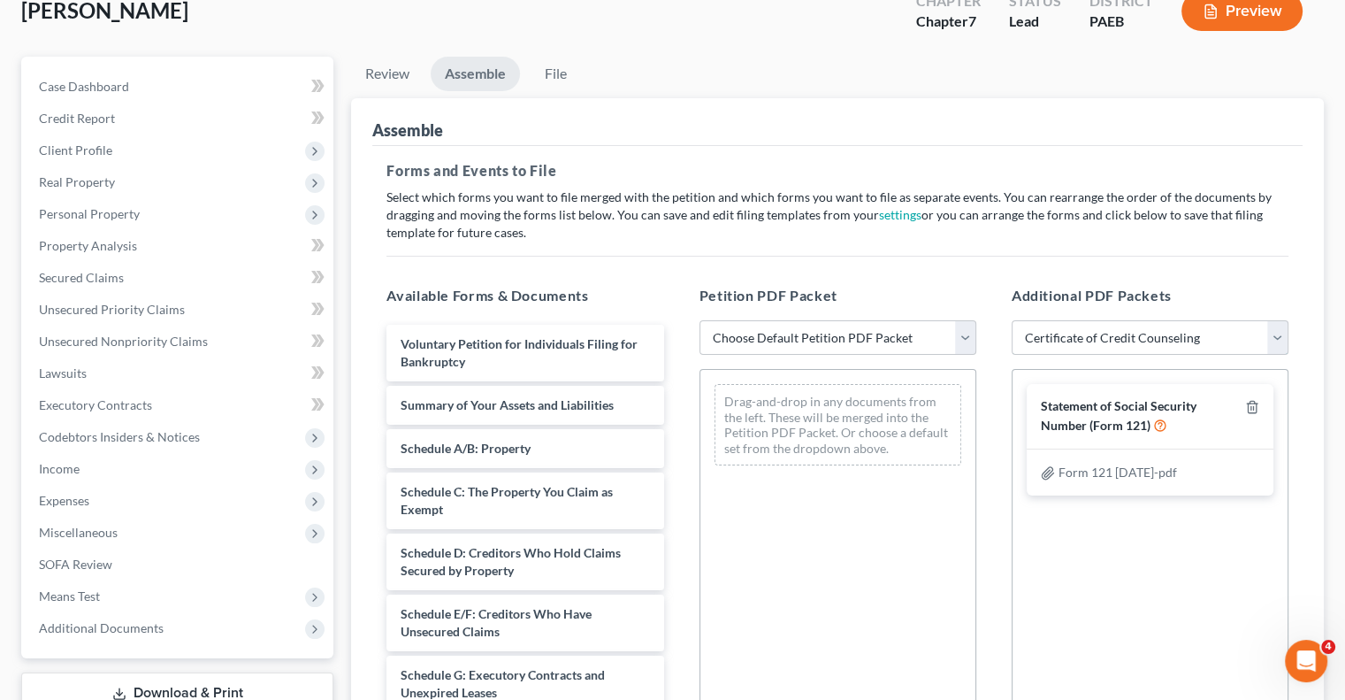
select select
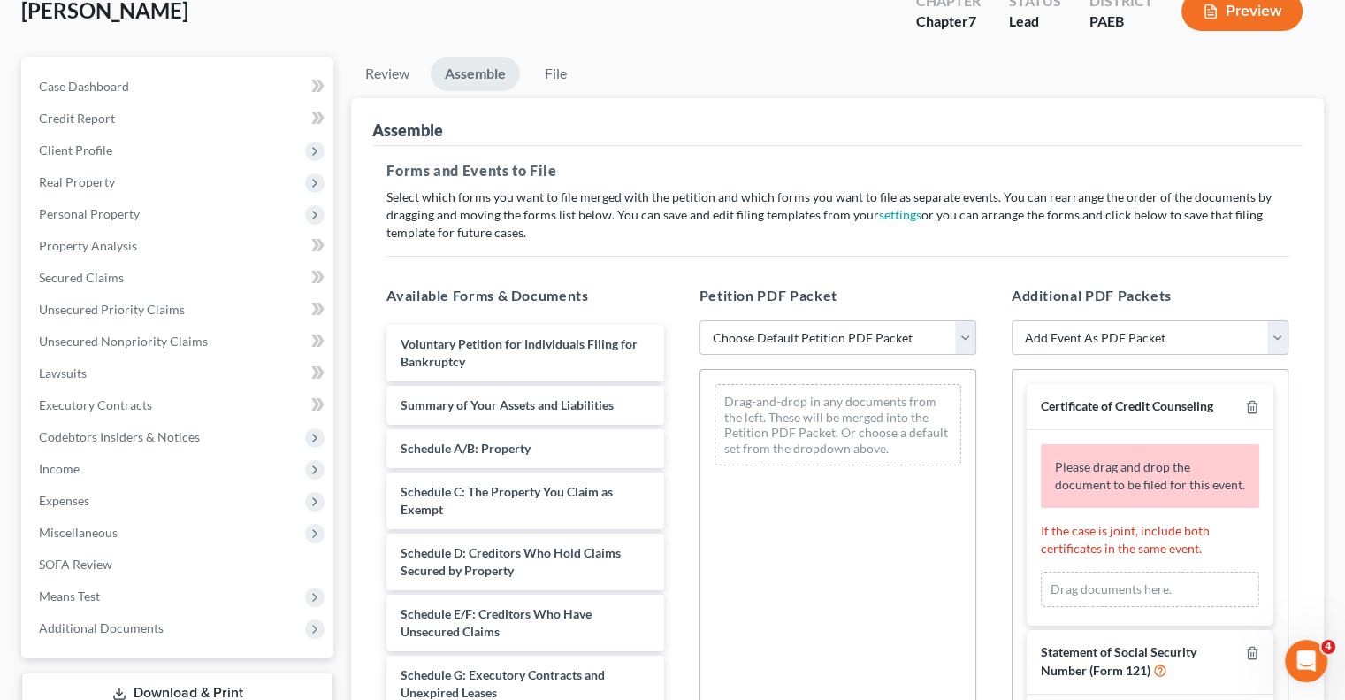
click at [1130, 591] on div "Drag documents here." at bounding box center [1150, 588] width 218 height 35
click at [1249, 402] on icon "button" at bounding box center [1252, 407] width 8 height 11
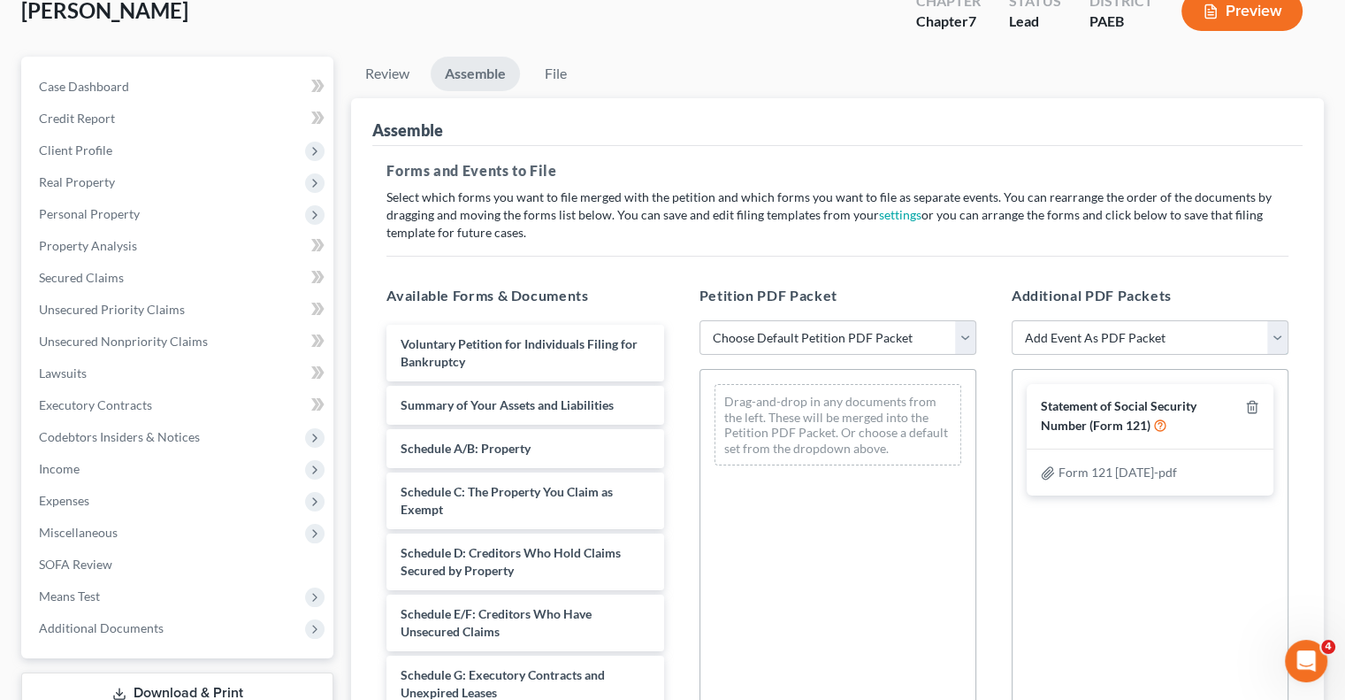
click at [1274, 328] on select "Add Event As PDF Packet Amended Matrix List of Creditors (Fee) Application to H…" at bounding box center [1150, 337] width 277 height 35
click at [1334, 48] on div "[PERSON_NAME] Upgraded Chapter Chapter 7 Status Lead District PAEB Preview Peti…" at bounding box center [672, 470] width 1345 height 1024
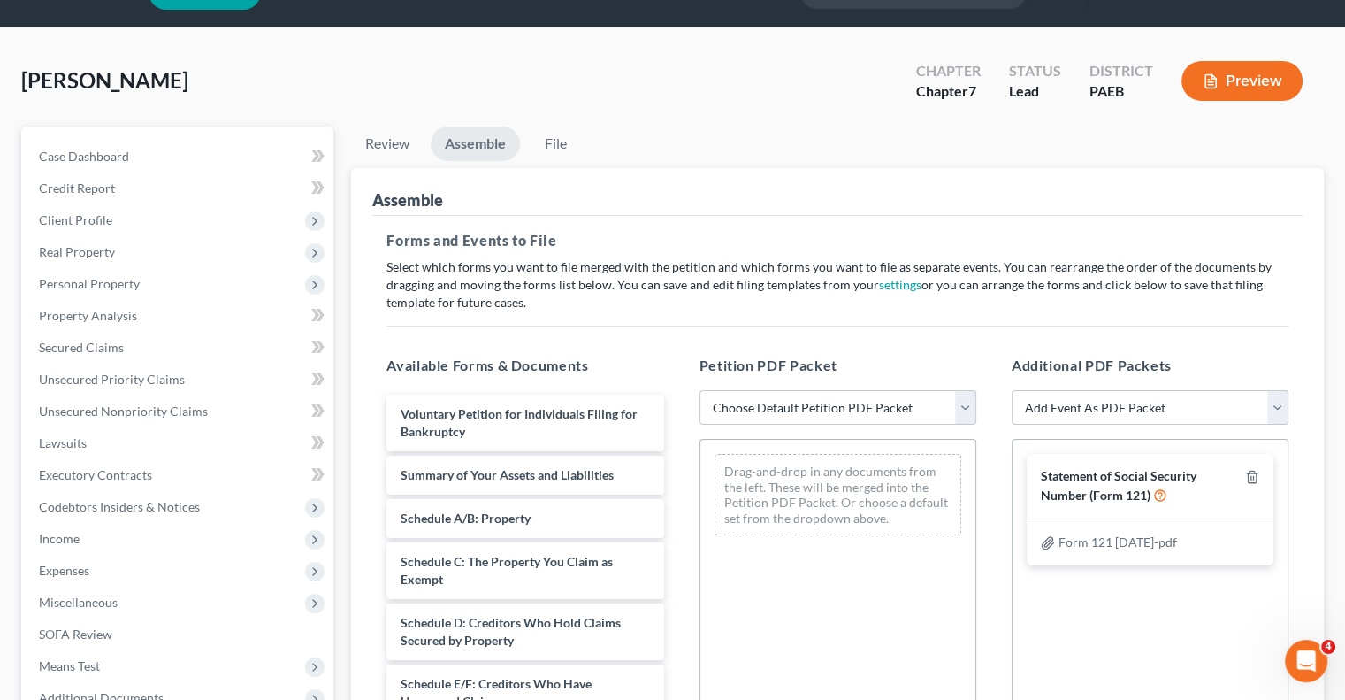
scroll to position [28, 0]
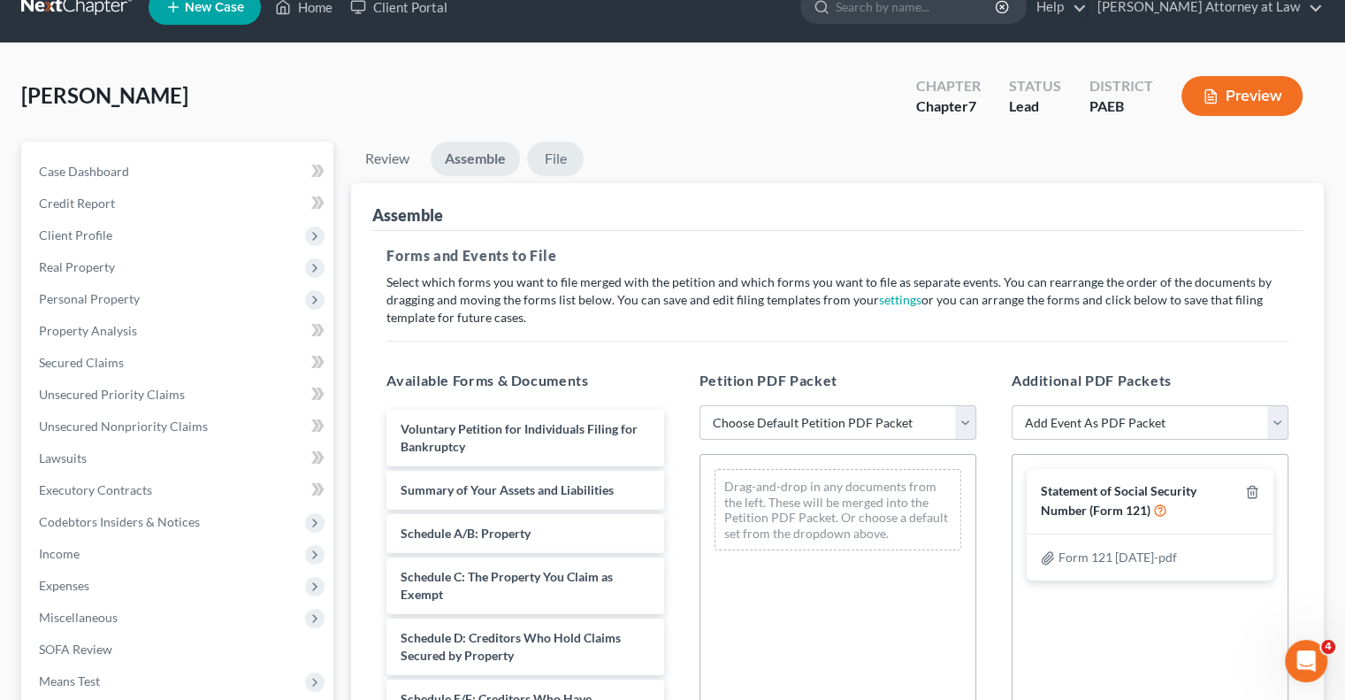
click at [557, 156] on link "File" at bounding box center [555, 159] width 57 height 34
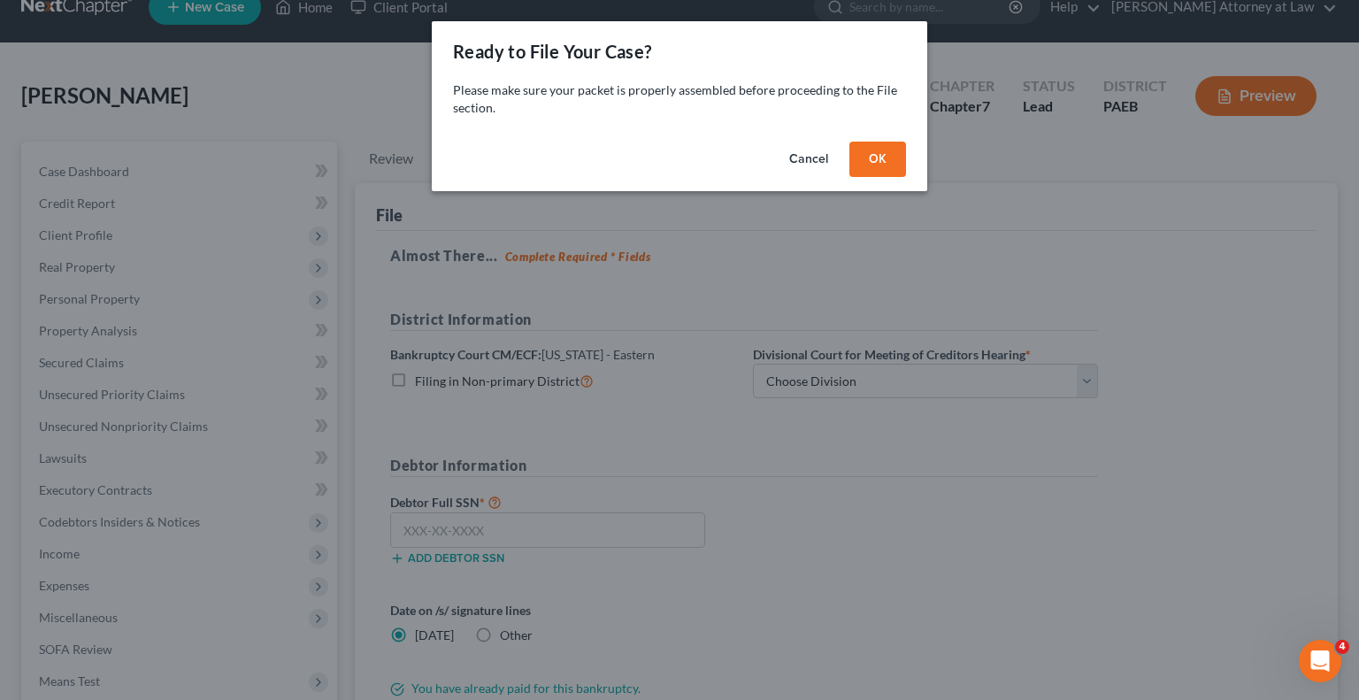
click at [806, 157] on button "Cancel" at bounding box center [808, 159] width 67 height 35
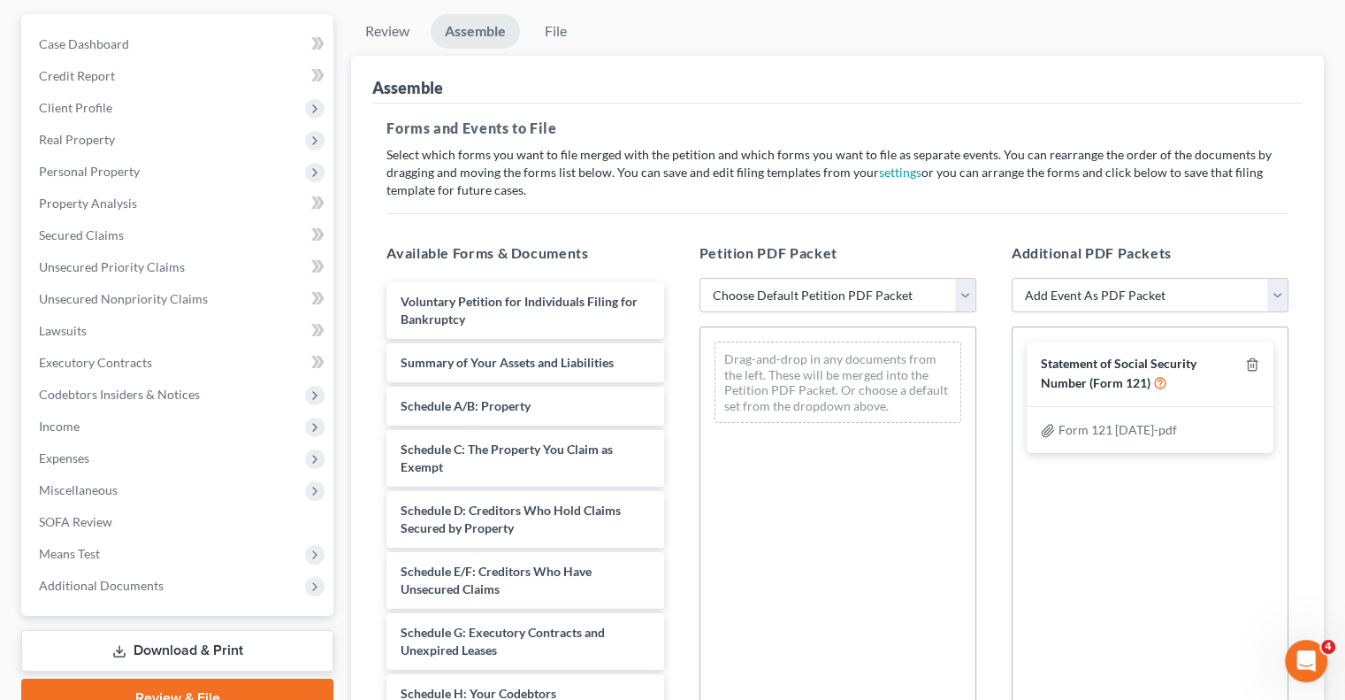
scroll to position [81, 0]
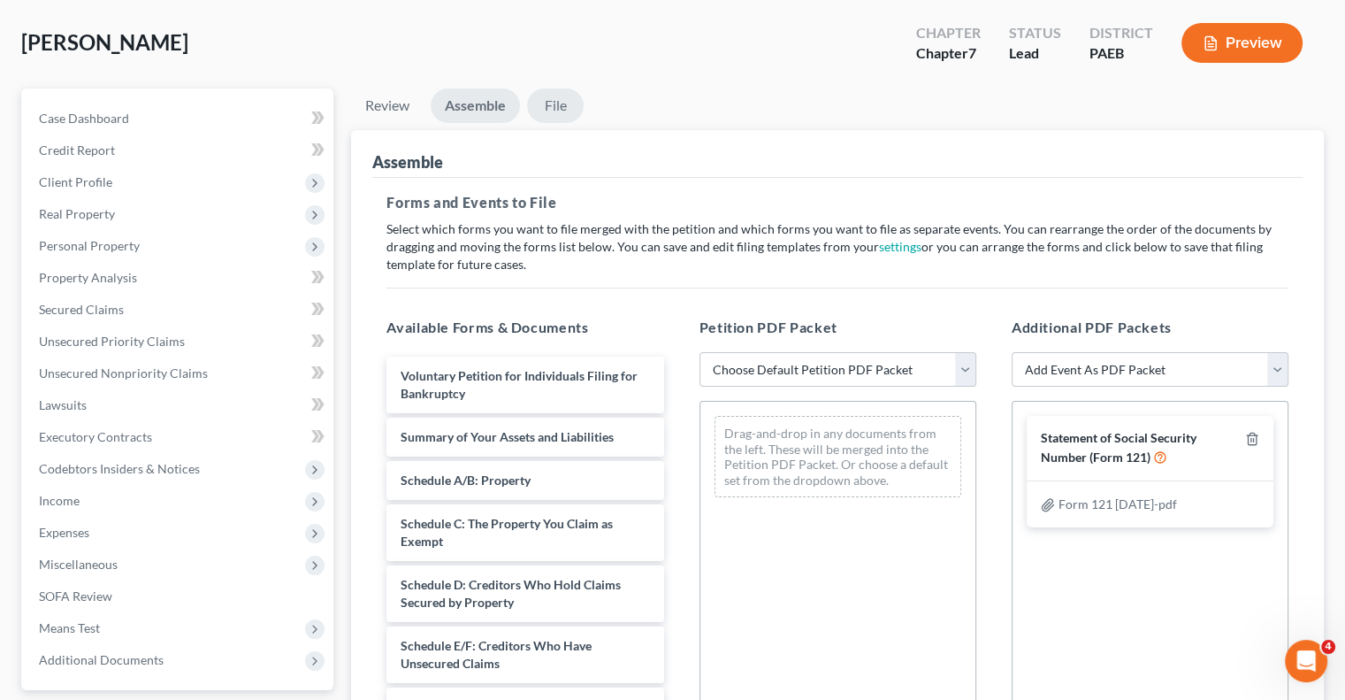
click at [562, 100] on link "File" at bounding box center [555, 105] width 57 height 34
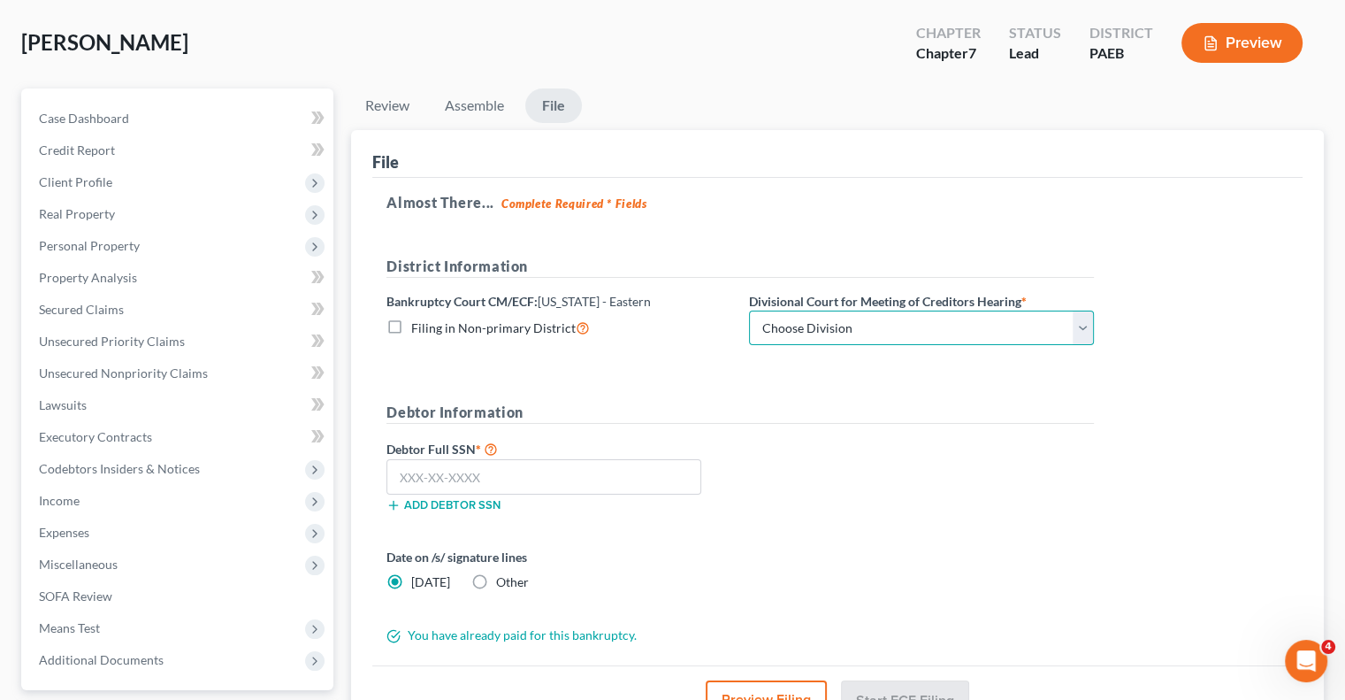
click at [1083, 320] on select "Choose Division [GEOGRAPHIC_DATA] Reading" at bounding box center [921, 327] width 345 height 35
select select "0"
click at [749, 310] on select "Choose Division [GEOGRAPHIC_DATA] Reading" at bounding box center [921, 327] width 345 height 35
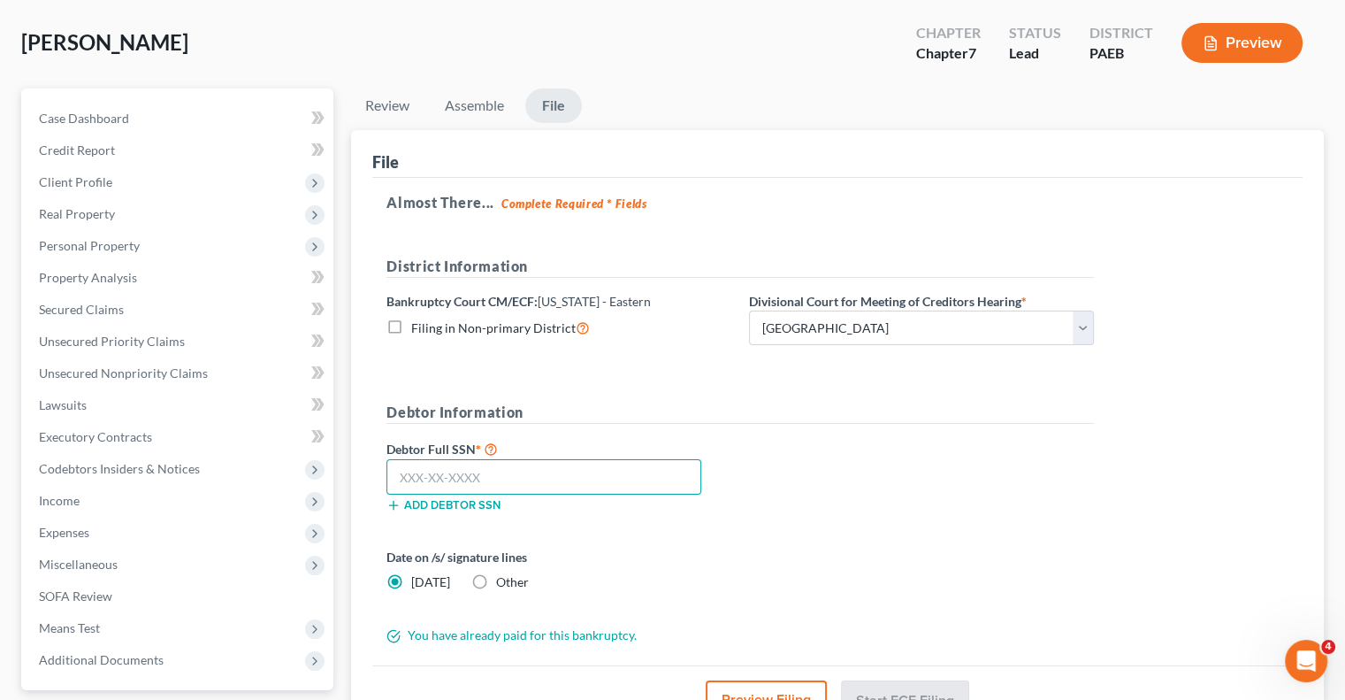
click at [460, 471] on input "text" at bounding box center [544, 476] width 315 height 35
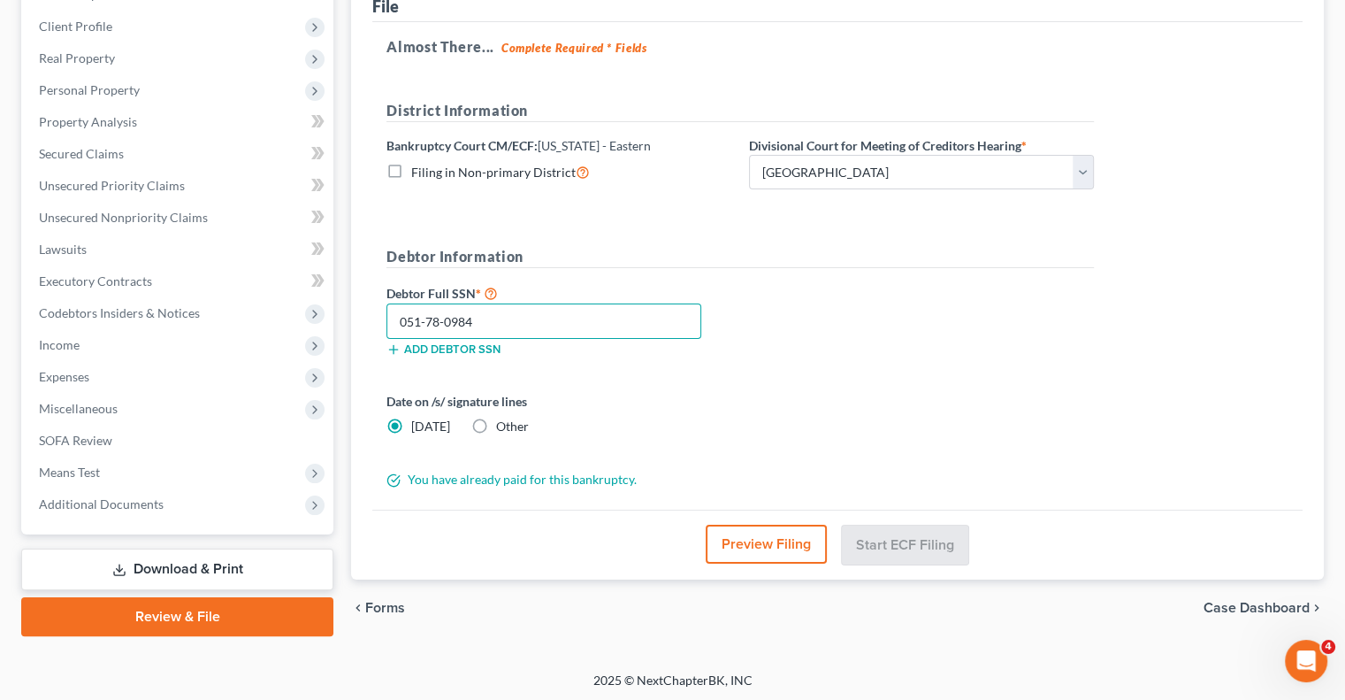
scroll to position [239, 0]
type input "051-78-0984"
click at [496, 423] on label "Other" at bounding box center [512, 425] width 33 height 18
click at [503, 423] on input "Other" at bounding box center [508, 421] width 11 height 11
radio input "true"
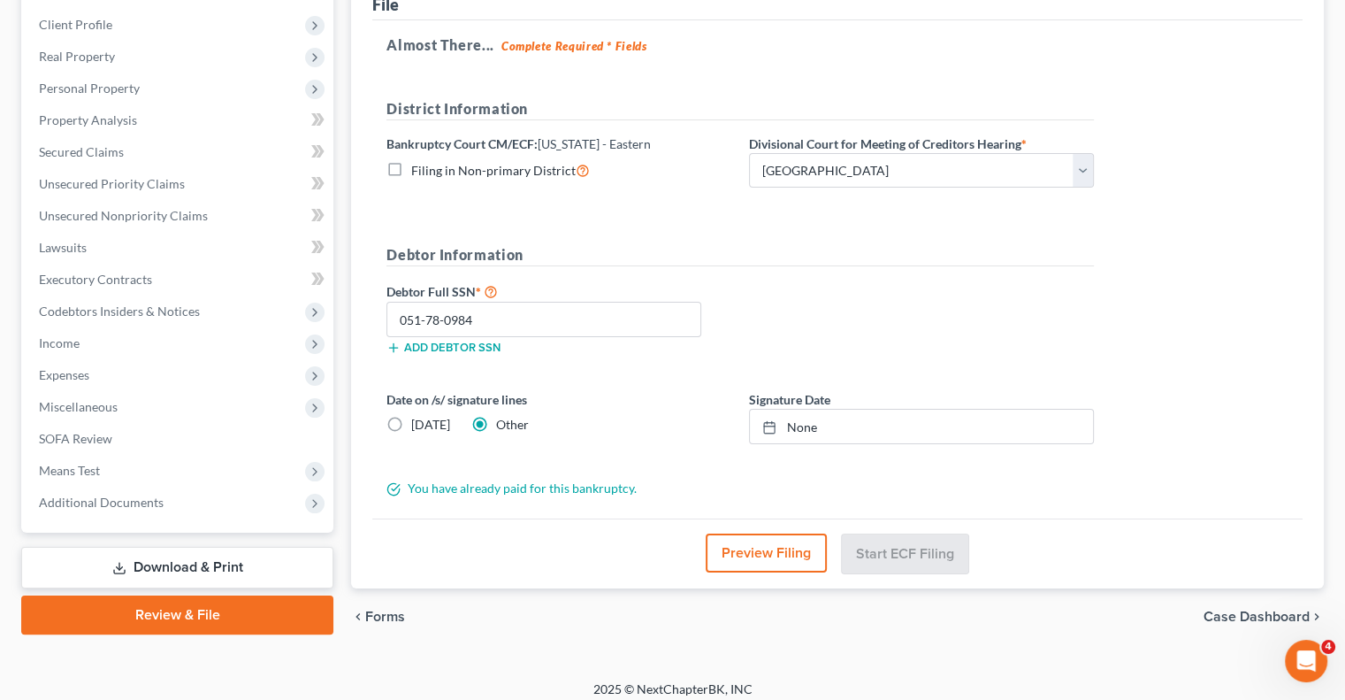
click at [411, 421] on label "[DATE]" at bounding box center [430, 425] width 39 height 18
click at [418, 421] on input "[DATE]" at bounding box center [423, 421] width 11 height 11
radio input "true"
radio input "false"
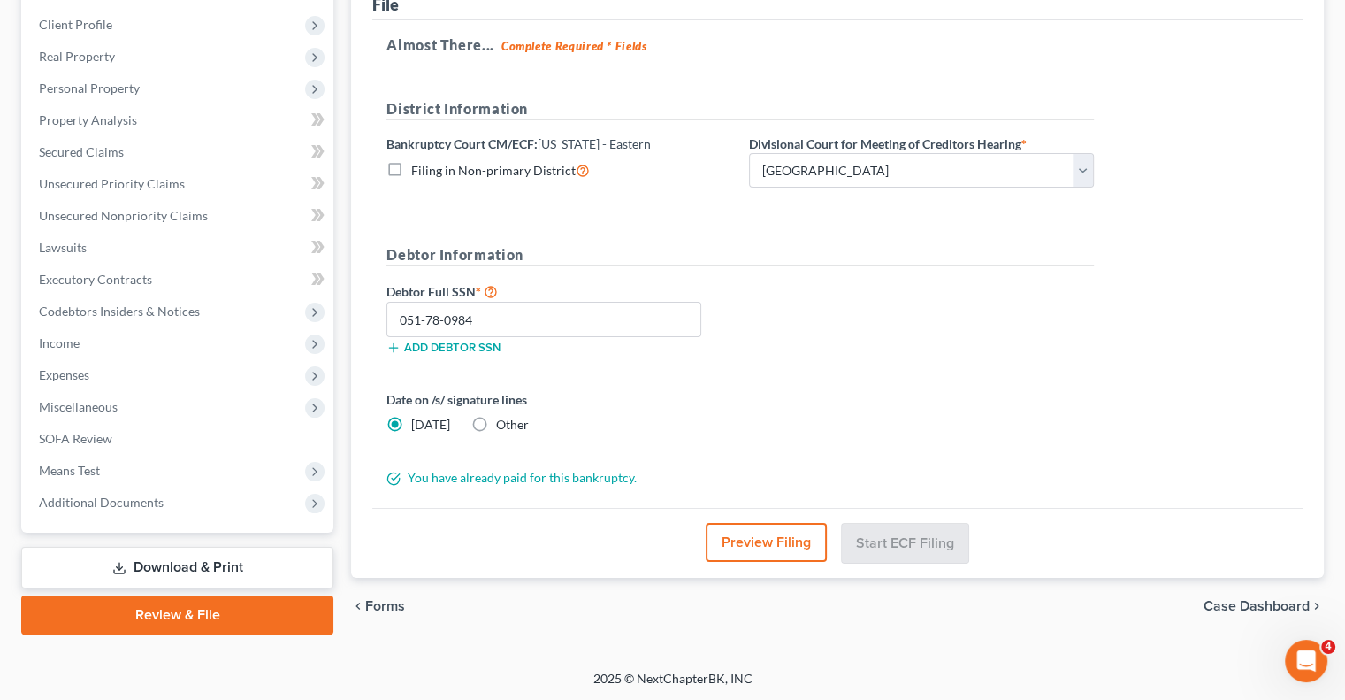
click at [786, 542] on button "Preview Filing" at bounding box center [766, 542] width 121 height 39
click at [761, 536] on button "Preview Filing" at bounding box center [766, 542] width 121 height 39
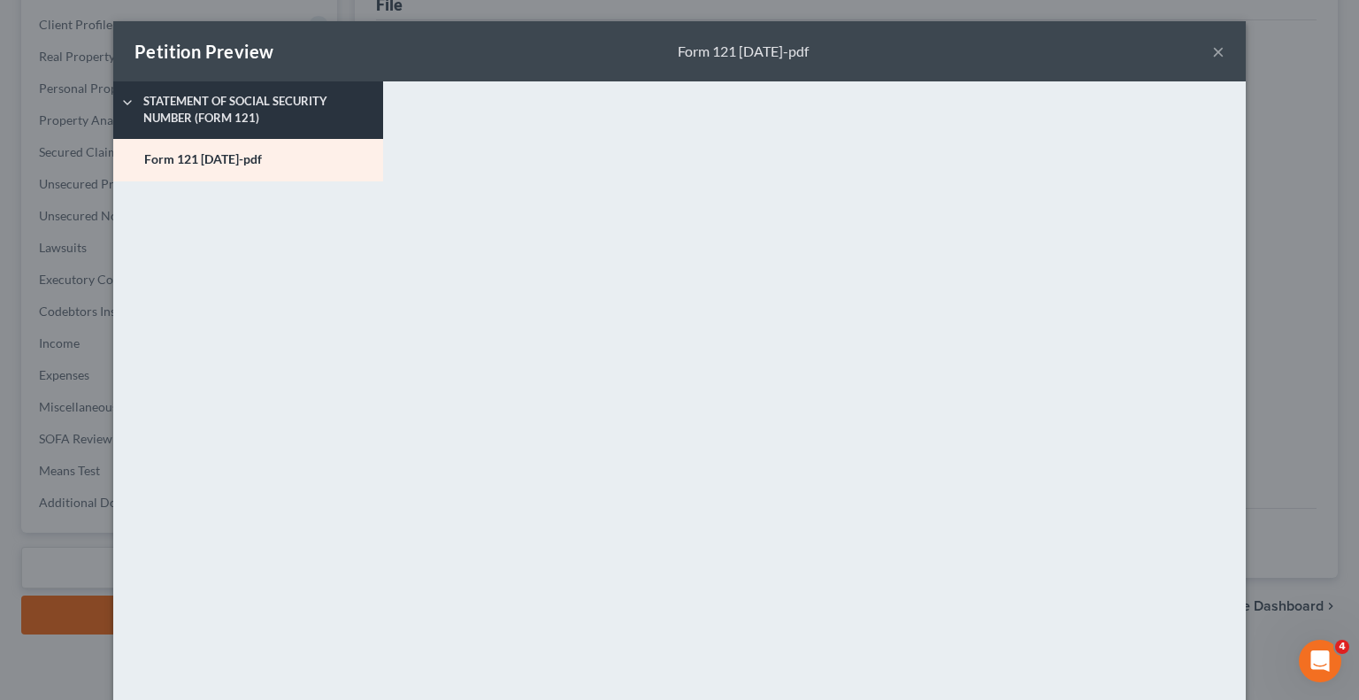
click at [120, 101] on icon at bounding box center [127, 103] width 14 height 14
click at [124, 101] on polyline at bounding box center [127, 103] width 7 height 4
click at [1212, 52] on button "×" at bounding box center [1218, 51] width 12 height 21
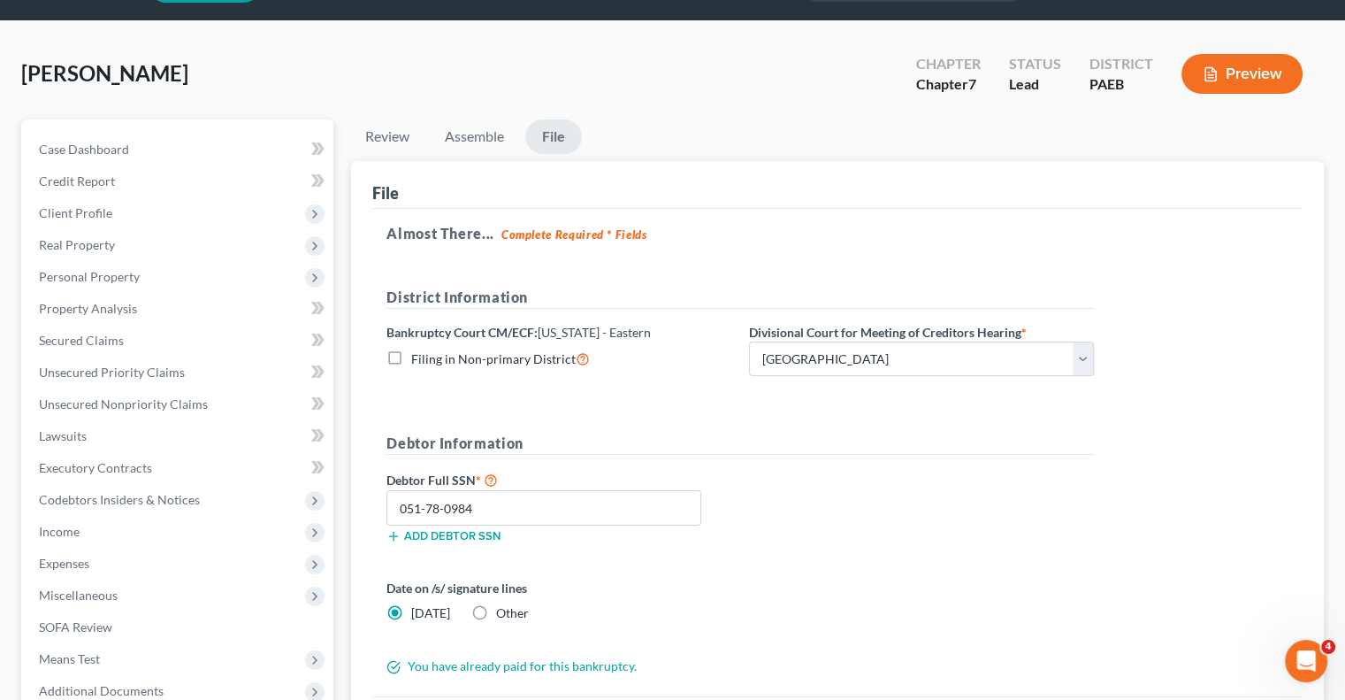
scroll to position [47, 0]
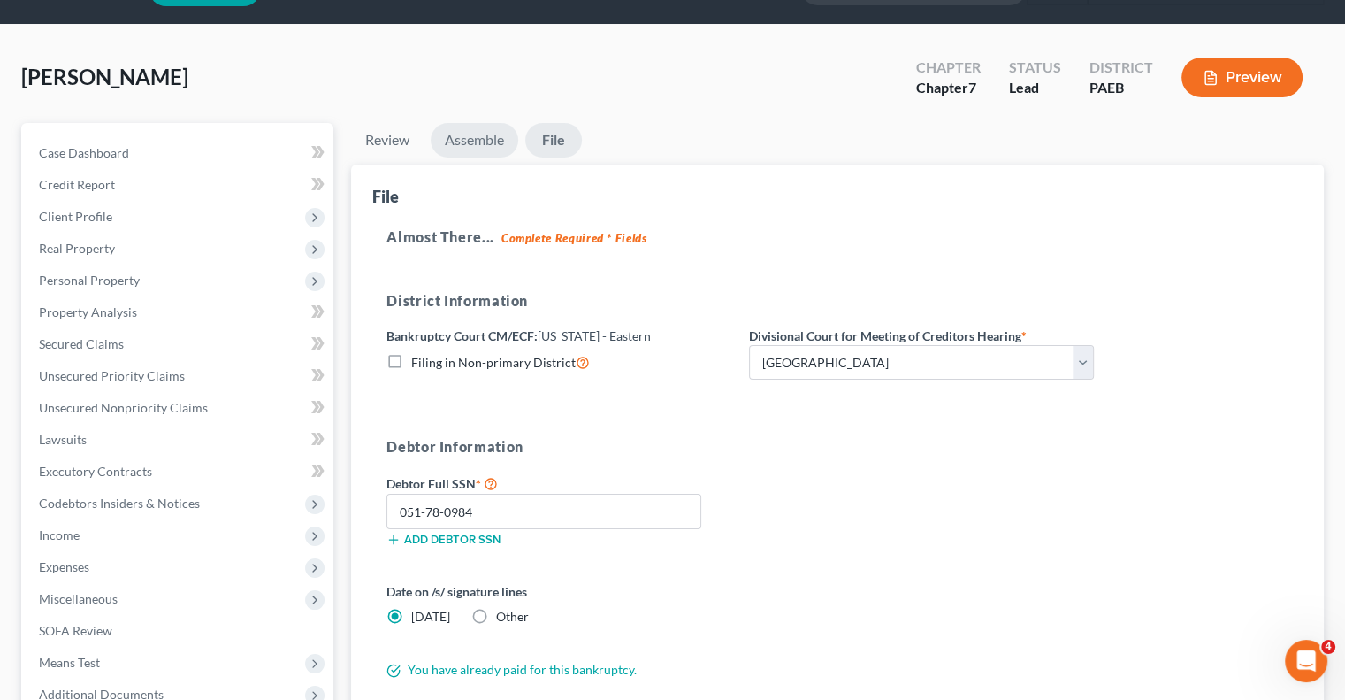
click at [464, 149] on link "Assemble" at bounding box center [475, 140] width 88 height 34
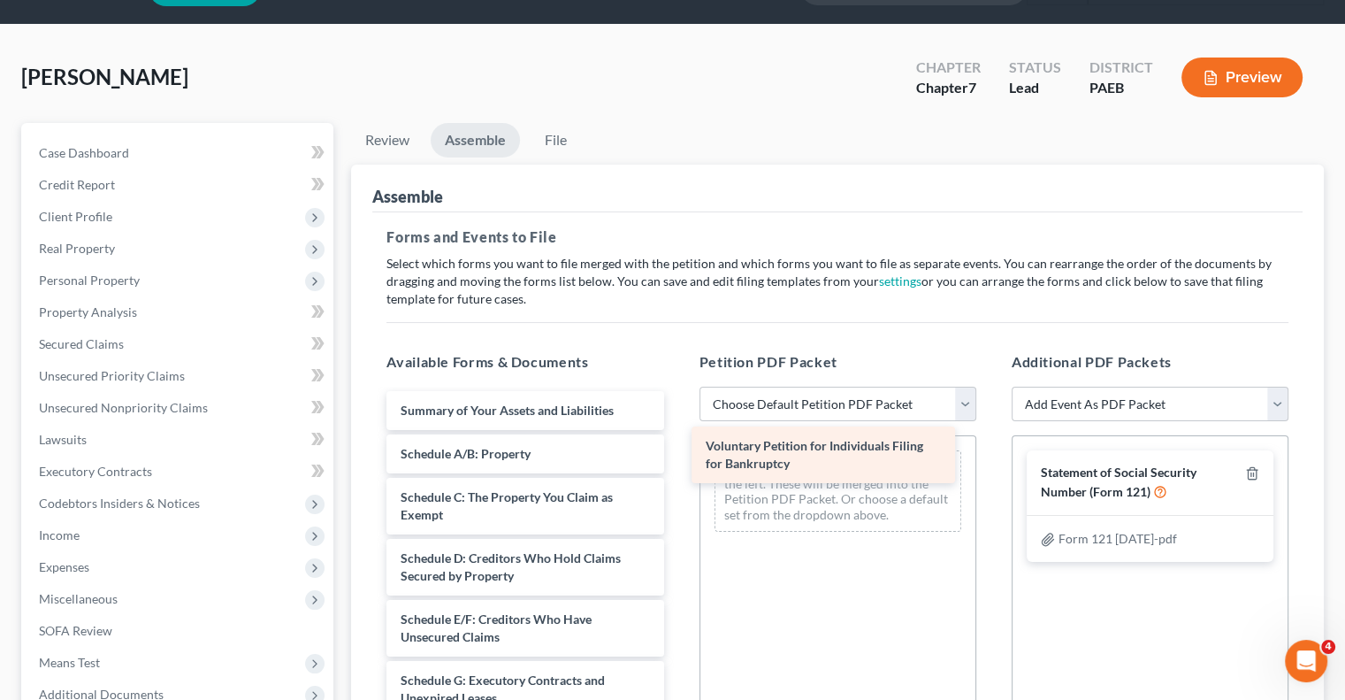
drag, startPoint x: 563, startPoint y: 422, endPoint x: 869, endPoint y: 459, distance: 307.4
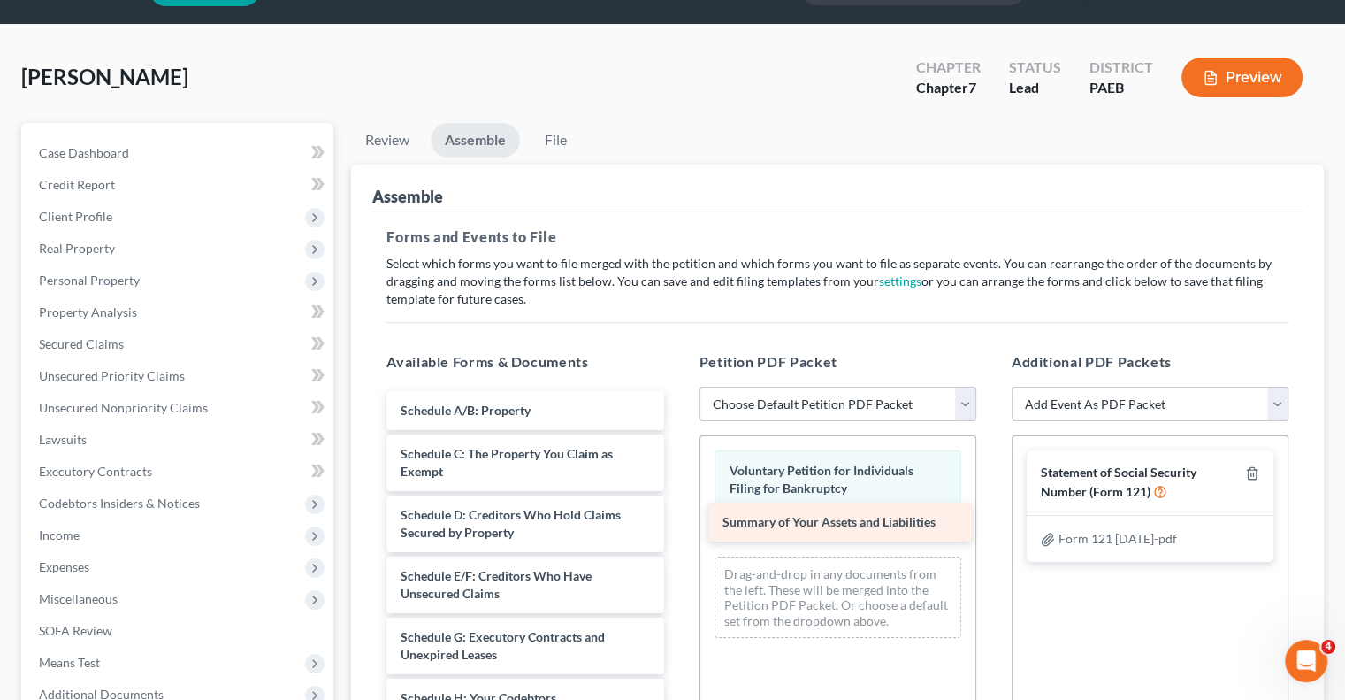
drag, startPoint x: 580, startPoint y: 412, endPoint x: 903, endPoint y: 525, distance: 342.1
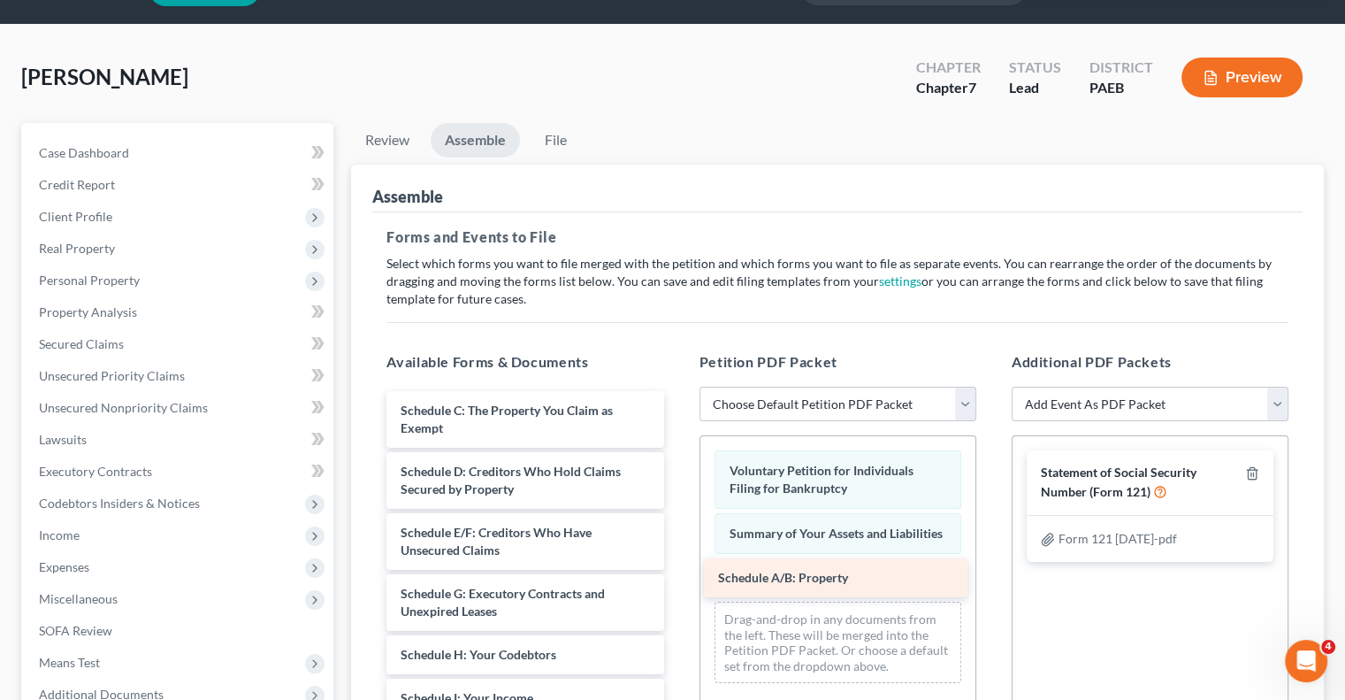
drag, startPoint x: 573, startPoint y: 418, endPoint x: 891, endPoint y: 586, distance: 359.7
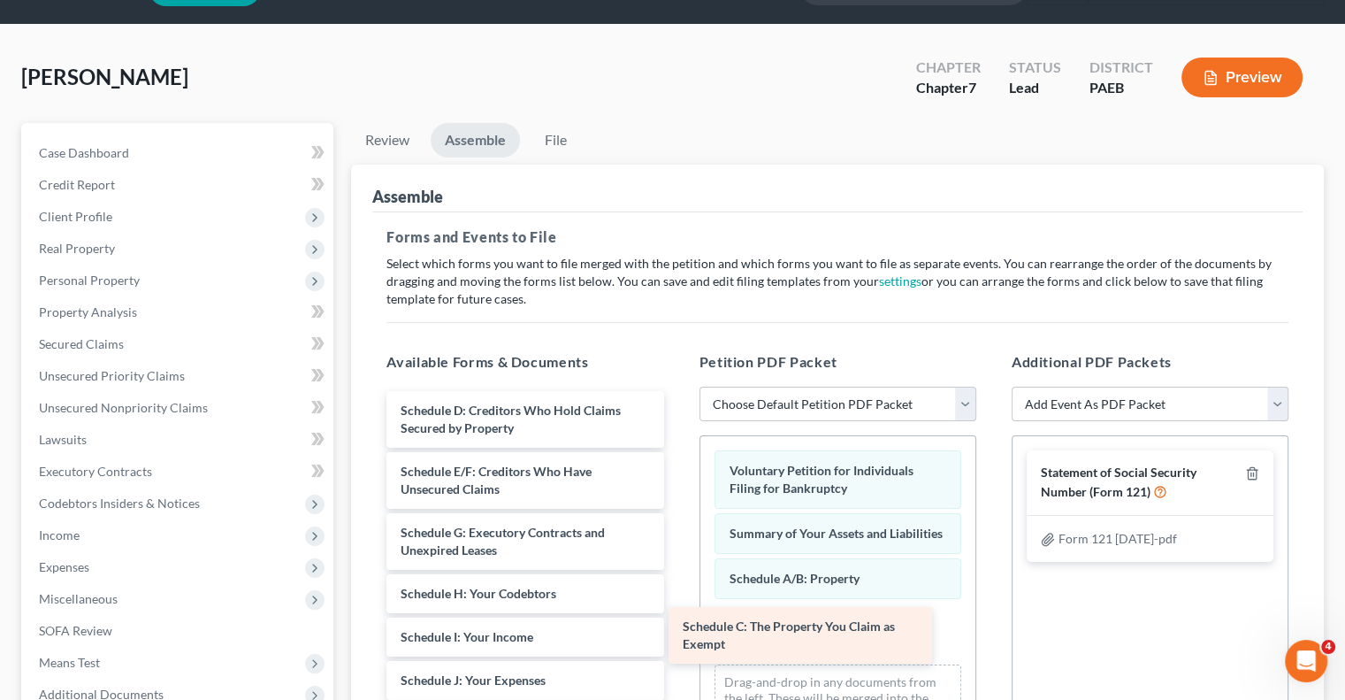
drag, startPoint x: 577, startPoint y: 425, endPoint x: 859, endPoint y: 643, distance: 356.3
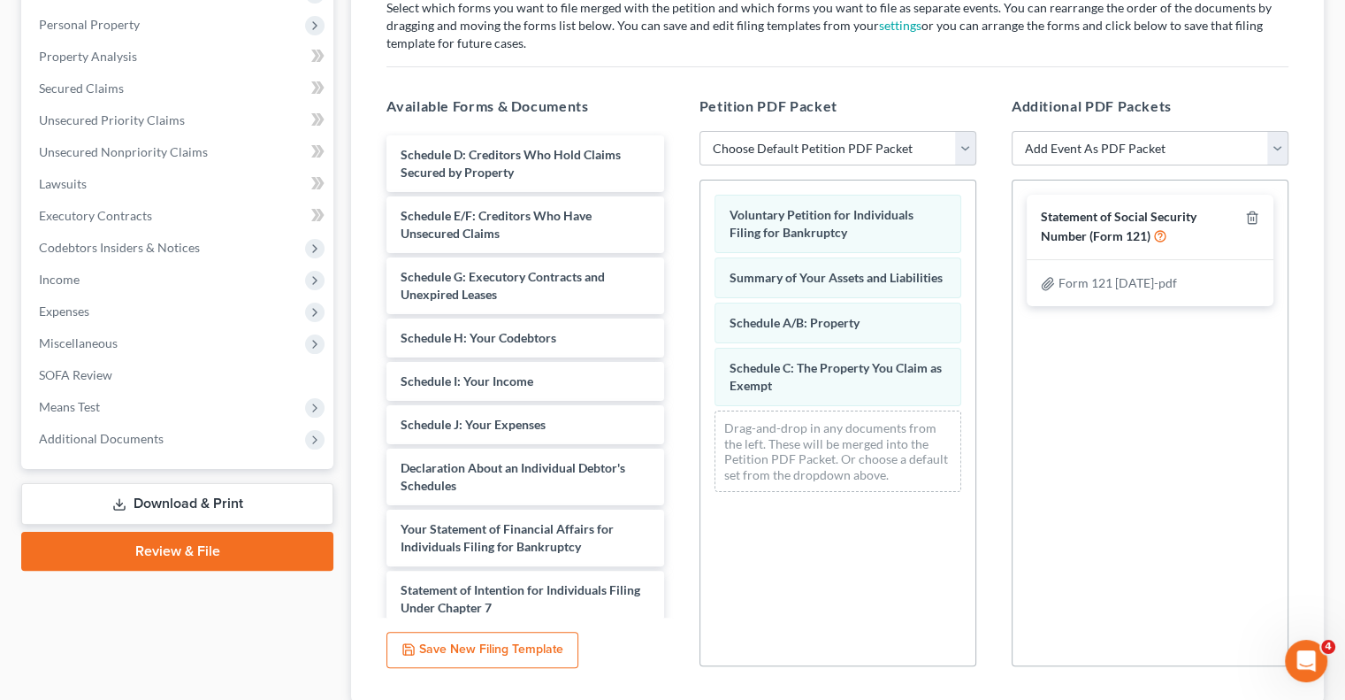
scroll to position [311, 0]
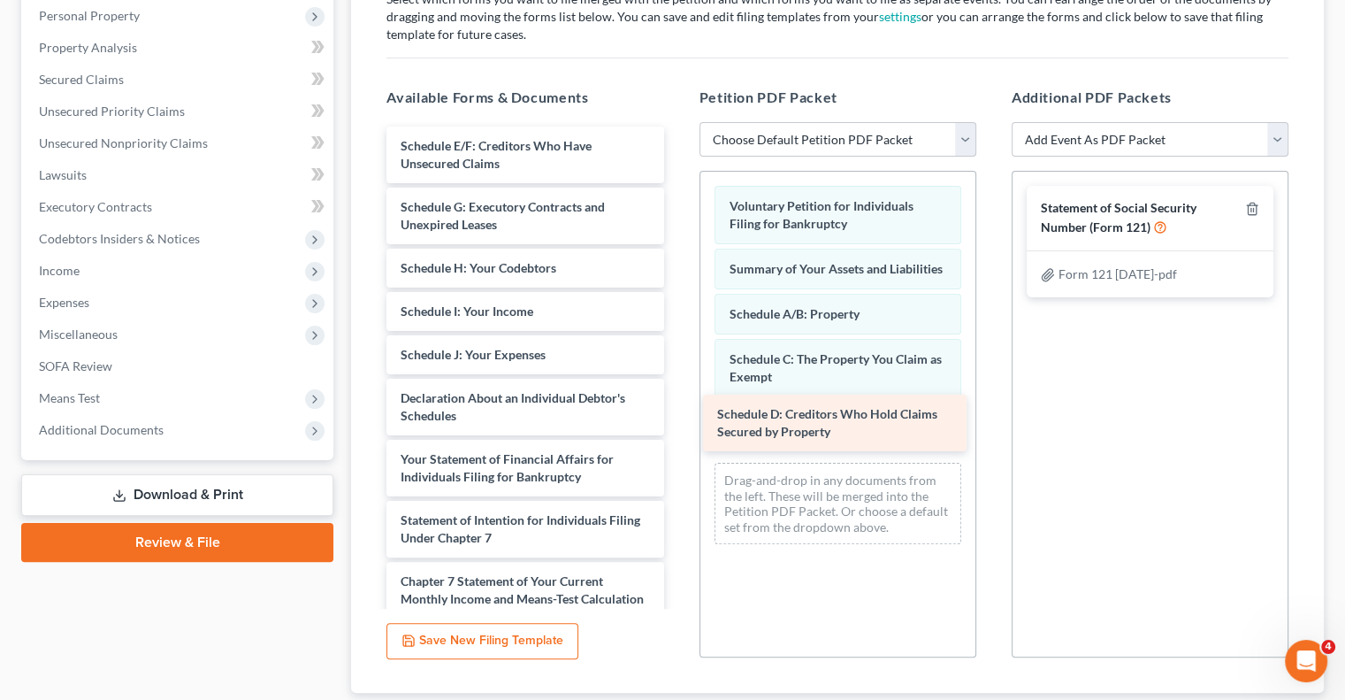
drag, startPoint x: 581, startPoint y: 151, endPoint x: 898, endPoint y: 421, distance: 416.0
click at [678, 421] on div "Schedule D: Creditors Who Hold Claims Secured by Property Schedule D: Creditors…" at bounding box center [524, 467] width 305 height 683
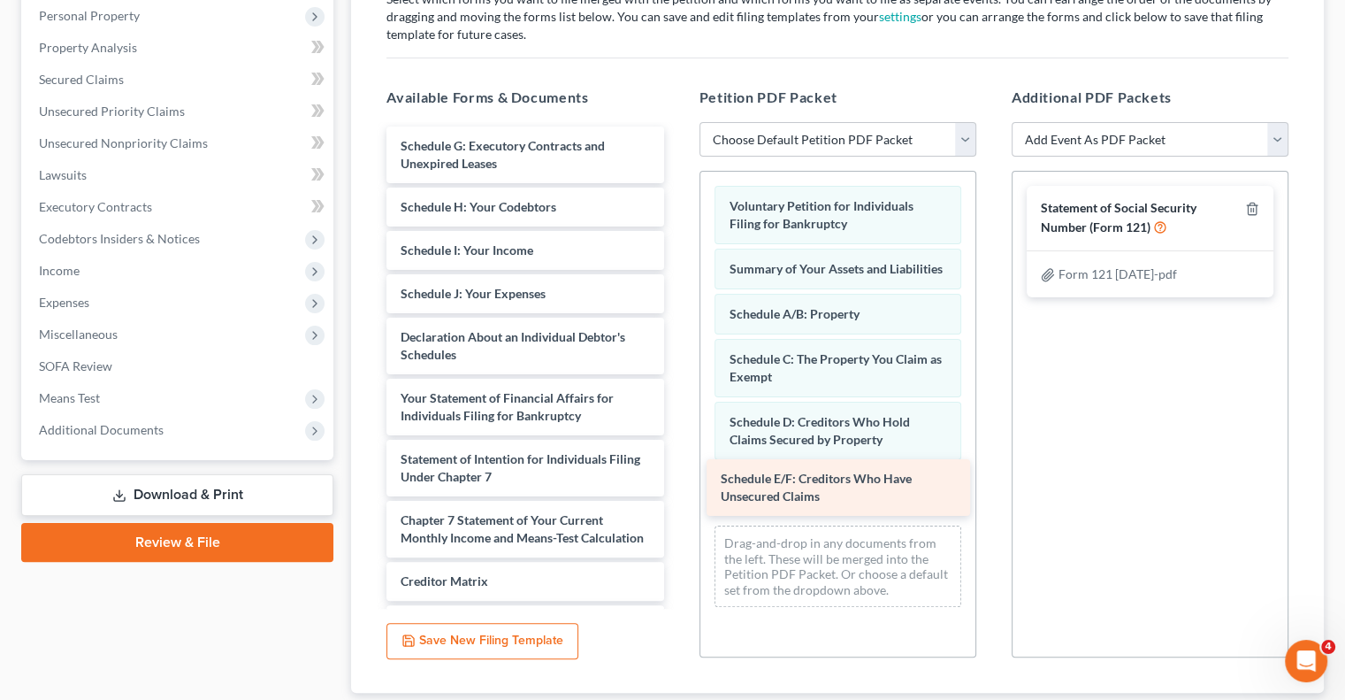
drag, startPoint x: 517, startPoint y: 153, endPoint x: 838, endPoint y: 487, distance: 463.0
click at [678, 487] on div "Schedule E/F: Creditors Who Have Unsecured Claims Schedule E/F: Creditors Who H…" at bounding box center [524, 437] width 305 height 622
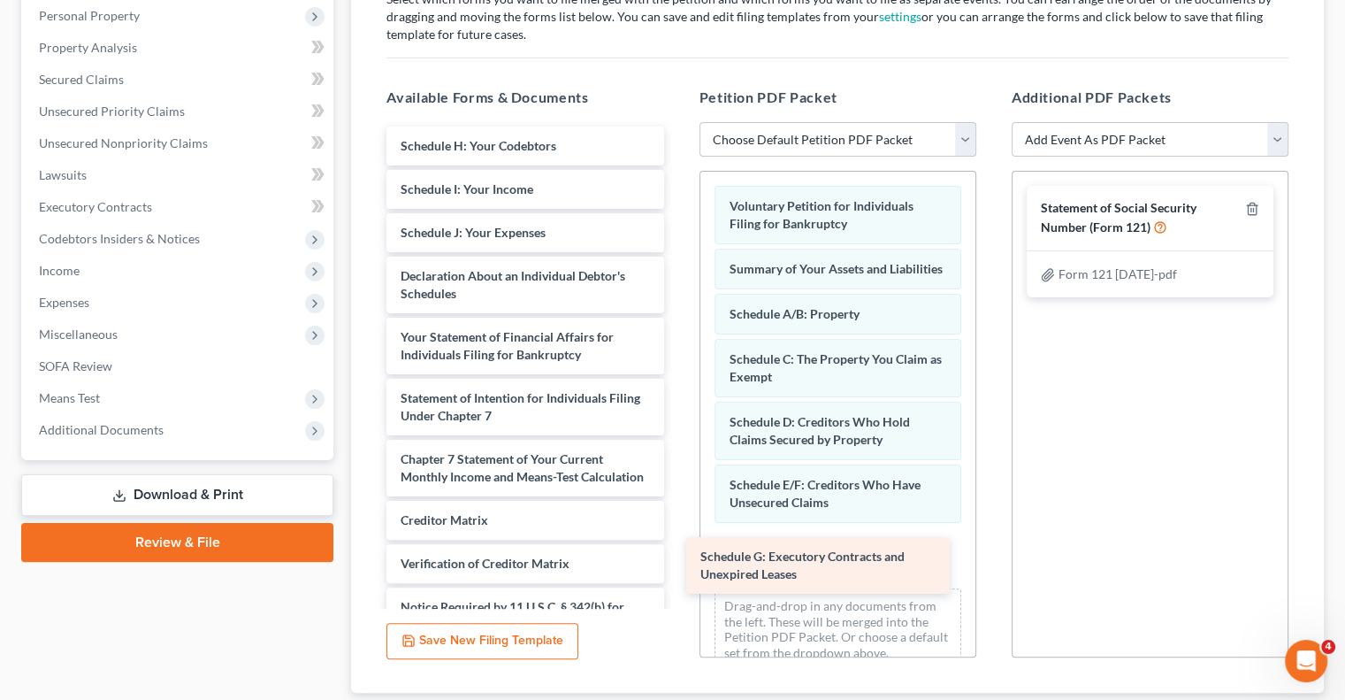
drag, startPoint x: 503, startPoint y: 157, endPoint x: 803, endPoint y: 570, distance: 509.7
click at [678, 570] on div "Schedule G: Executory Contracts and Unexpired Leases Schedule G: Executory Cont…" at bounding box center [524, 406] width 305 height 561
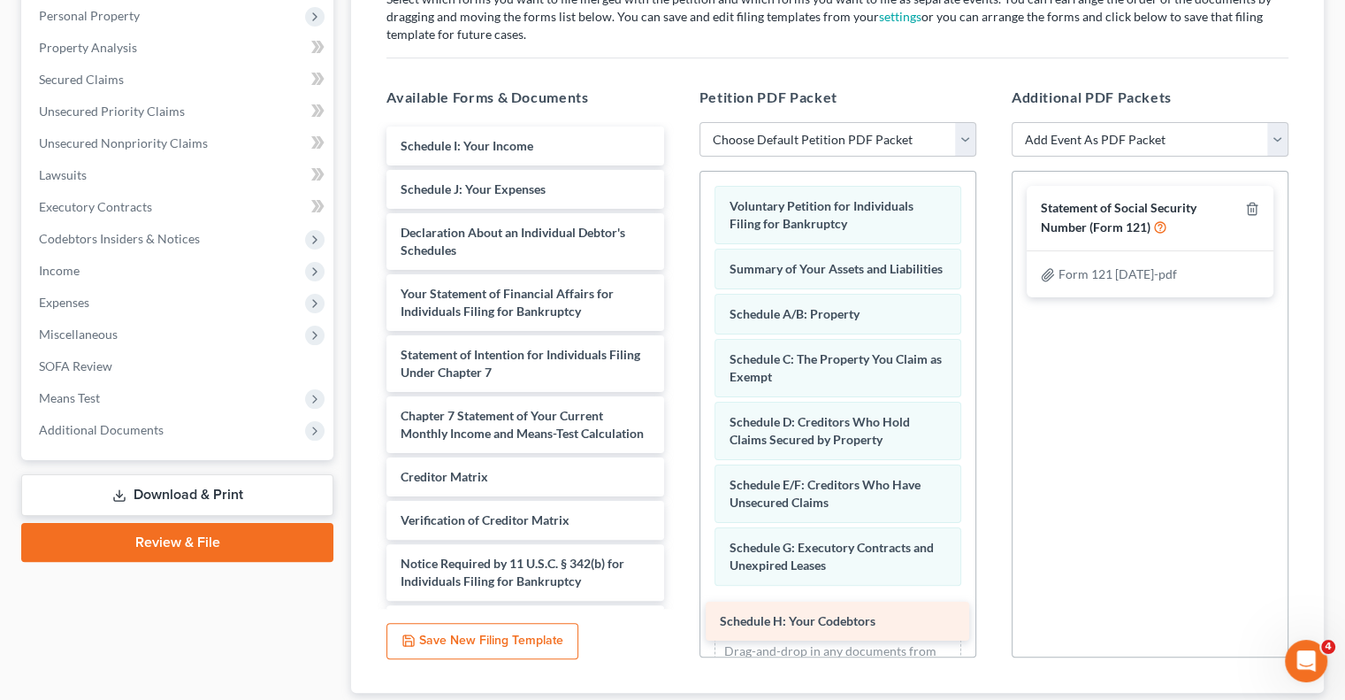
drag, startPoint x: 513, startPoint y: 146, endPoint x: 832, endPoint y: 623, distance: 573.8
click at [678, 623] on div "Schedule H: Your Codebtors Schedule H: Your Codebtors Schedule I: Your Income S…" at bounding box center [524, 384] width 305 height 517
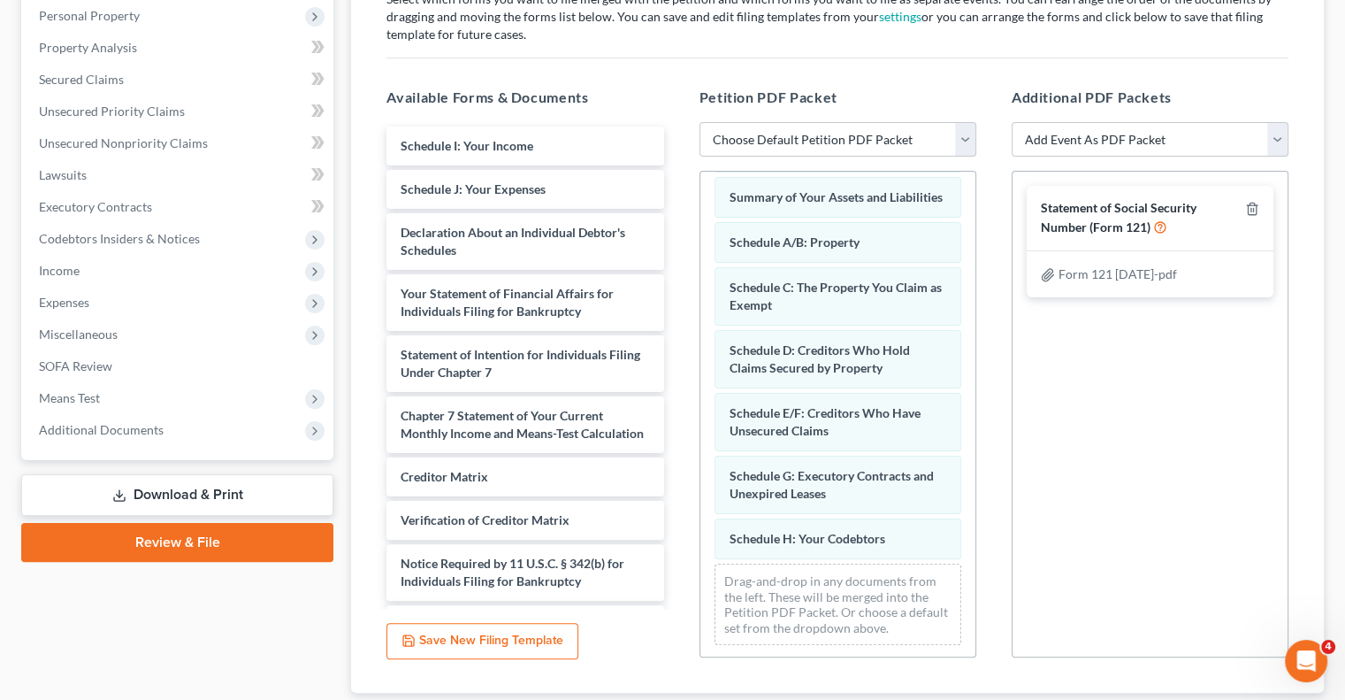
scroll to position [77, 0]
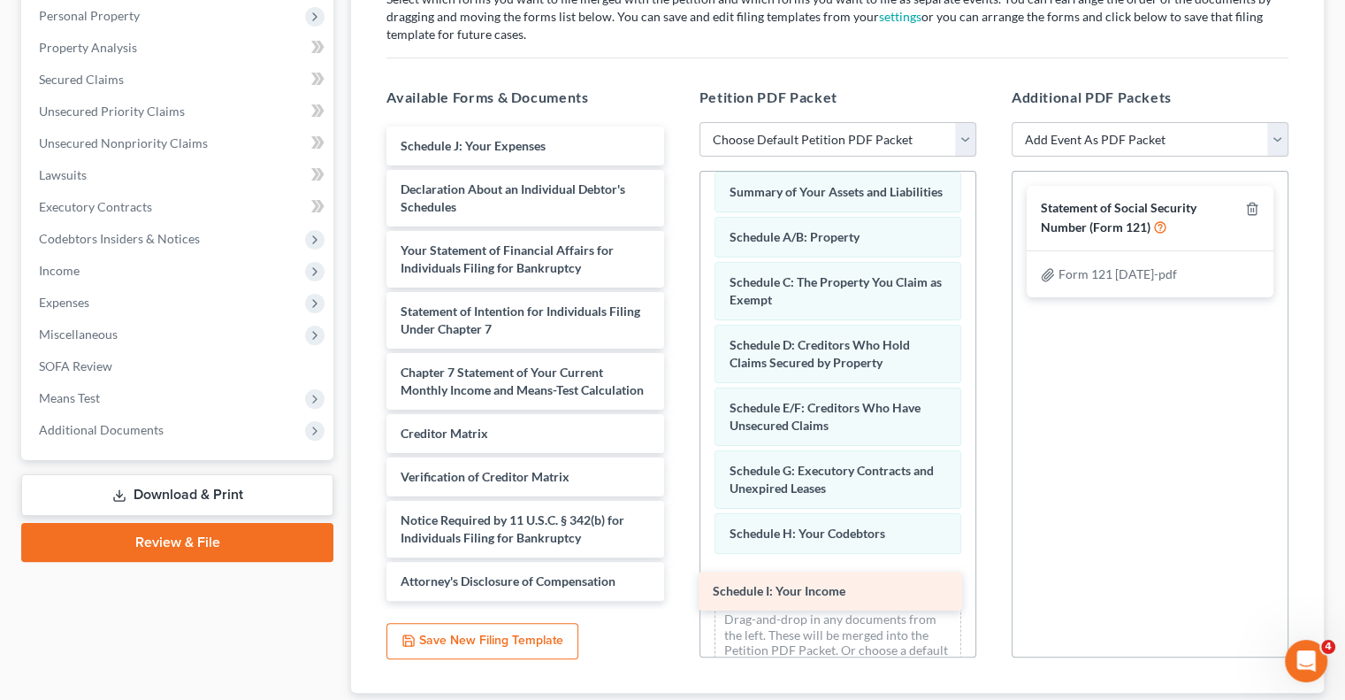
drag, startPoint x: 489, startPoint y: 143, endPoint x: 801, endPoint y: 590, distance: 545.0
click at [678, 590] on div "Schedule I: Your Income Schedule I: Your Income Schedule J: Your Expenses Decla…" at bounding box center [524, 363] width 305 height 474
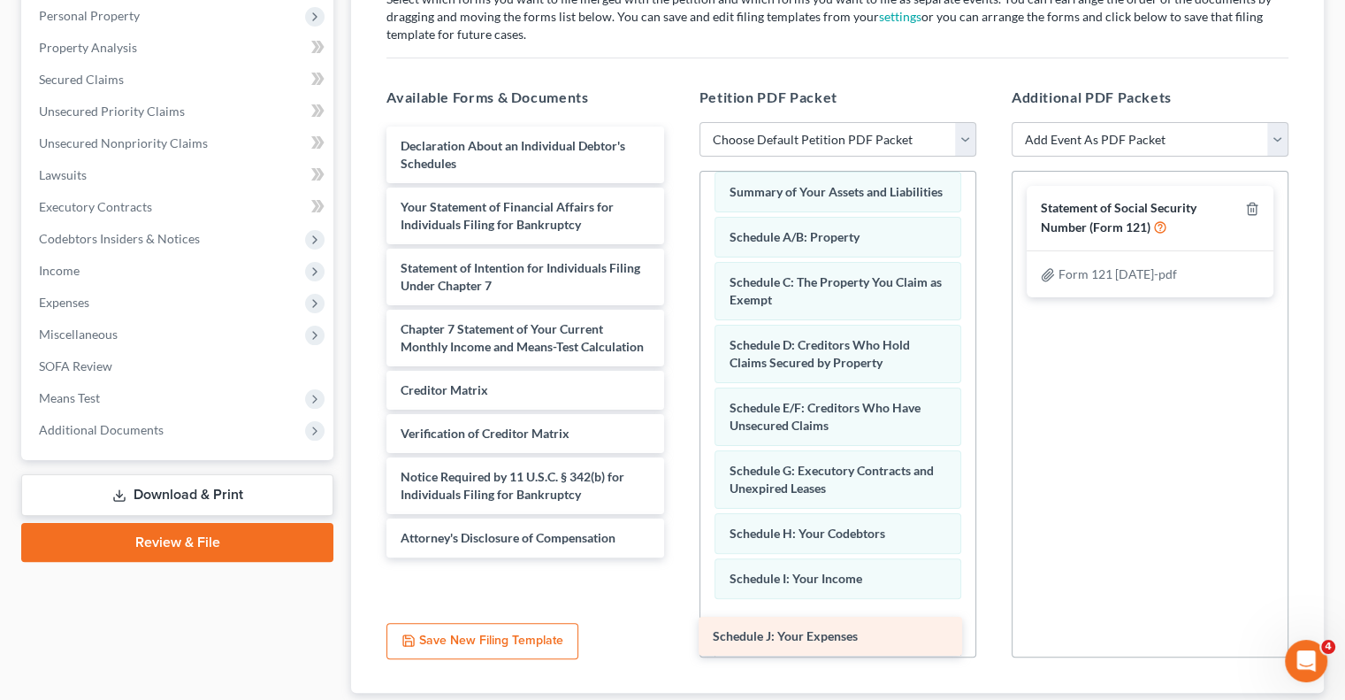
drag, startPoint x: 491, startPoint y: 155, endPoint x: 803, endPoint y: 647, distance: 582.6
click at [678, 557] on div "Schedule J: Your Expenses Schedule J: Your Expenses Declaration About an Indivi…" at bounding box center [524, 341] width 305 height 431
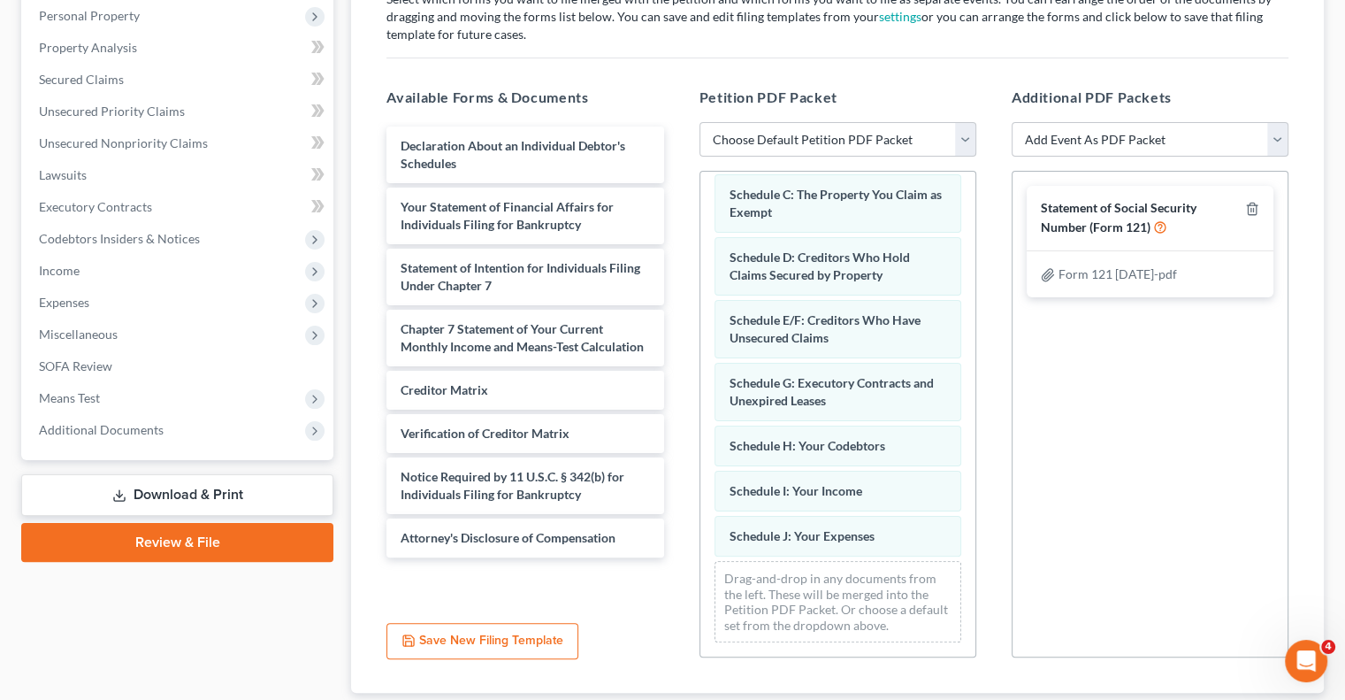
scroll to position [177, 0]
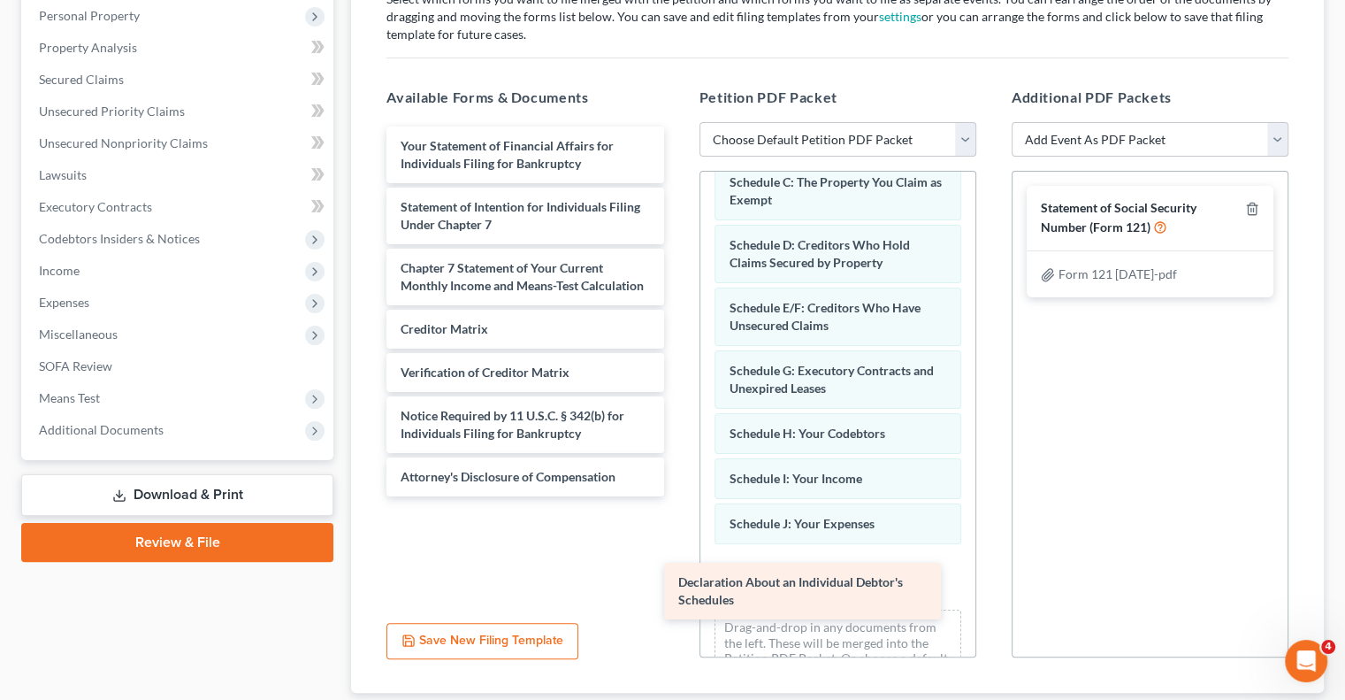
drag, startPoint x: 522, startPoint y: 159, endPoint x: 800, endPoint y: 597, distance: 518.5
click at [678, 496] on div "Declaration About an Individual Debtor's Schedules Declaration About an Individ…" at bounding box center [524, 311] width 305 height 370
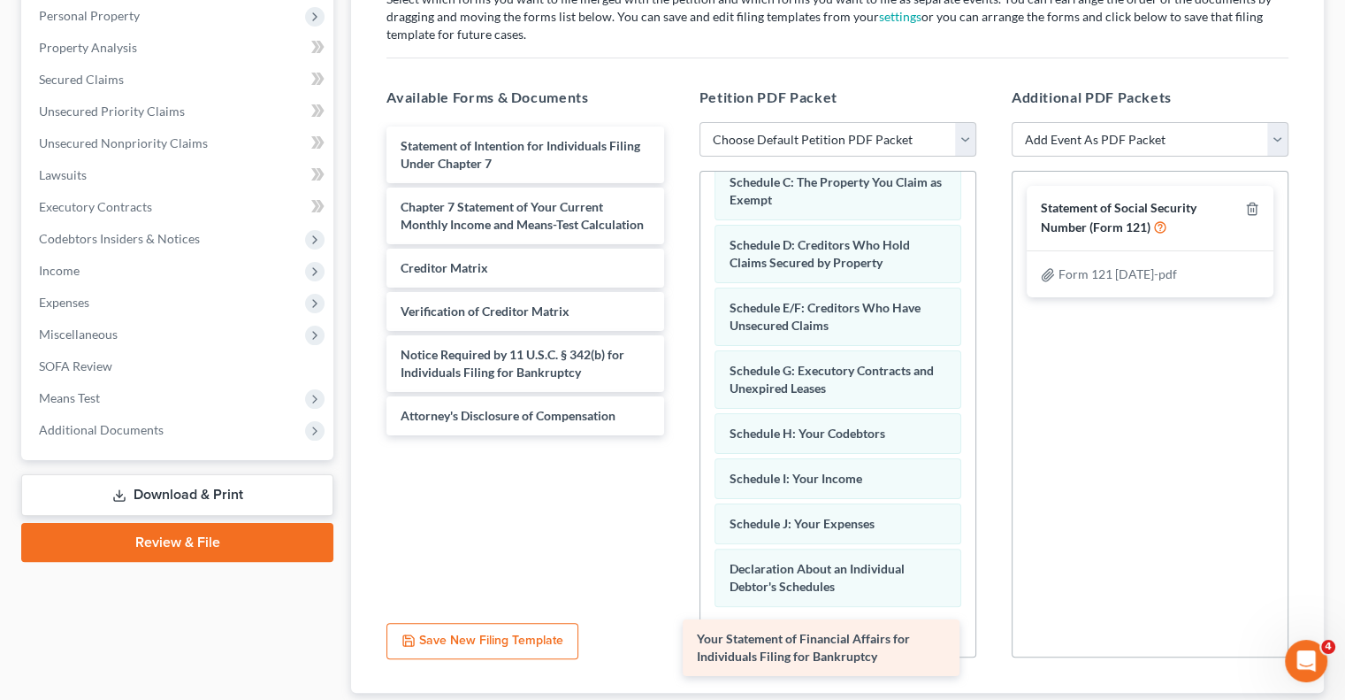
drag, startPoint x: 505, startPoint y: 156, endPoint x: 801, endPoint y: 650, distance: 576.5
click at [678, 435] on div "Your Statement of Financial Affairs for Individuals Filing for Bankruptcy Your …" at bounding box center [524, 280] width 305 height 309
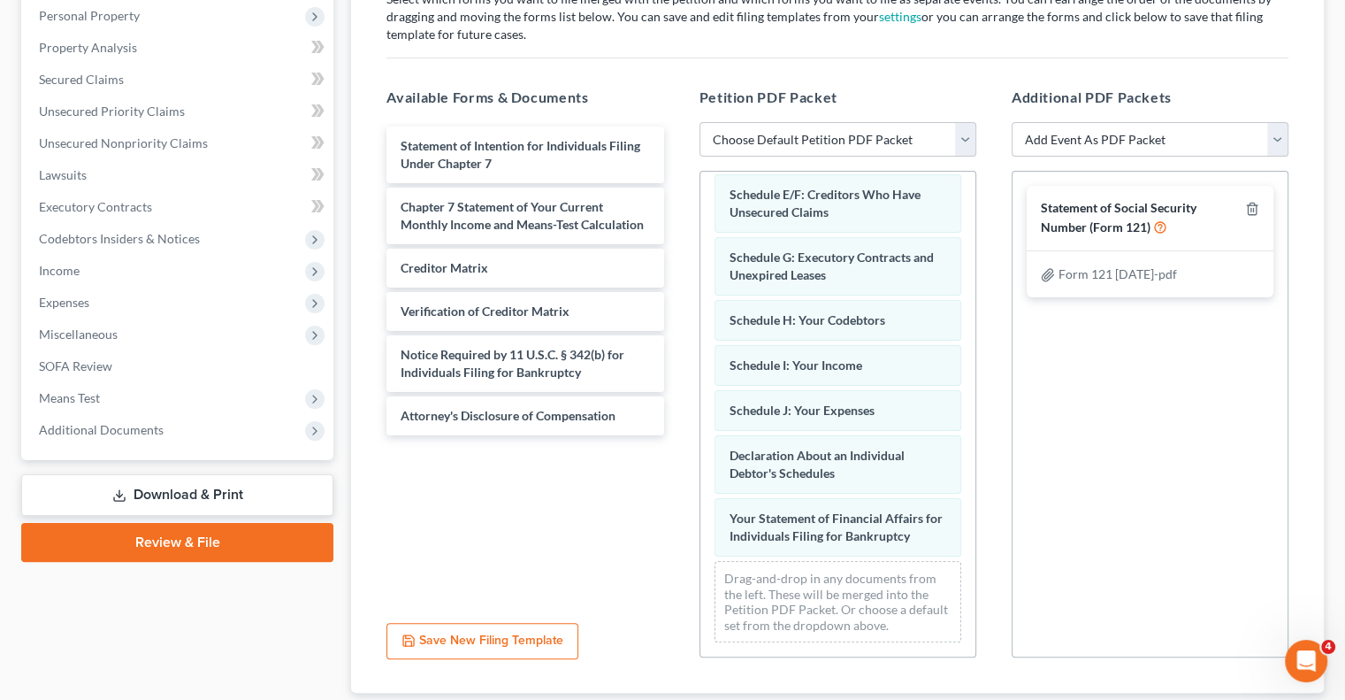
scroll to position [303, 0]
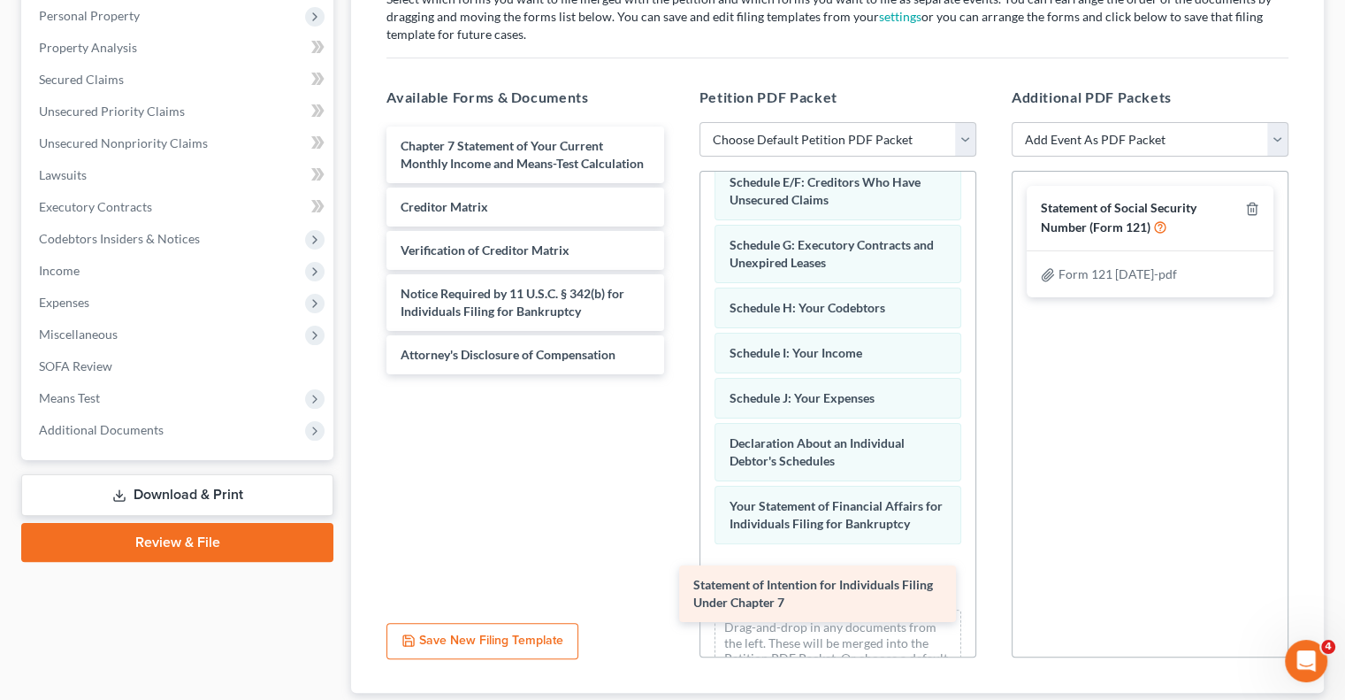
drag, startPoint x: 512, startPoint y: 158, endPoint x: 805, endPoint y: 599, distance: 528.9
click at [678, 374] on div "Statement of Intention for Individuals Filing Under Chapter 7 Statement of Inte…" at bounding box center [524, 250] width 305 height 248
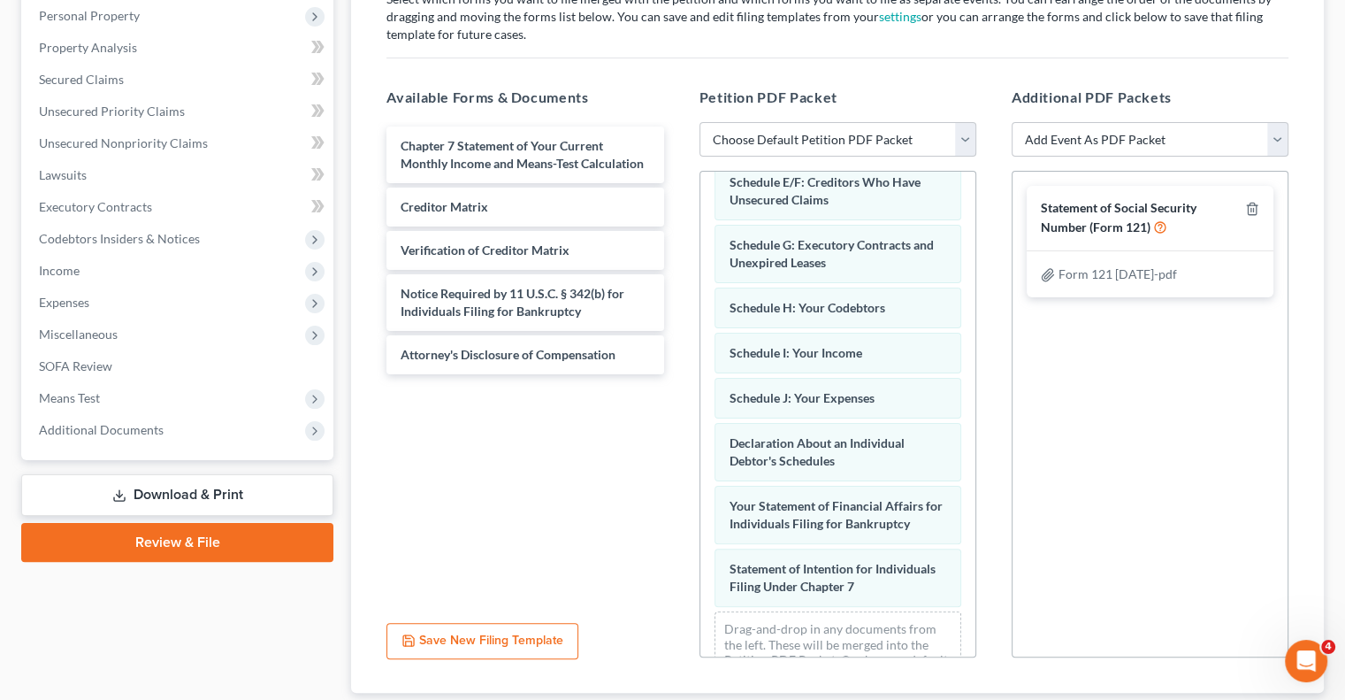
scroll to position [364, 0]
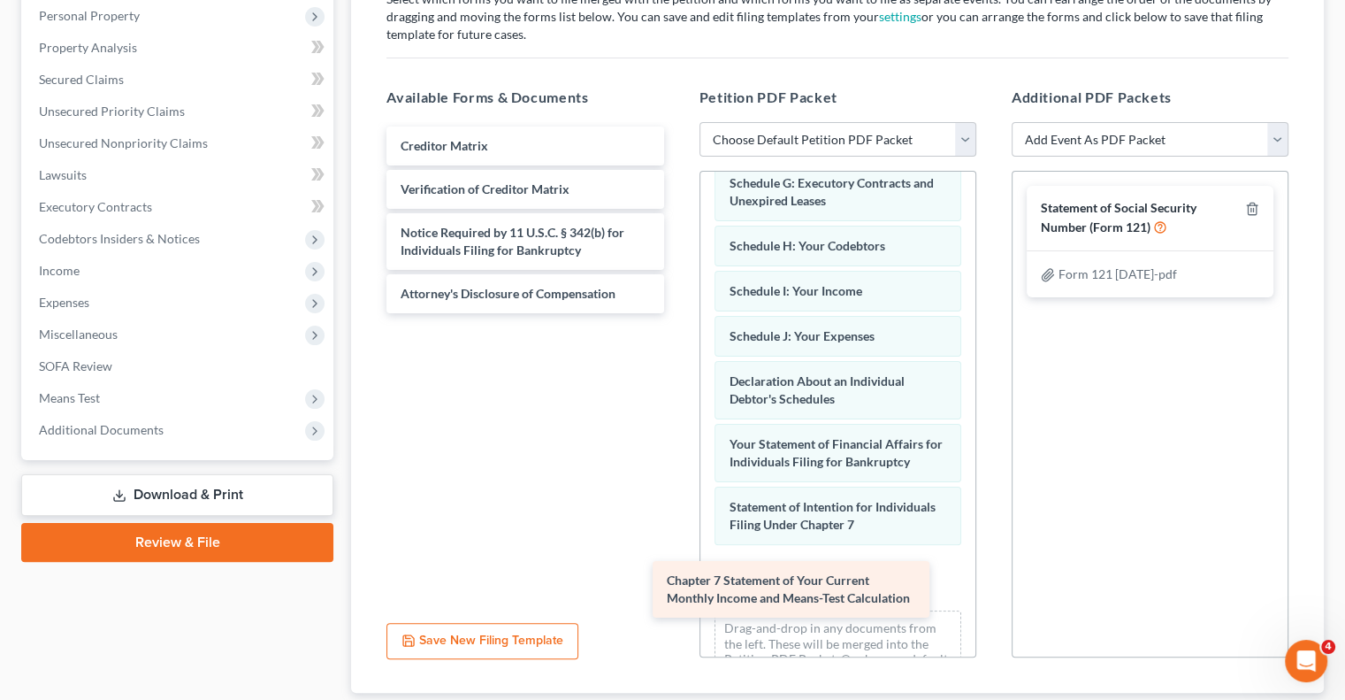
drag, startPoint x: 480, startPoint y: 157, endPoint x: 747, endPoint y: 593, distance: 510.9
click at [678, 313] on div "Chapter 7 Statement of Your Current Monthly Income and Means-Test Calculation C…" at bounding box center [524, 219] width 305 height 187
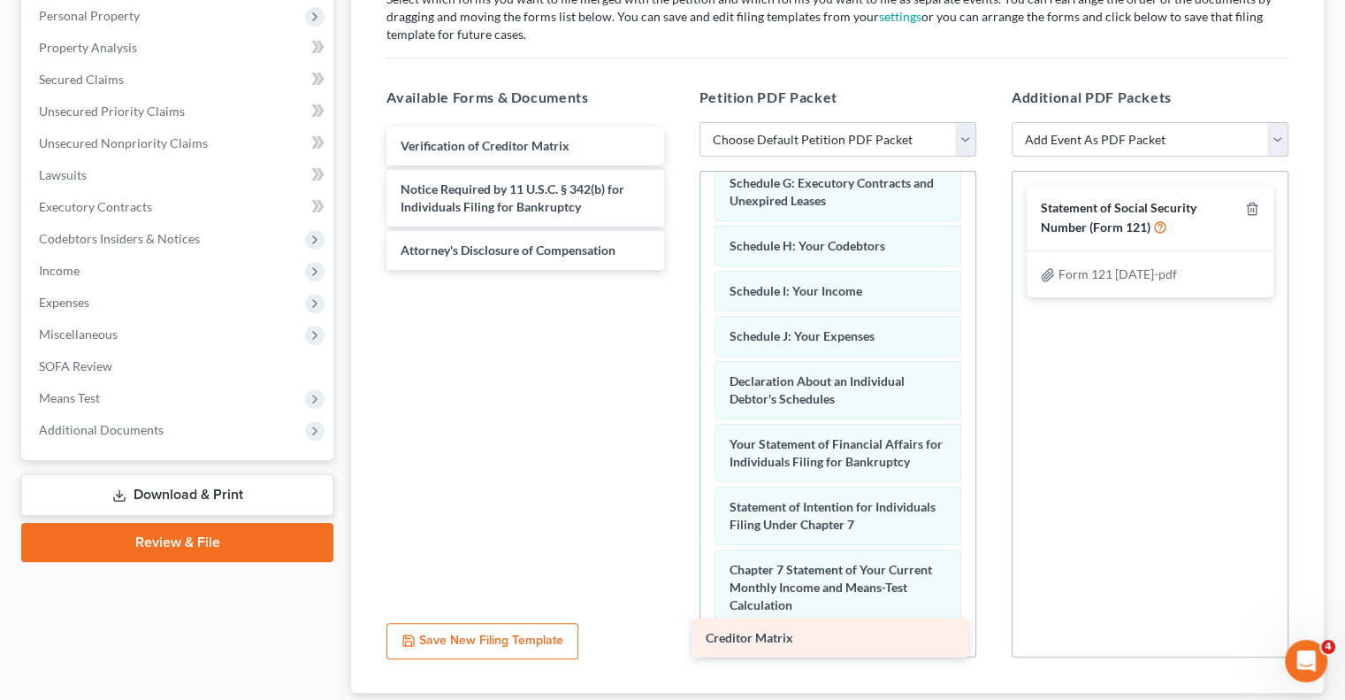
drag, startPoint x: 484, startPoint y: 156, endPoint x: 789, endPoint y: 649, distance: 580.3
click at [678, 270] on div "Creditor Matrix Creditor Matrix Verification of Creditor Matrix Notice Required…" at bounding box center [524, 197] width 305 height 143
drag, startPoint x: 965, startPoint y: 571, endPoint x: 948, endPoint y: 571, distance: 16.8
click at [948, 571] on div "Voluntary Petition for Individuals Filing for Bankruptcy Summary of Your Assets…" at bounding box center [838, 288] width 275 height 963
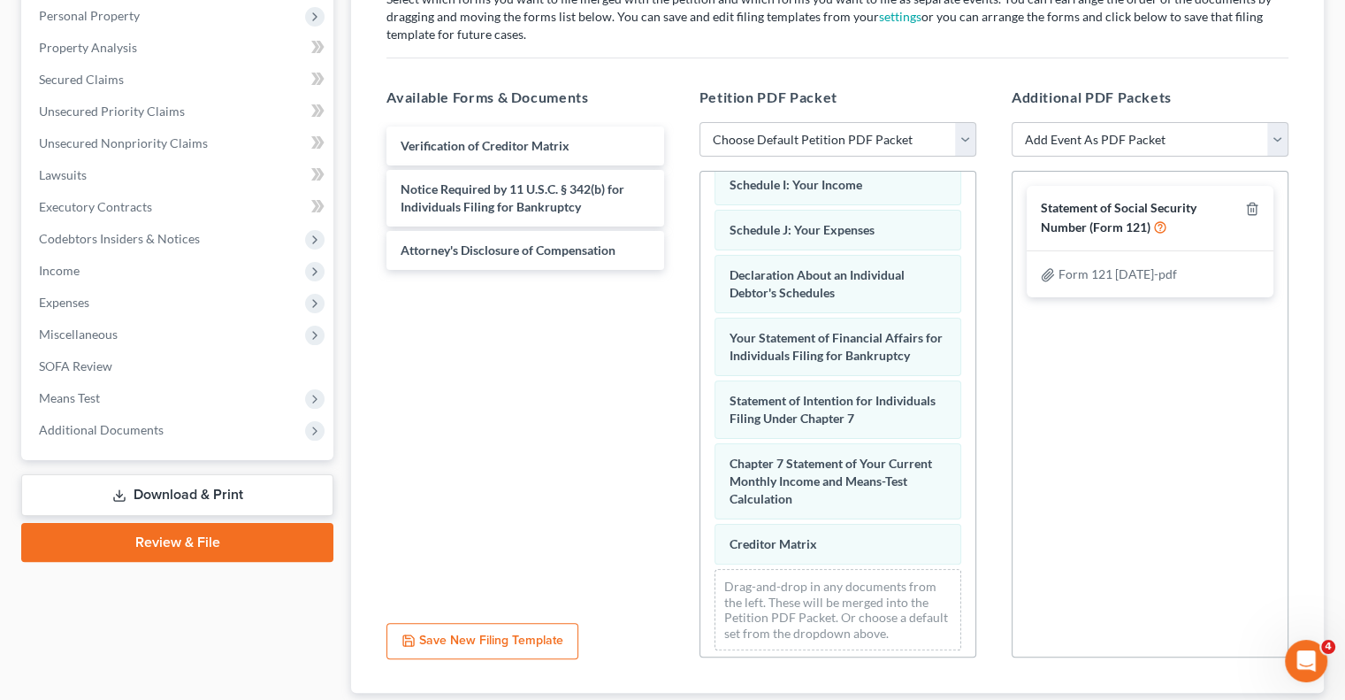
scroll to position [489, 0]
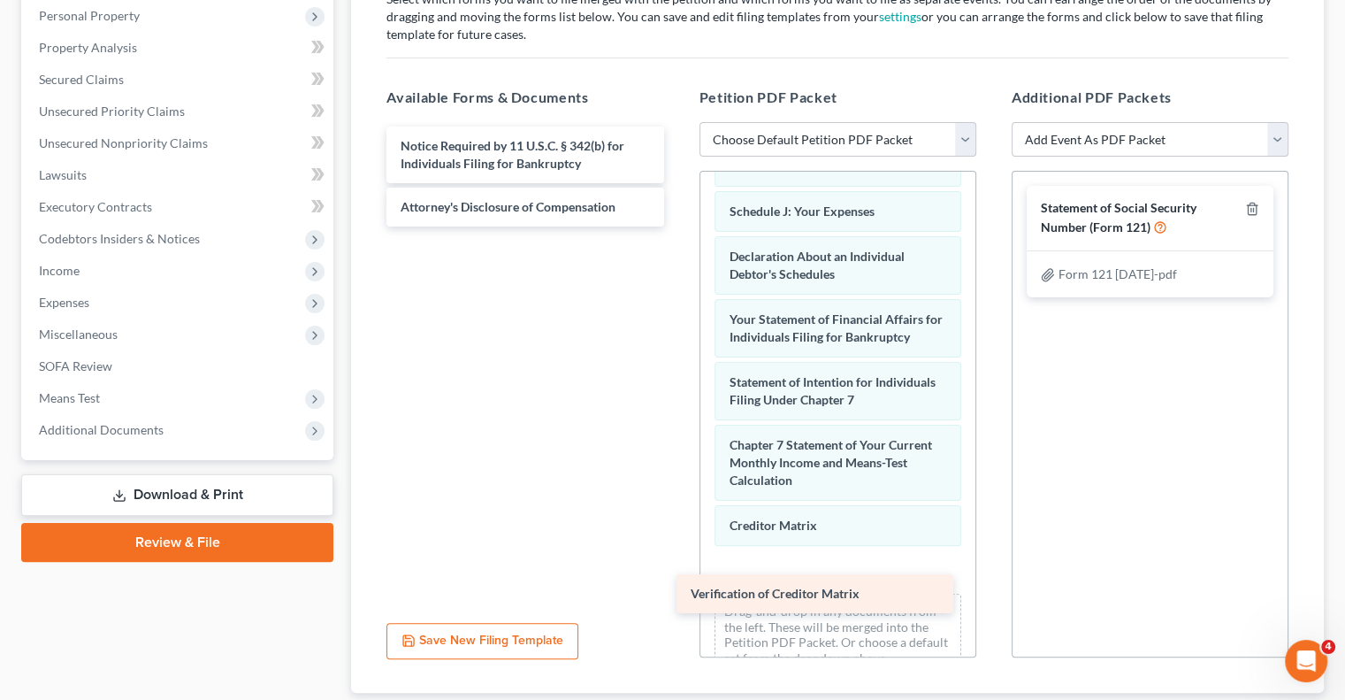
drag, startPoint x: 494, startPoint y: 141, endPoint x: 784, endPoint y: 590, distance: 534.9
click at [678, 226] on div "Verification of Creditor Matrix Verification of Creditor Matrix Notice Required…" at bounding box center [524, 176] width 305 height 100
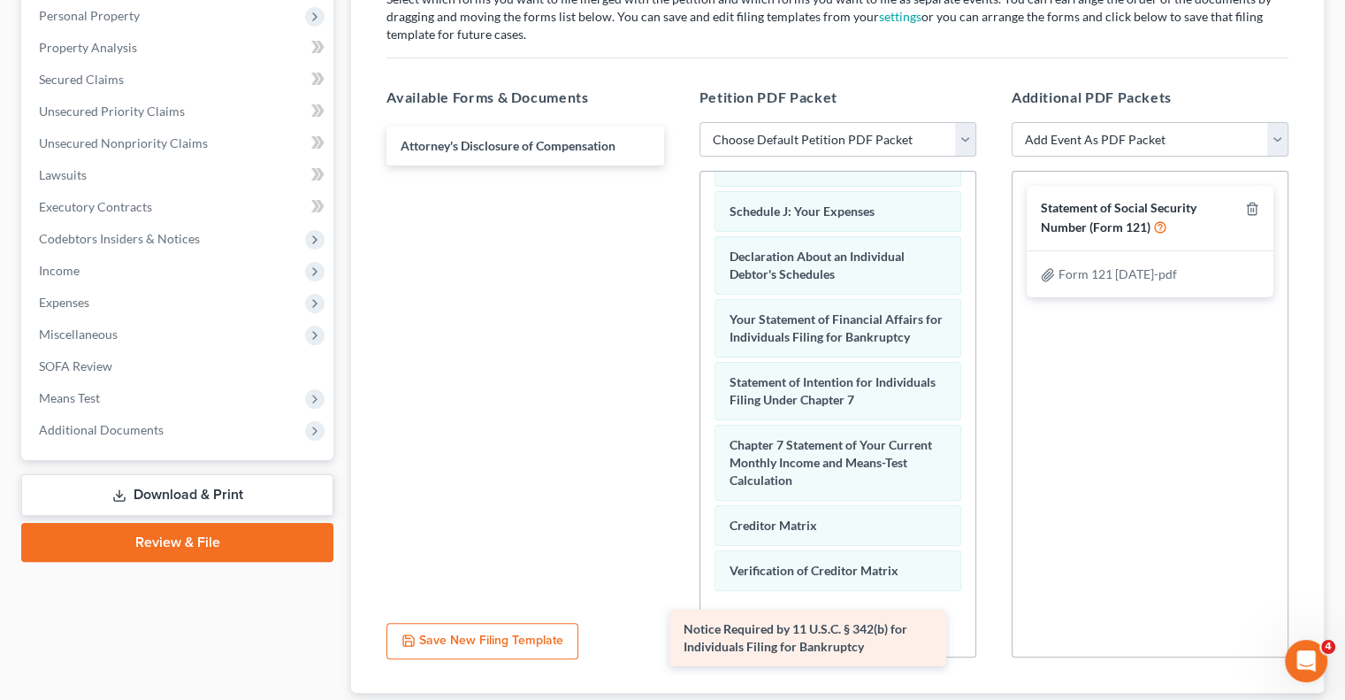
drag, startPoint x: 478, startPoint y: 159, endPoint x: 761, endPoint y: 644, distance: 561.3
click at [678, 165] on div "Notice Required by 11 U.S.C. § 342(b) for Individuals Filing for Bankruptcy Not…" at bounding box center [524, 145] width 305 height 39
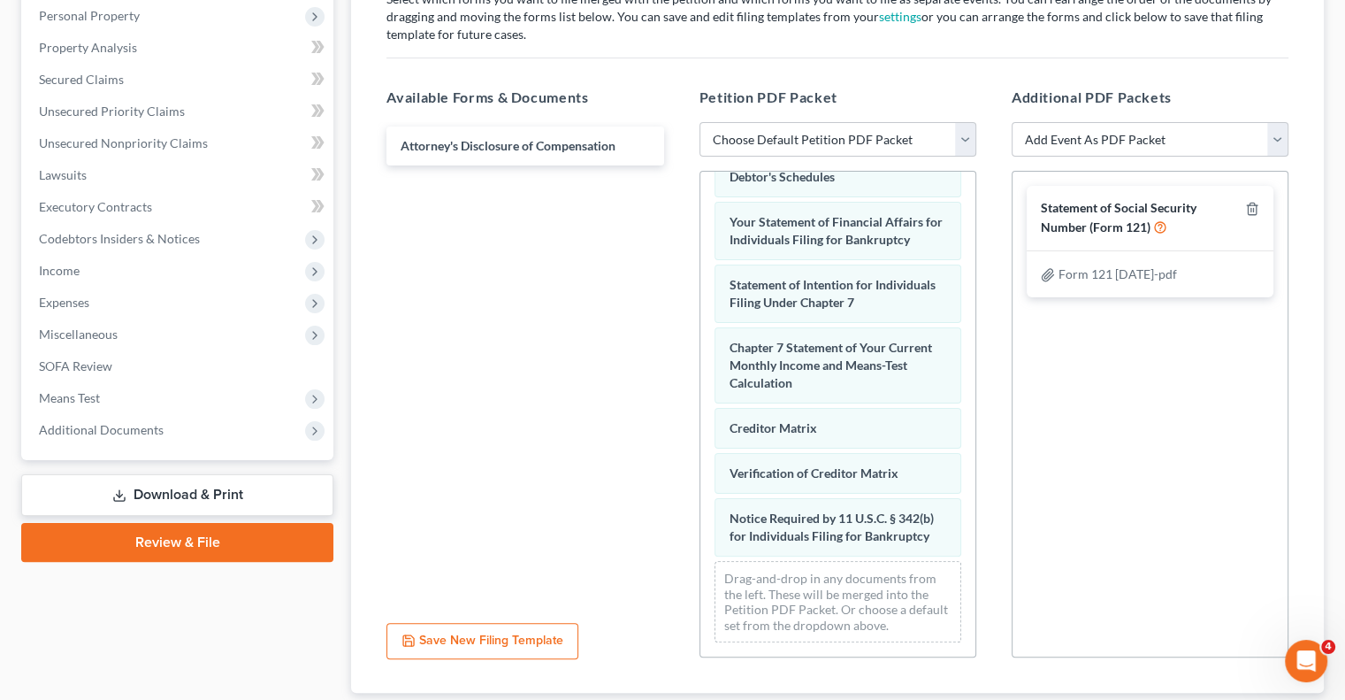
scroll to position [597, 0]
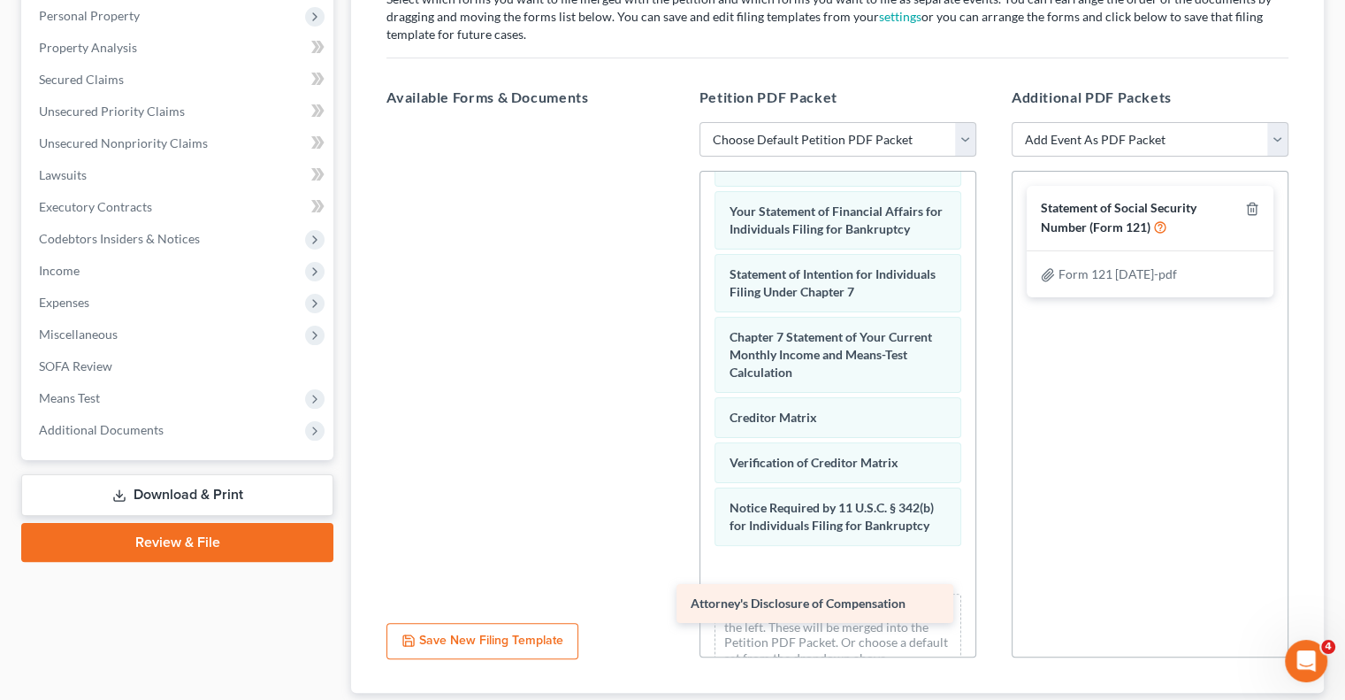
drag, startPoint x: 545, startPoint y: 155, endPoint x: 835, endPoint y: 614, distance: 543.1
click at [678, 122] on div "Attorney's Disclosure of Compensation Attorney's Disclosure of Compensation" at bounding box center [524, 122] width 305 height 0
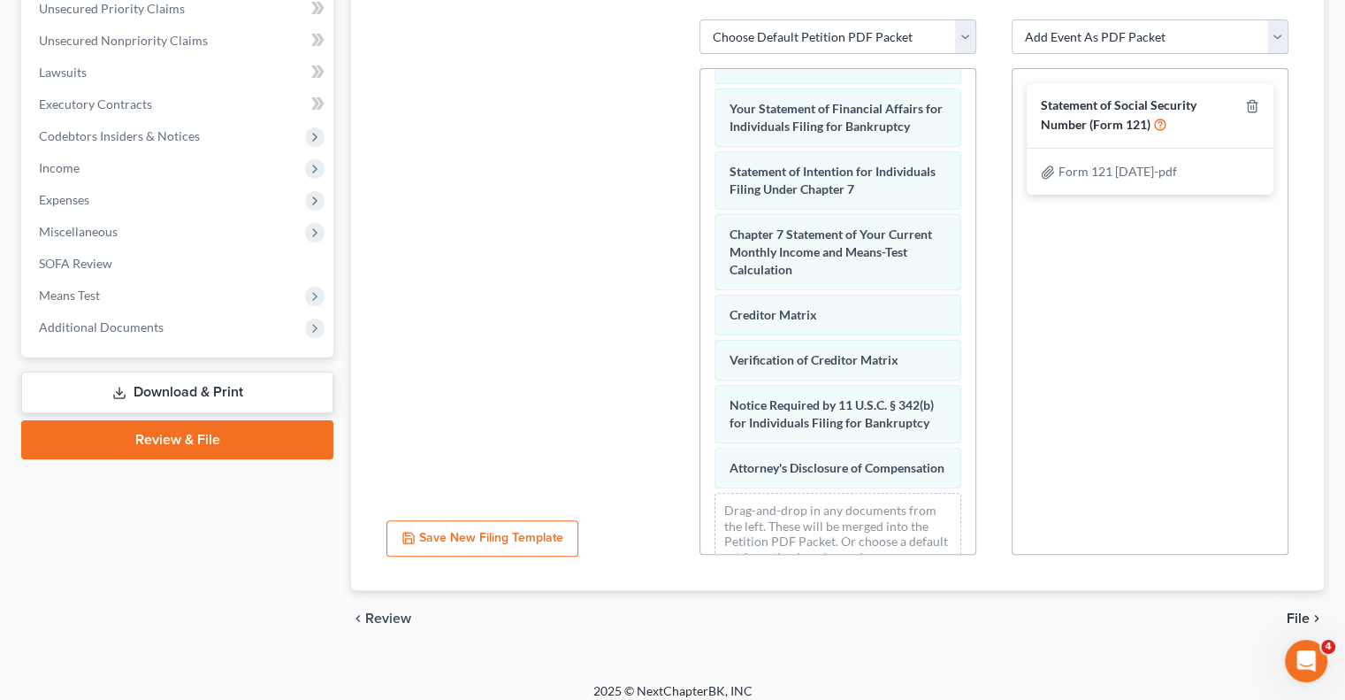
scroll to position [426, 0]
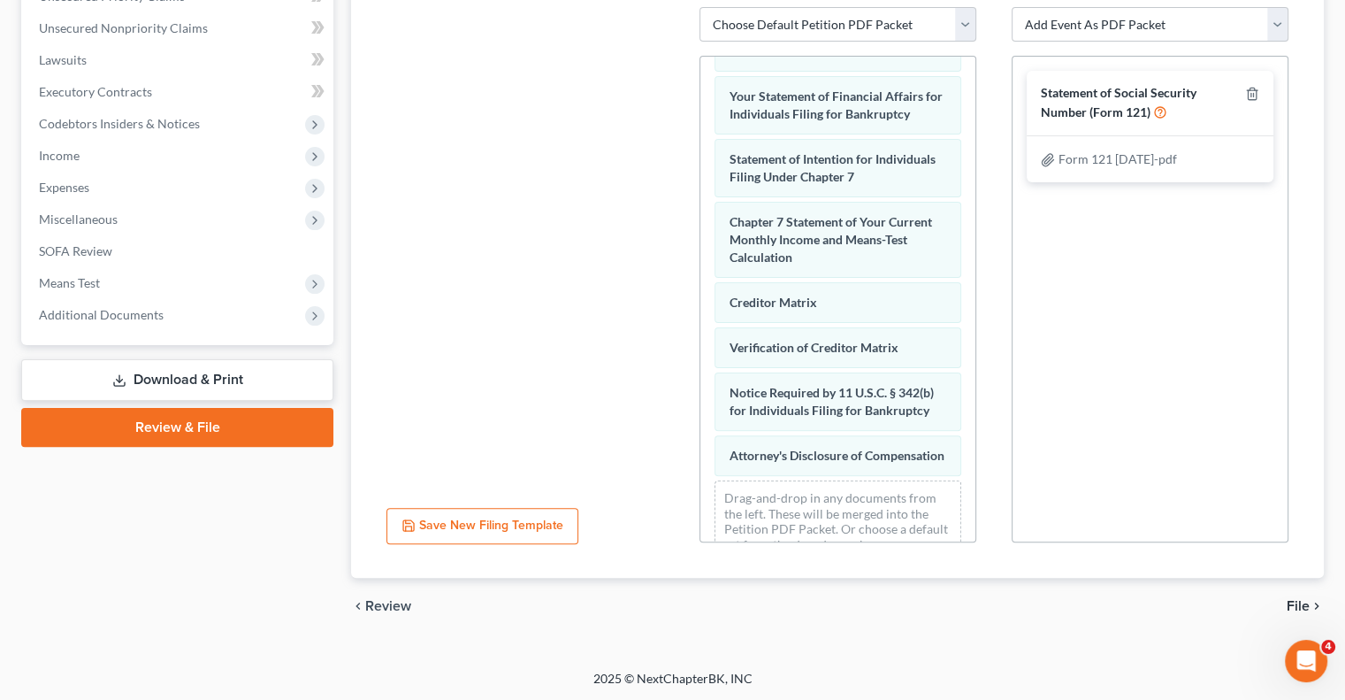
click at [1294, 606] on span "File" at bounding box center [1298, 606] width 23 height 14
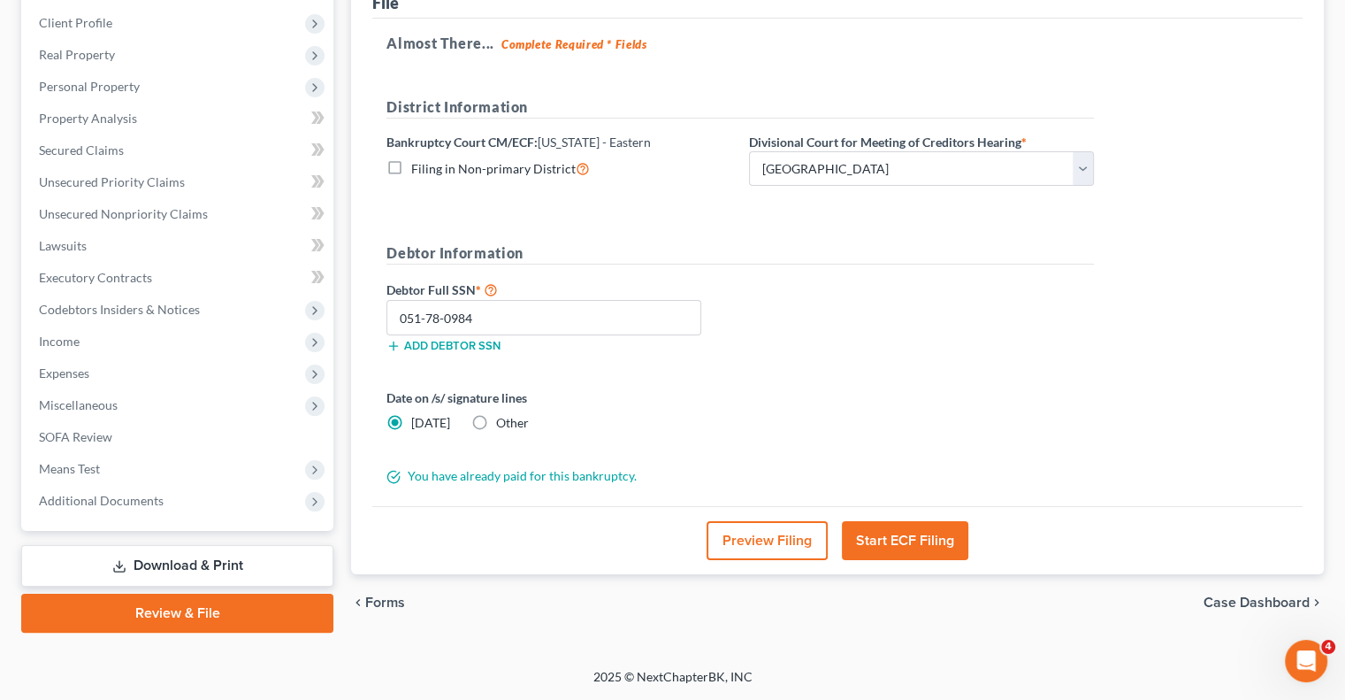
scroll to position [239, 0]
click at [920, 540] on button "Start ECF Filing" at bounding box center [905, 542] width 126 height 39
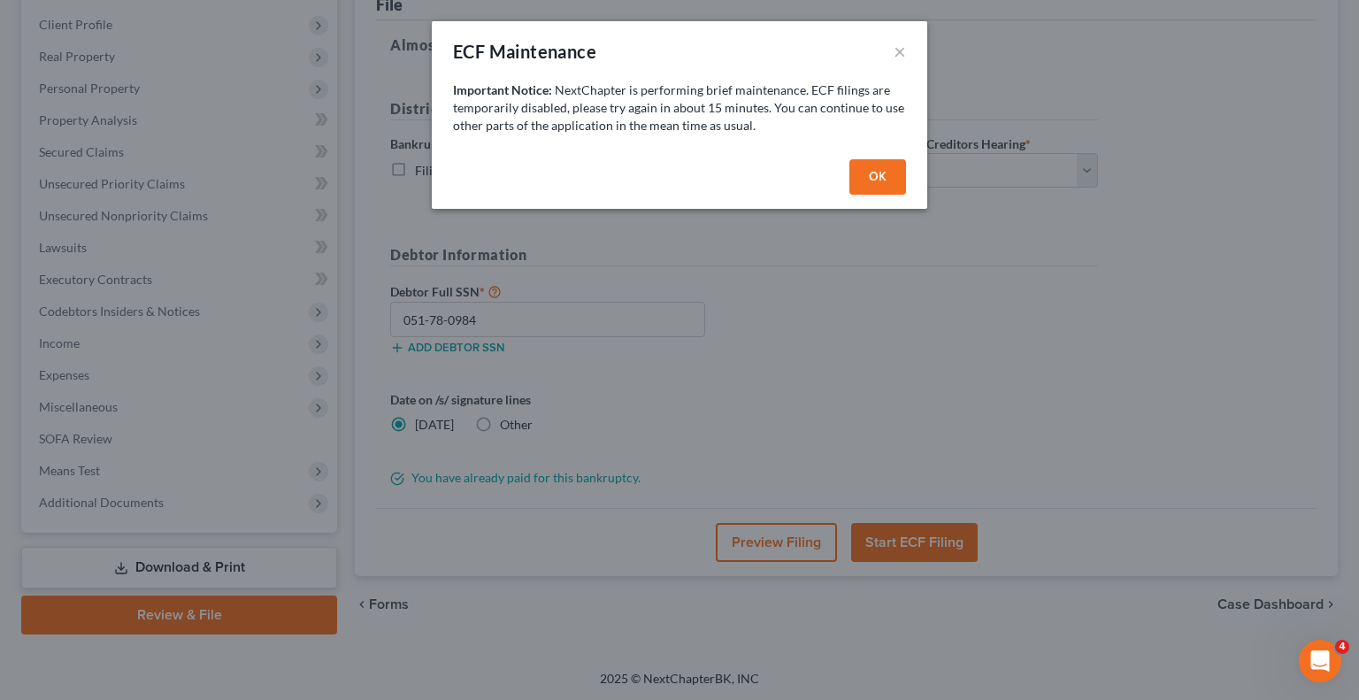
click at [884, 173] on button "OK" at bounding box center [877, 176] width 57 height 35
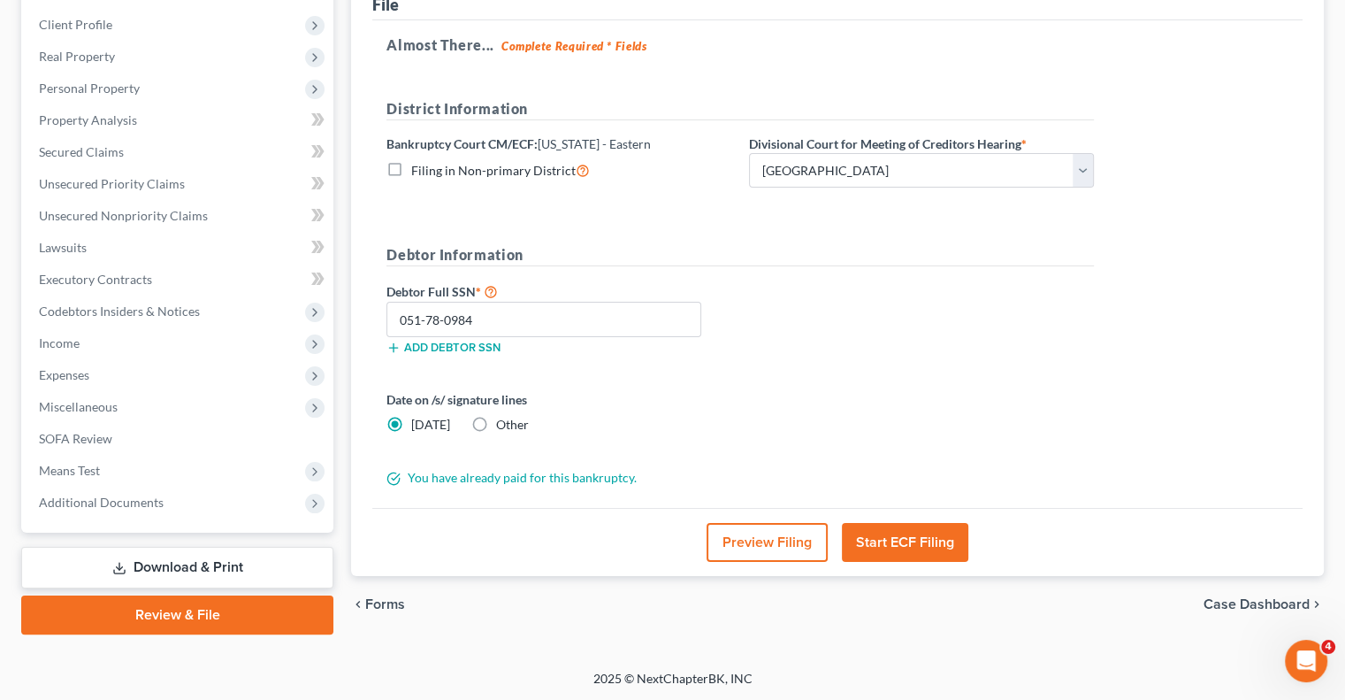
click at [913, 538] on button "Start ECF Filing" at bounding box center [905, 542] width 126 height 39
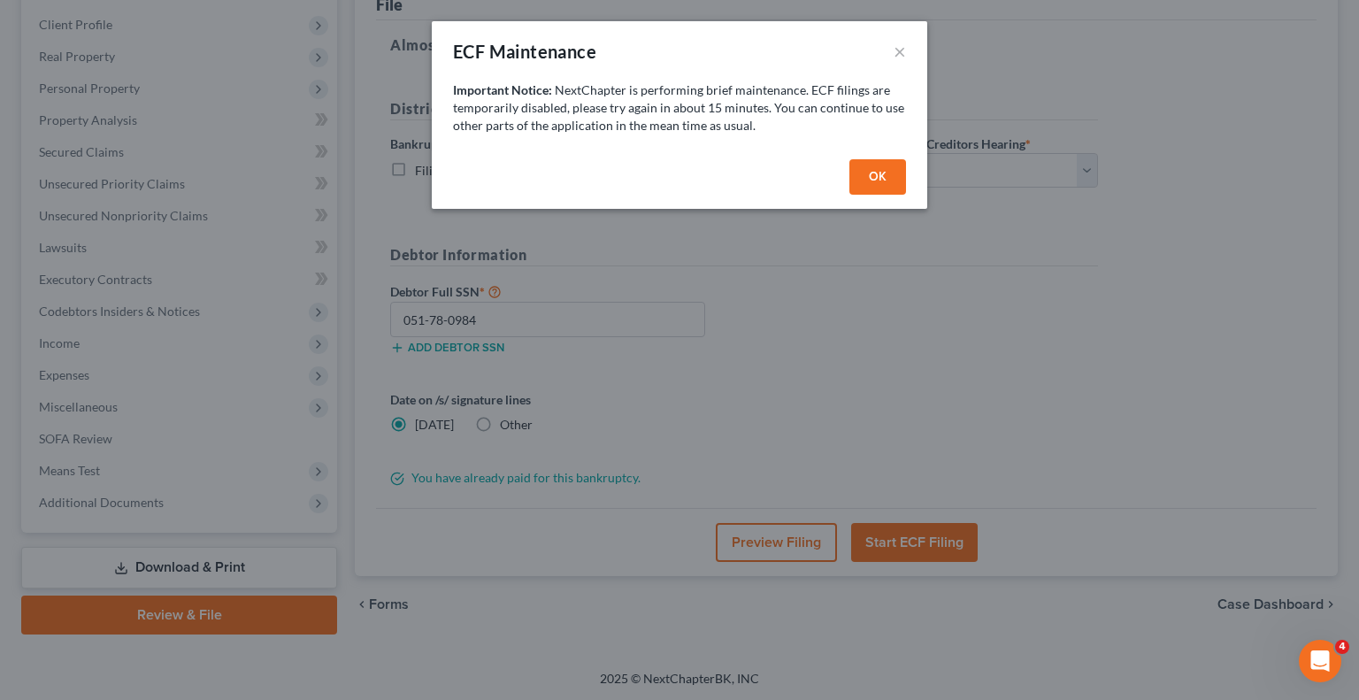
click at [892, 178] on button "OK" at bounding box center [877, 176] width 57 height 35
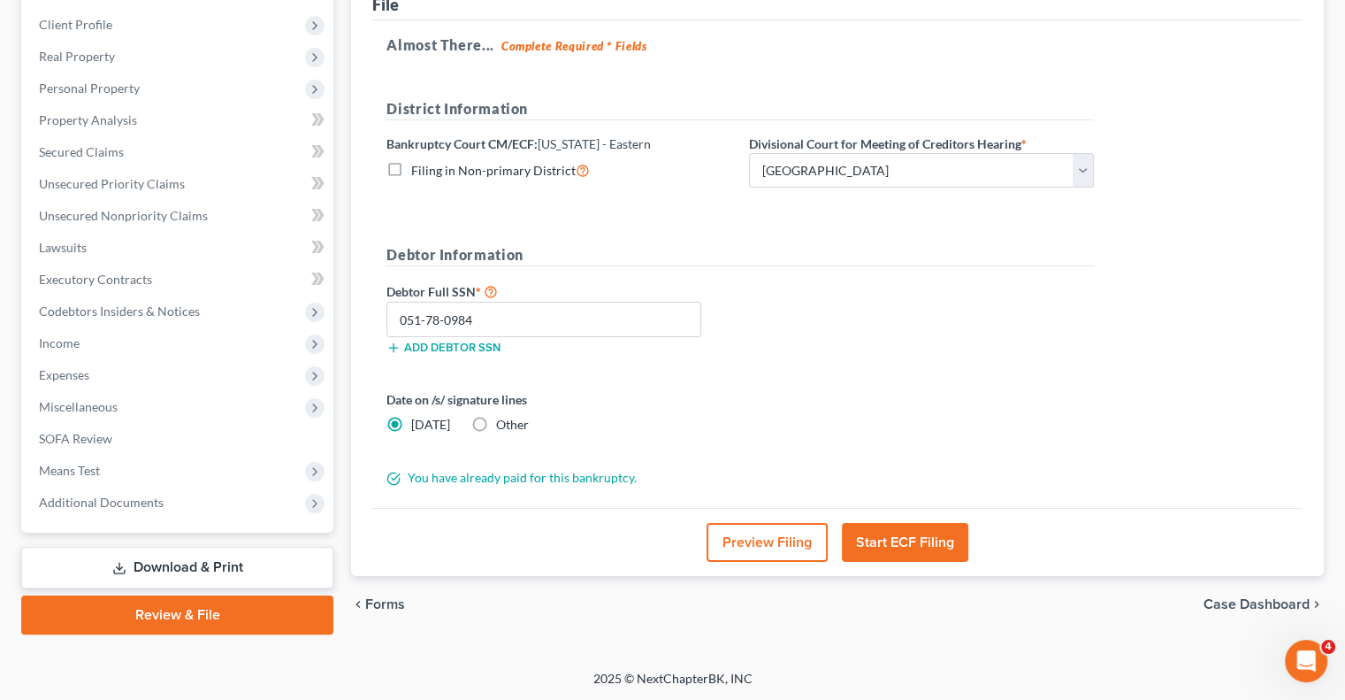
click at [923, 546] on button "Start ECF Filing" at bounding box center [905, 542] width 126 height 39
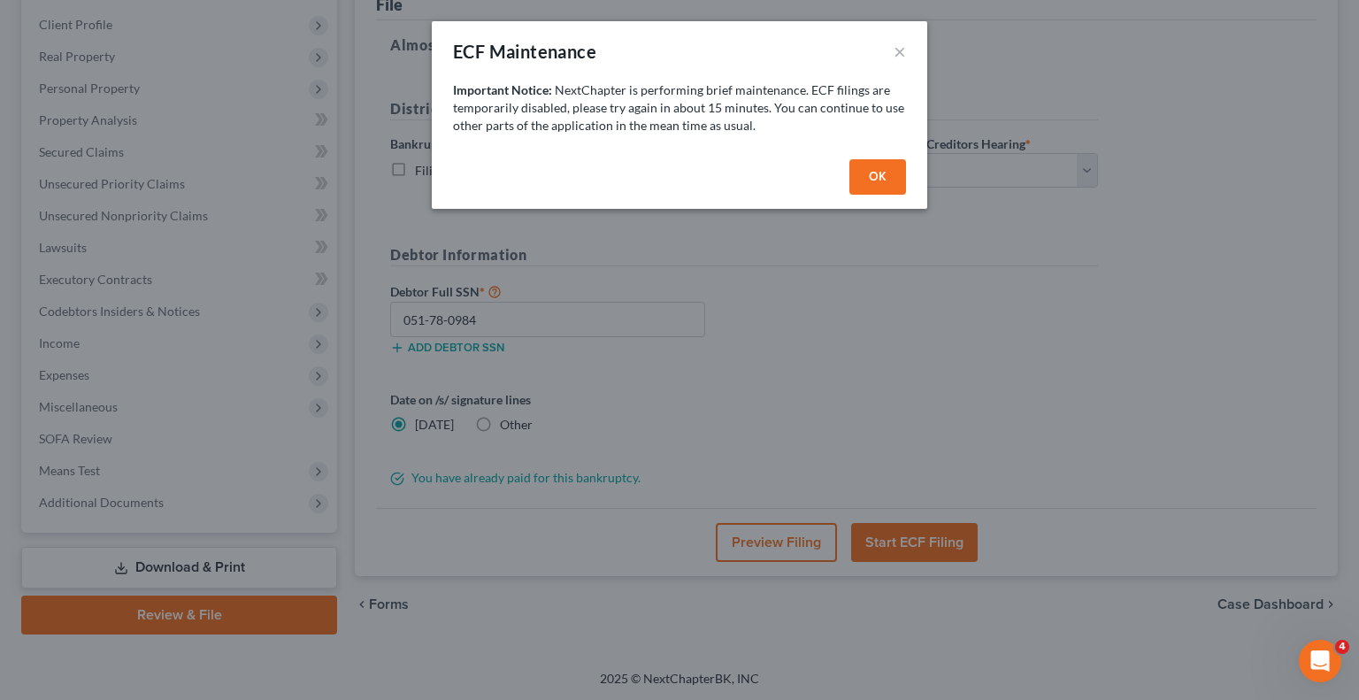
click at [884, 176] on button "OK" at bounding box center [877, 176] width 57 height 35
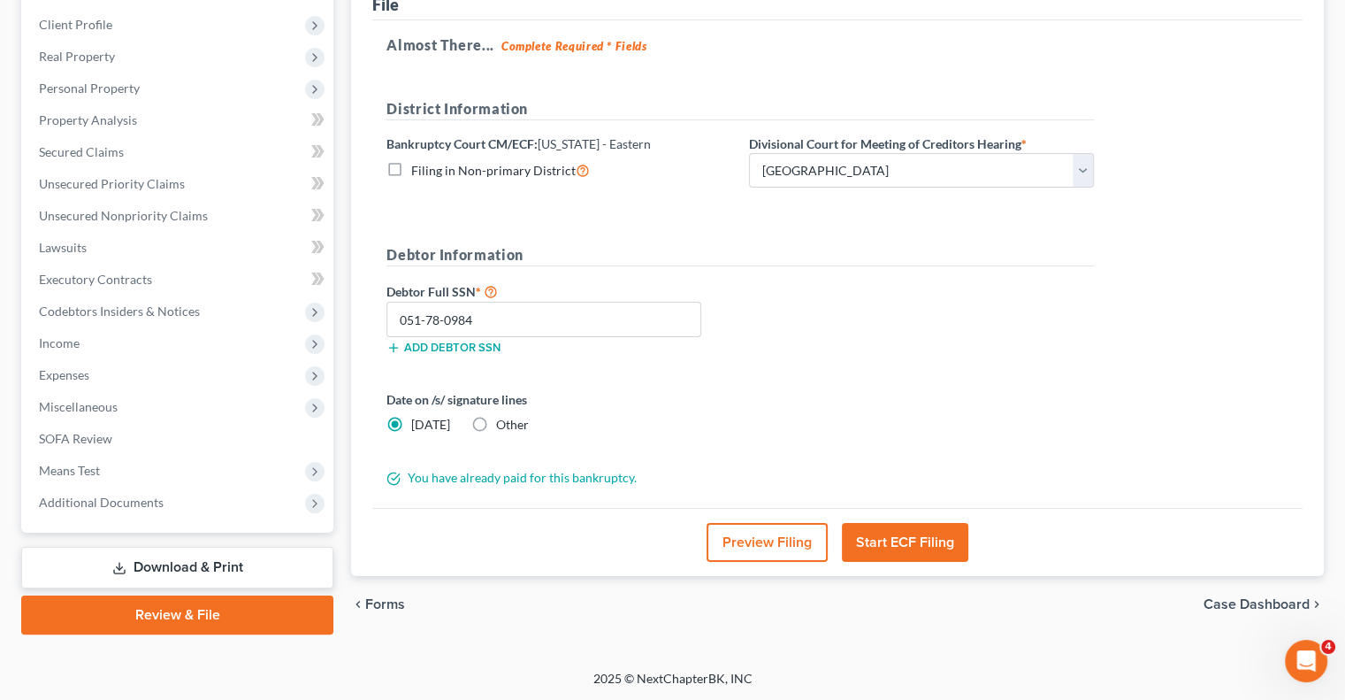
click at [899, 540] on button "Start ECF Filing" at bounding box center [905, 542] width 126 height 39
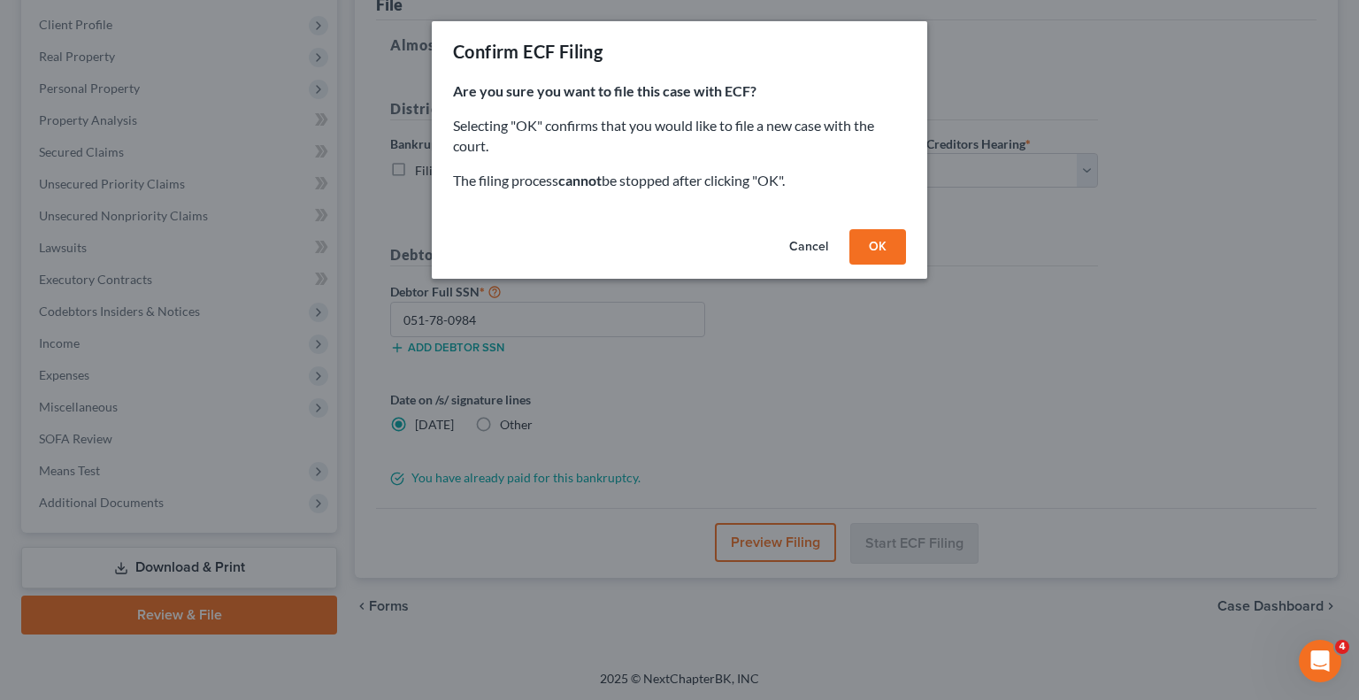
click at [885, 248] on button "OK" at bounding box center [877, 246] width 57 height 35
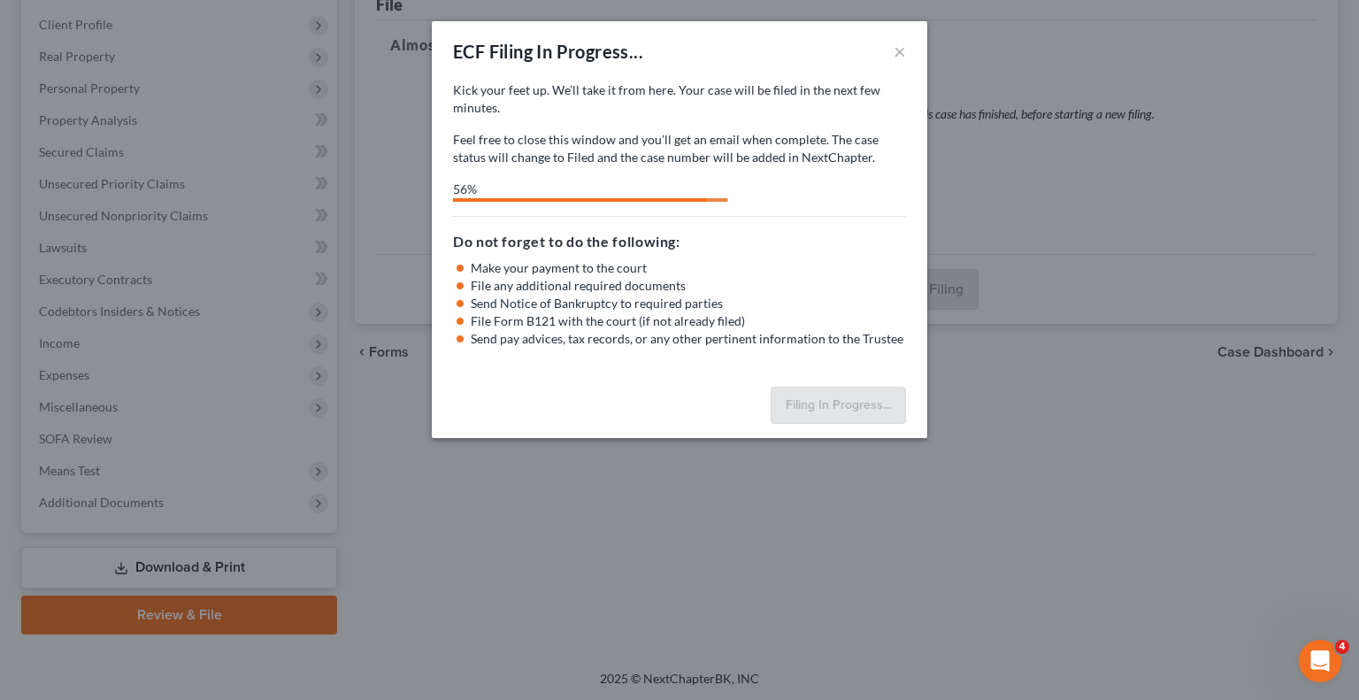
select select "0"
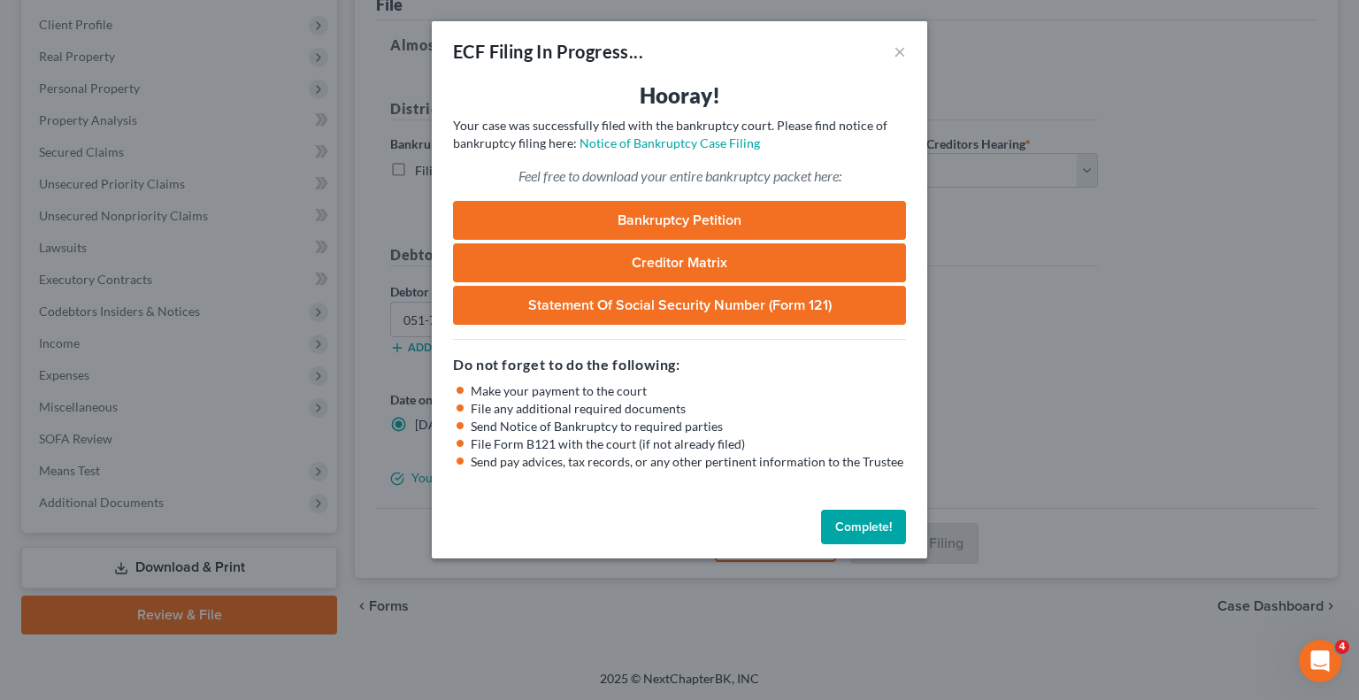
click at [714, 226] on link "Bankruptcy Petition" at bounding box center [679, 220] width 453 height 39
click at [862, 525] on button "Complete!" at bounding box center [863, 527] width 85 height 35
